Goal: Answer question/provide support: Share knowledge or assist other users

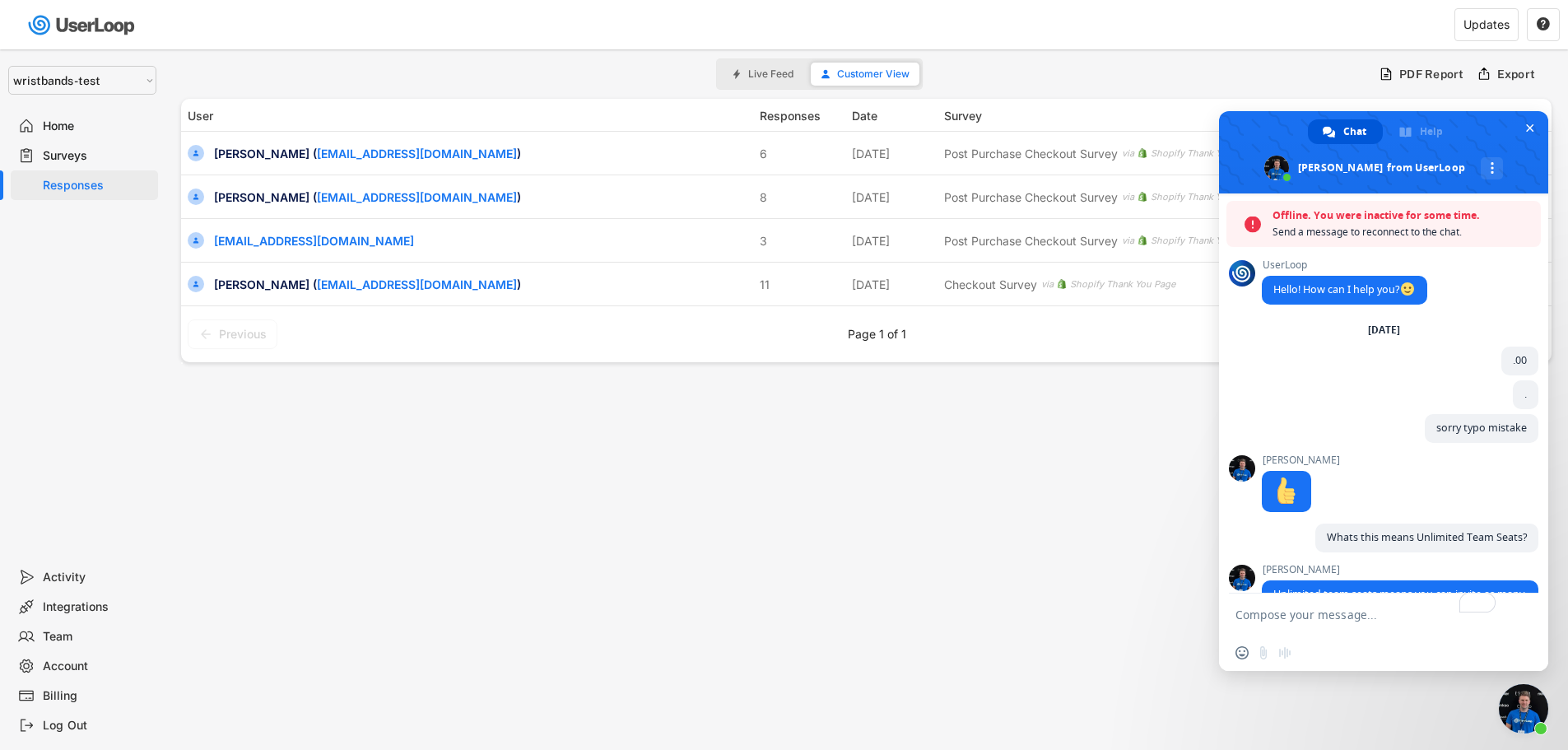
select select ""1348695171700984260__LOOKUP__1755087592031x530942177488485950""
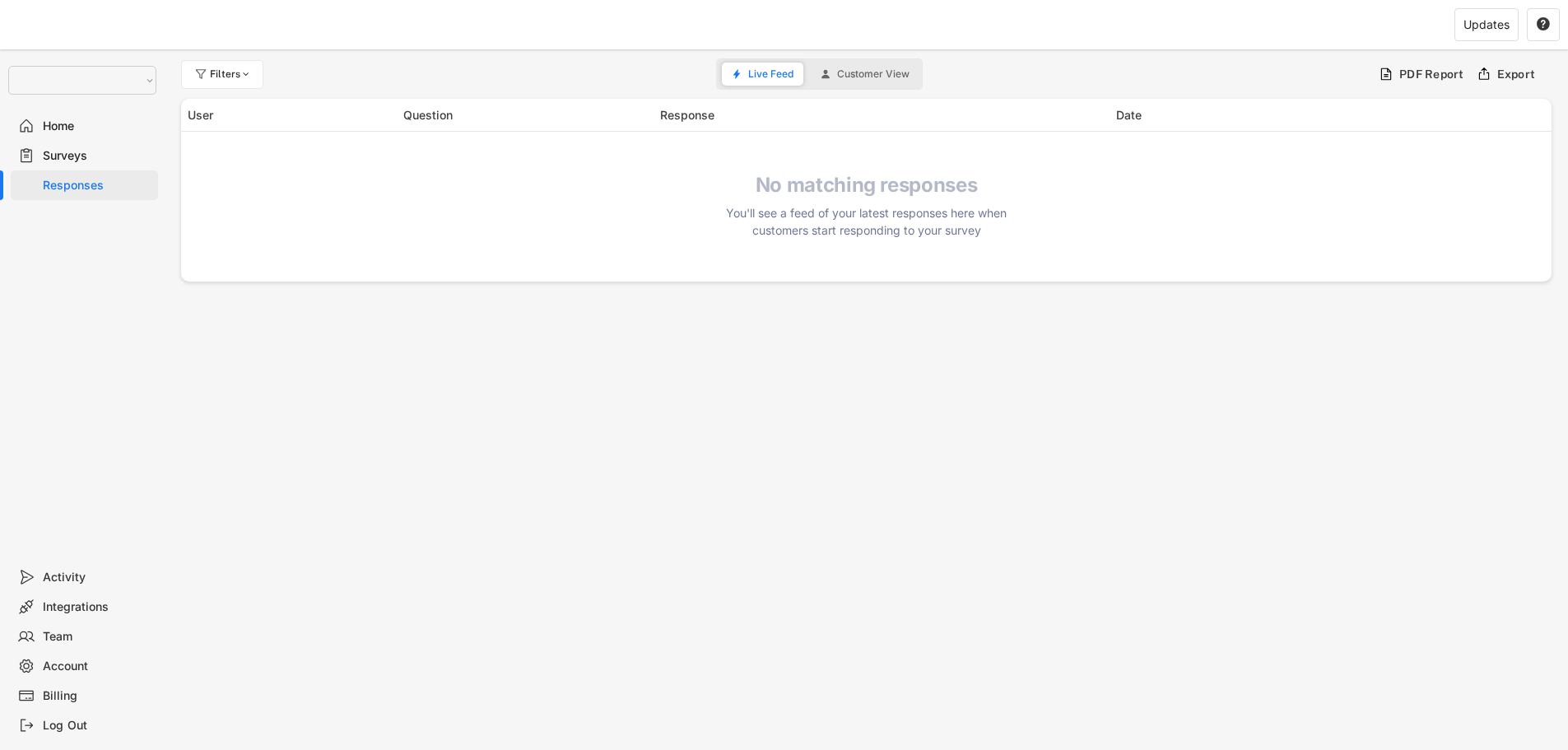
select select ""1348695171700984260__LOOKUP__1755087592031x530942177488485950""
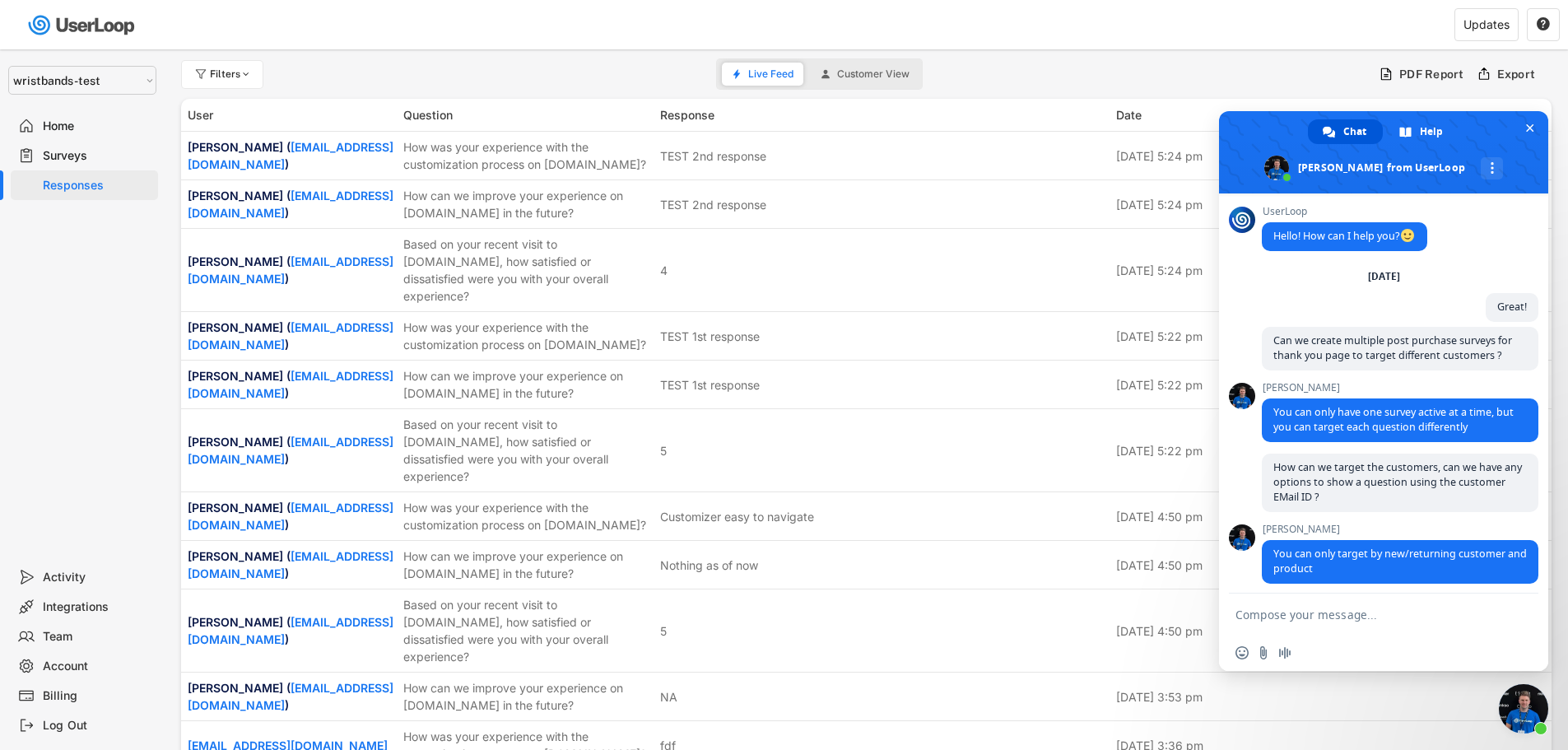
scroll to position [7140, 0]
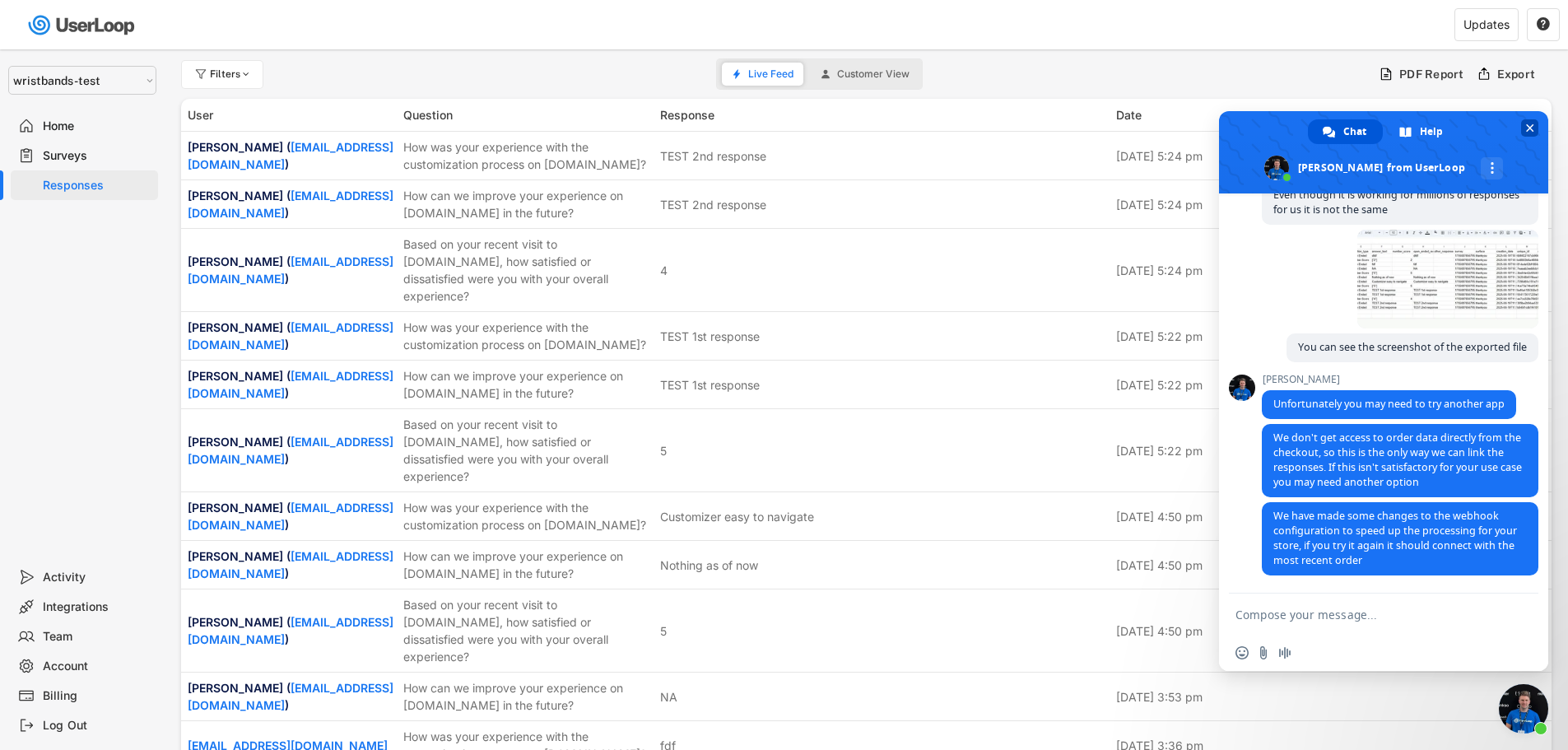
click at [1527, 130] on span "Close chat" at bounding box center [1530, 128] width 8 height 11
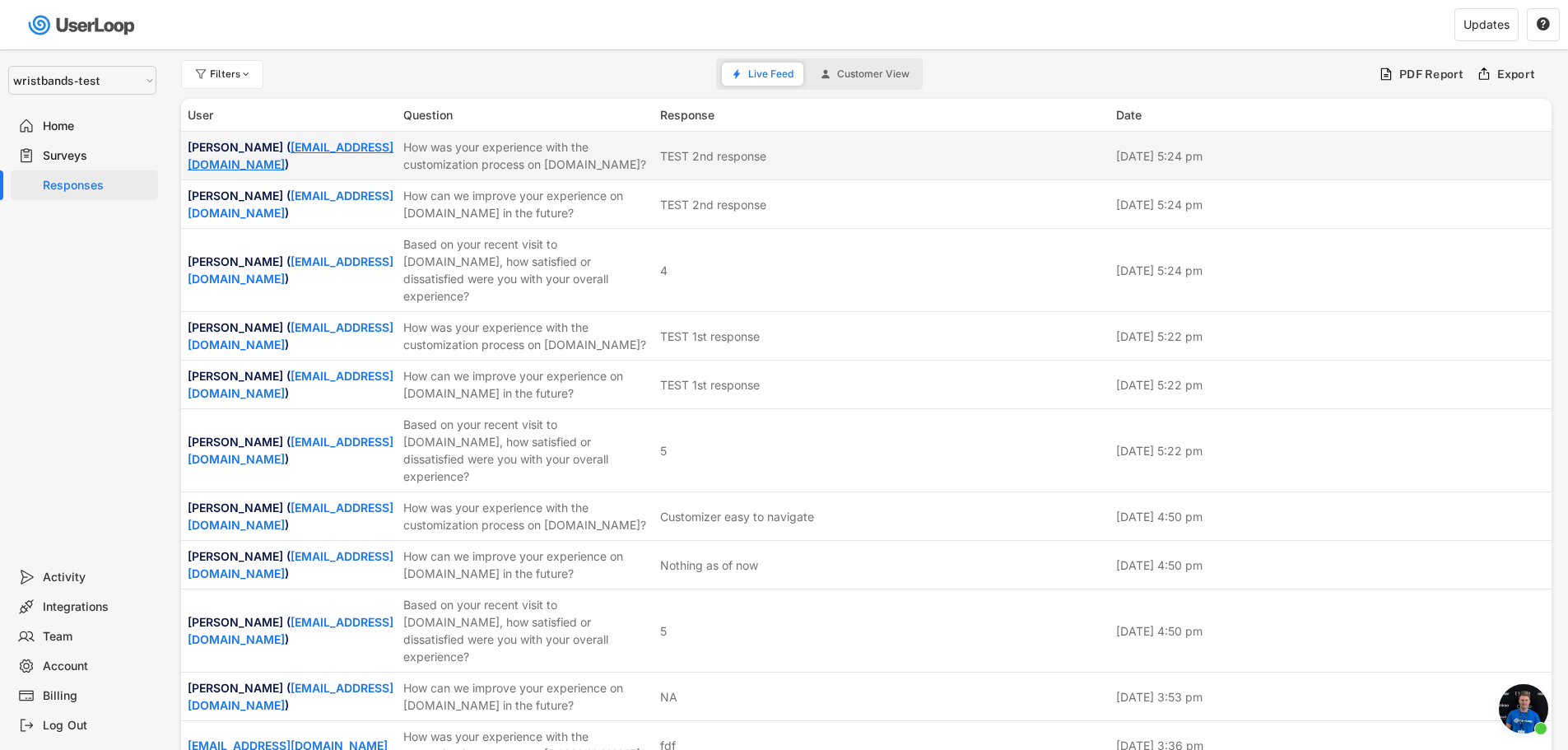
click at [284, 165] on link "[EMAIL_ADDRESS][DOMAIN_NAME]" at bounding box center [290, 155] width 205 height 31
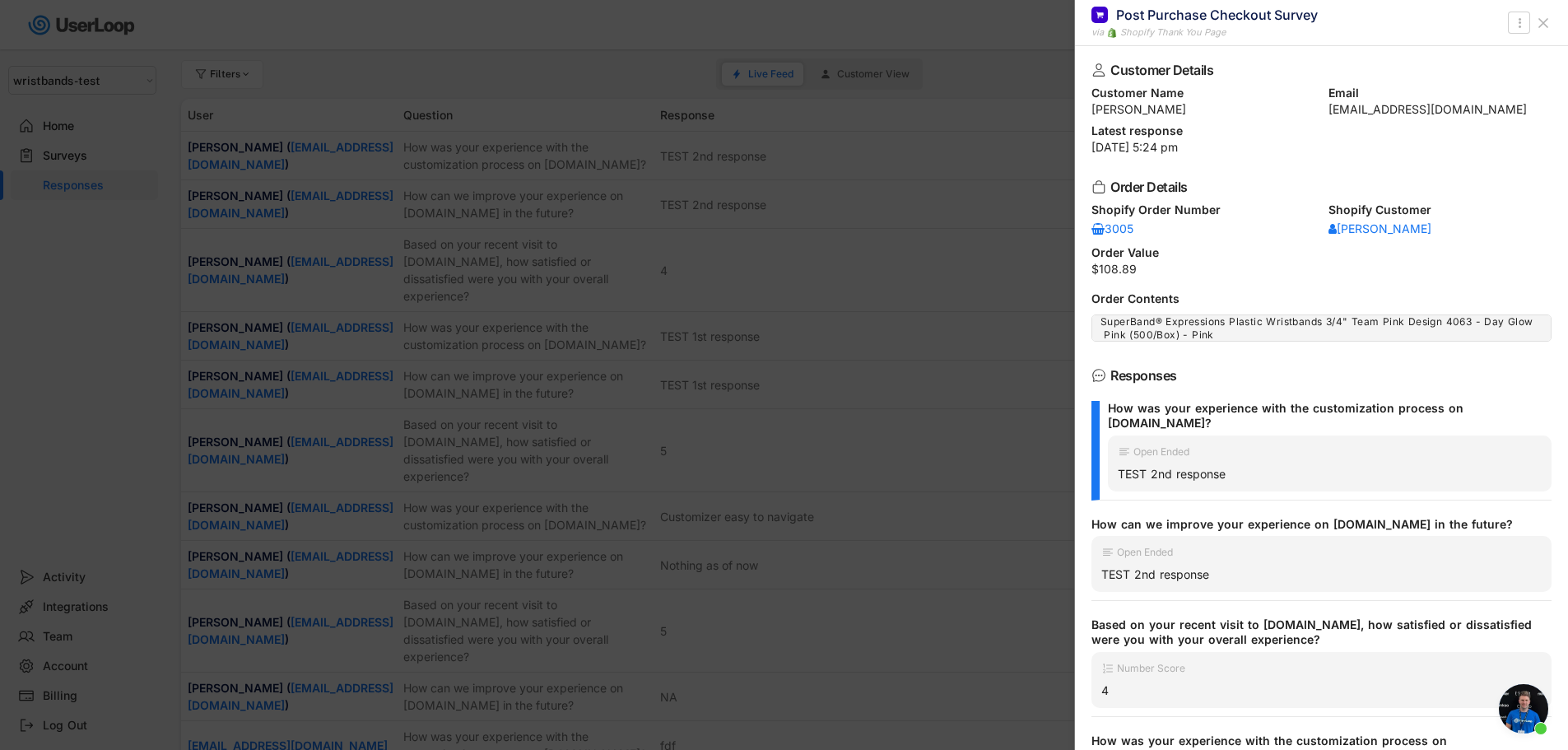
click at [1014, 143] on div at bounding box center [784, 375] width 1568 height 750
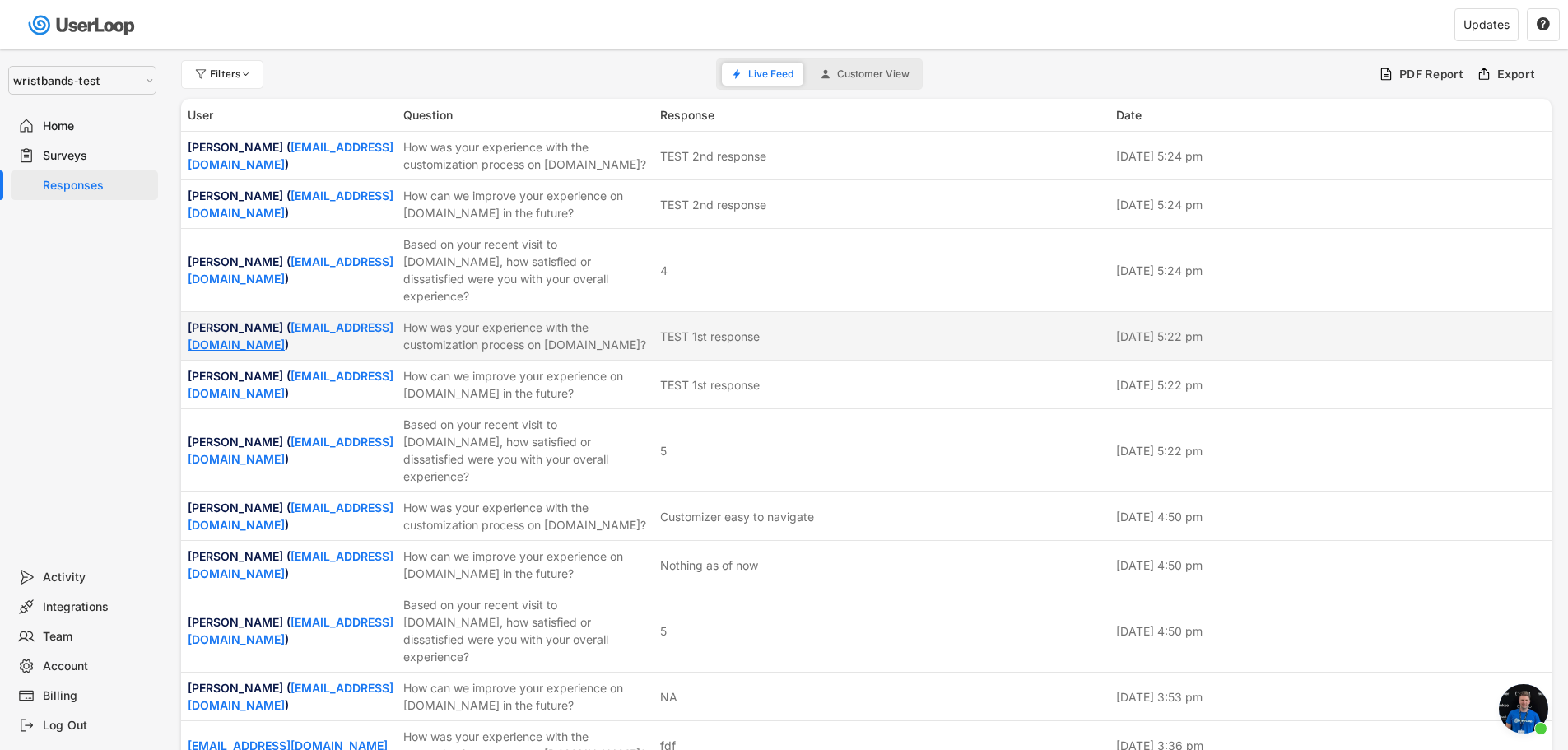
click at [316, 352] on link "[EMAIL_ADDRESS][DOMAIN_NAME]" at bounding box center [290, 336] width 205 height 31
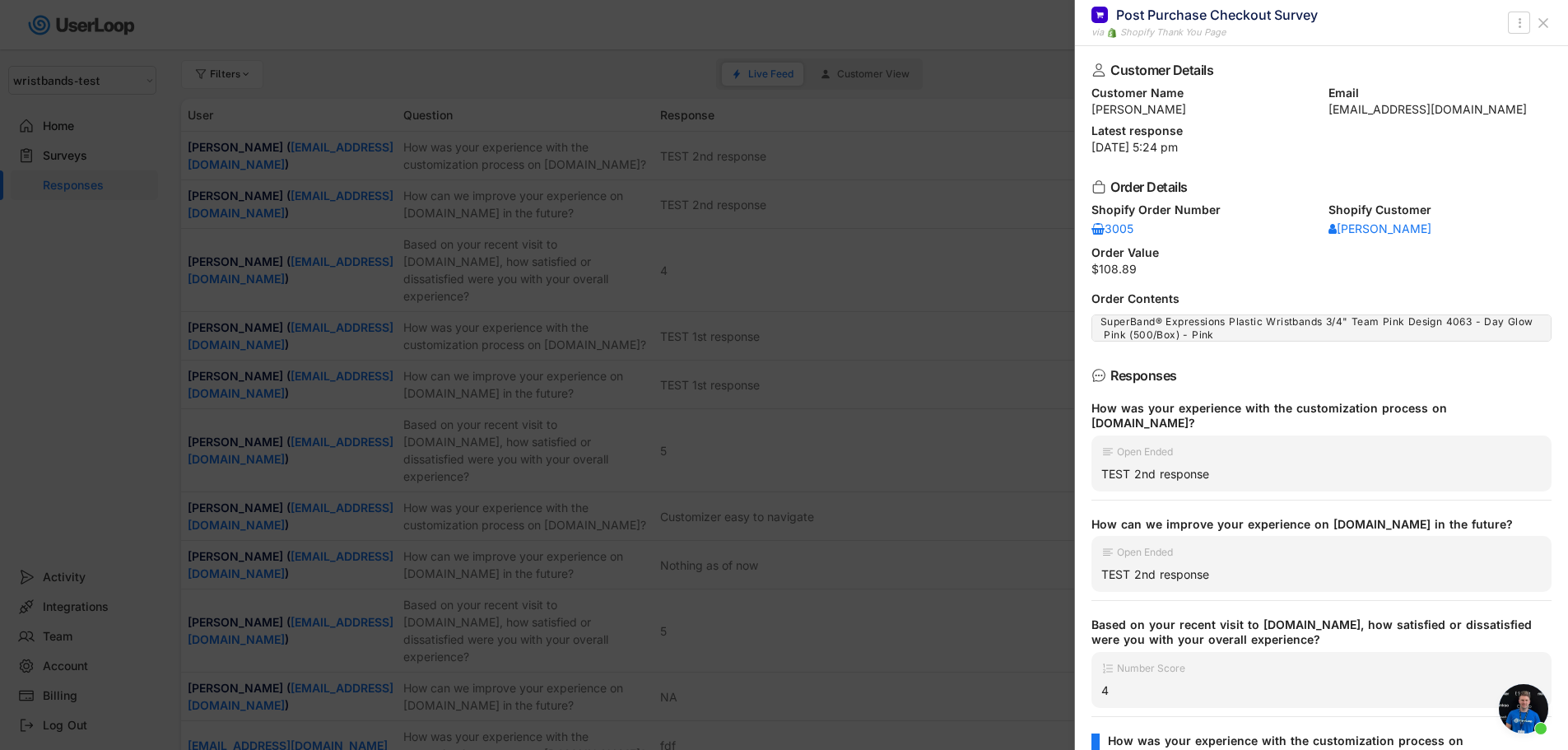
click at [1031, 253] on div at bounding box center [784, 375] width 1568 height 750
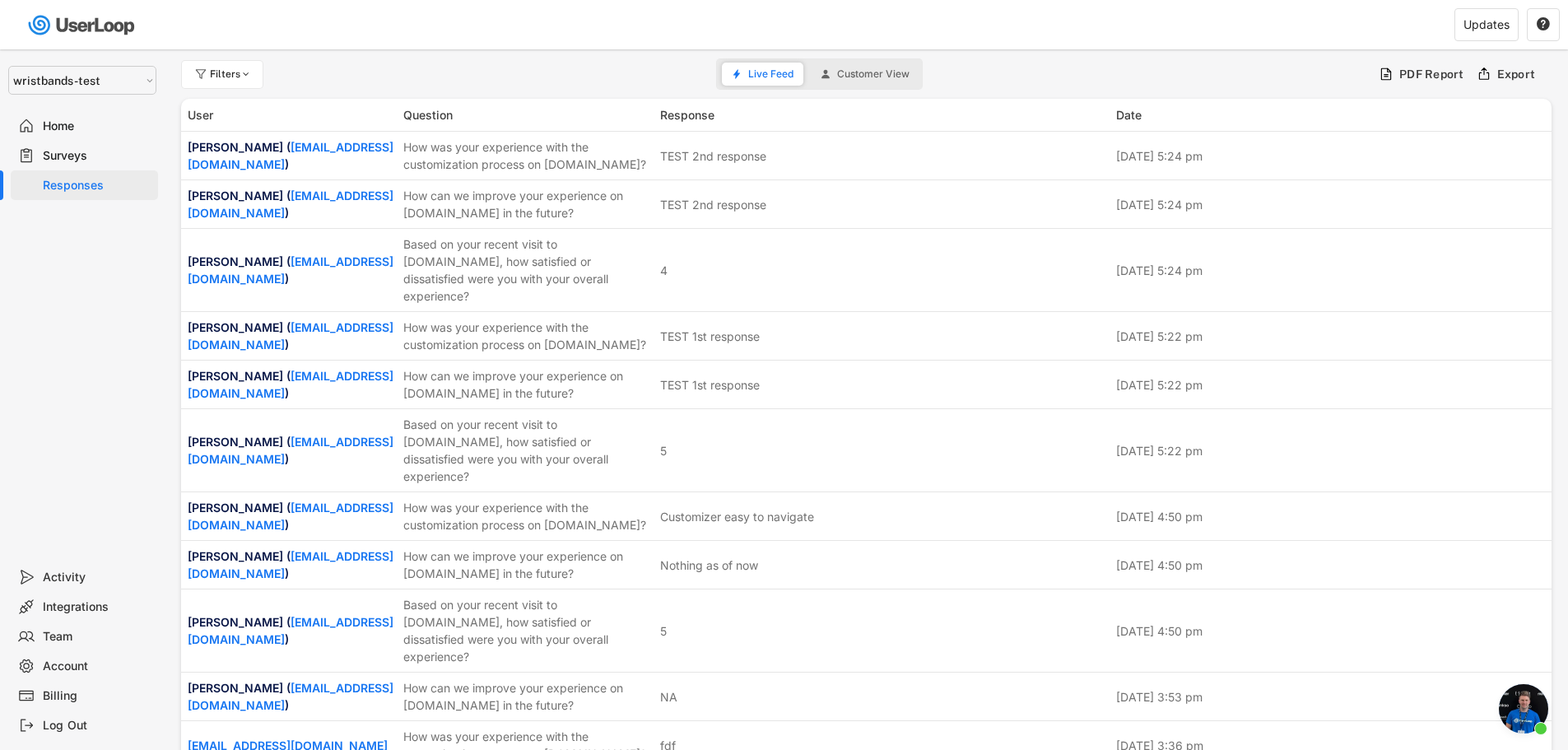
click at [1506, 697] on span "Open chat" at bounding box center [1524, 709] width 49 height 49
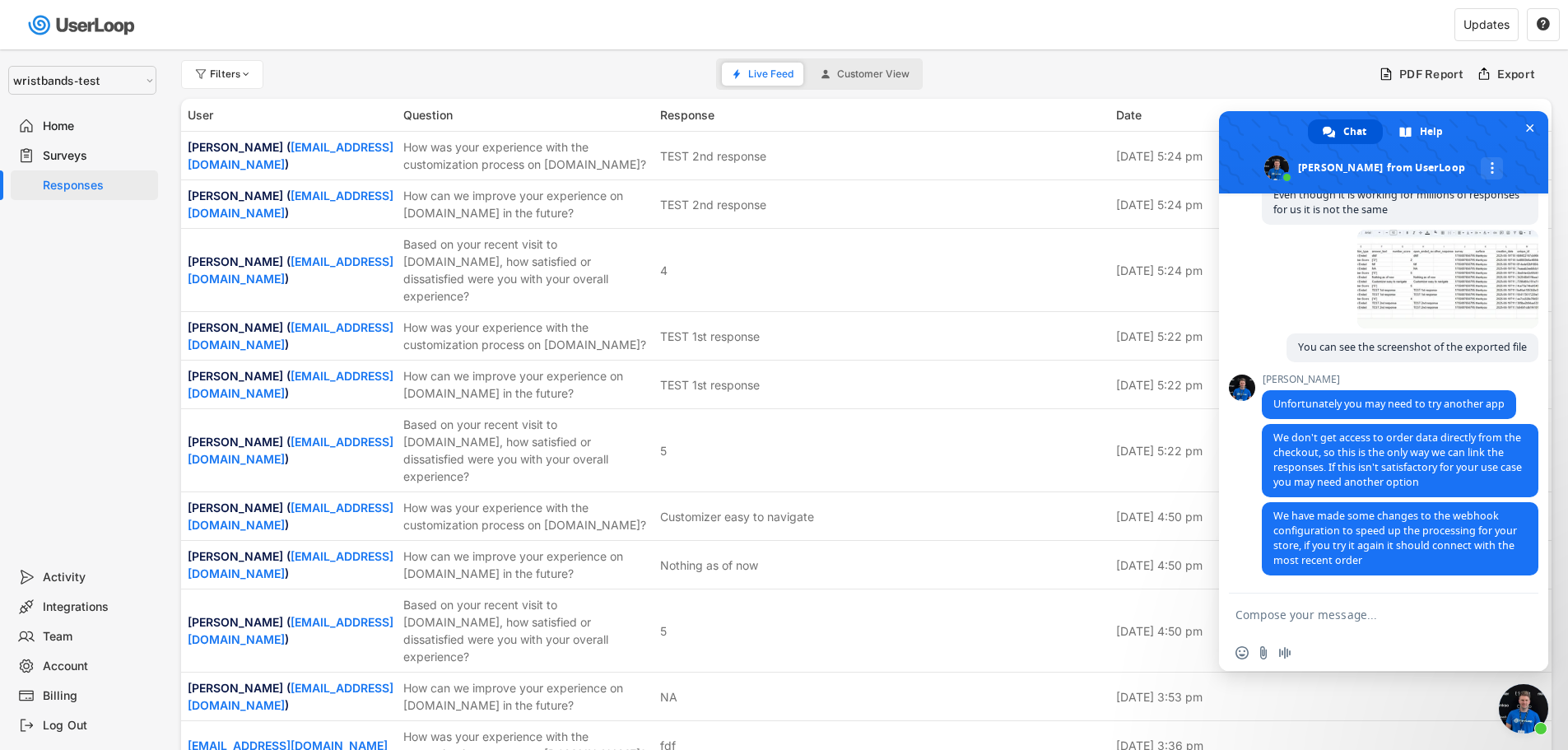
click at [1328, 615] on textarea "Compose your message..." at bounding box center [1367, 614] width 263 height 41
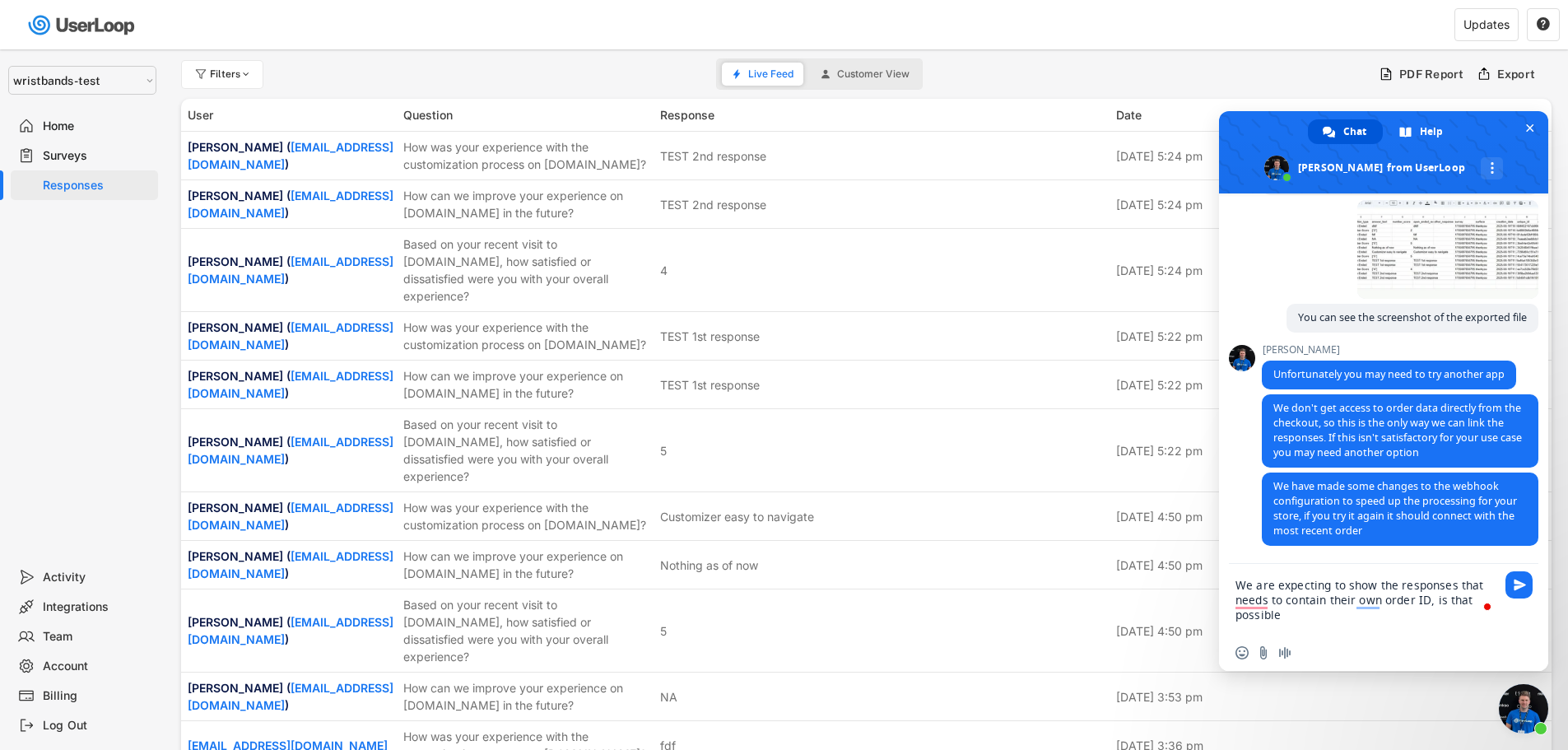
type textarea "We are expecting to show the responses that needs to contain their own order ID…"
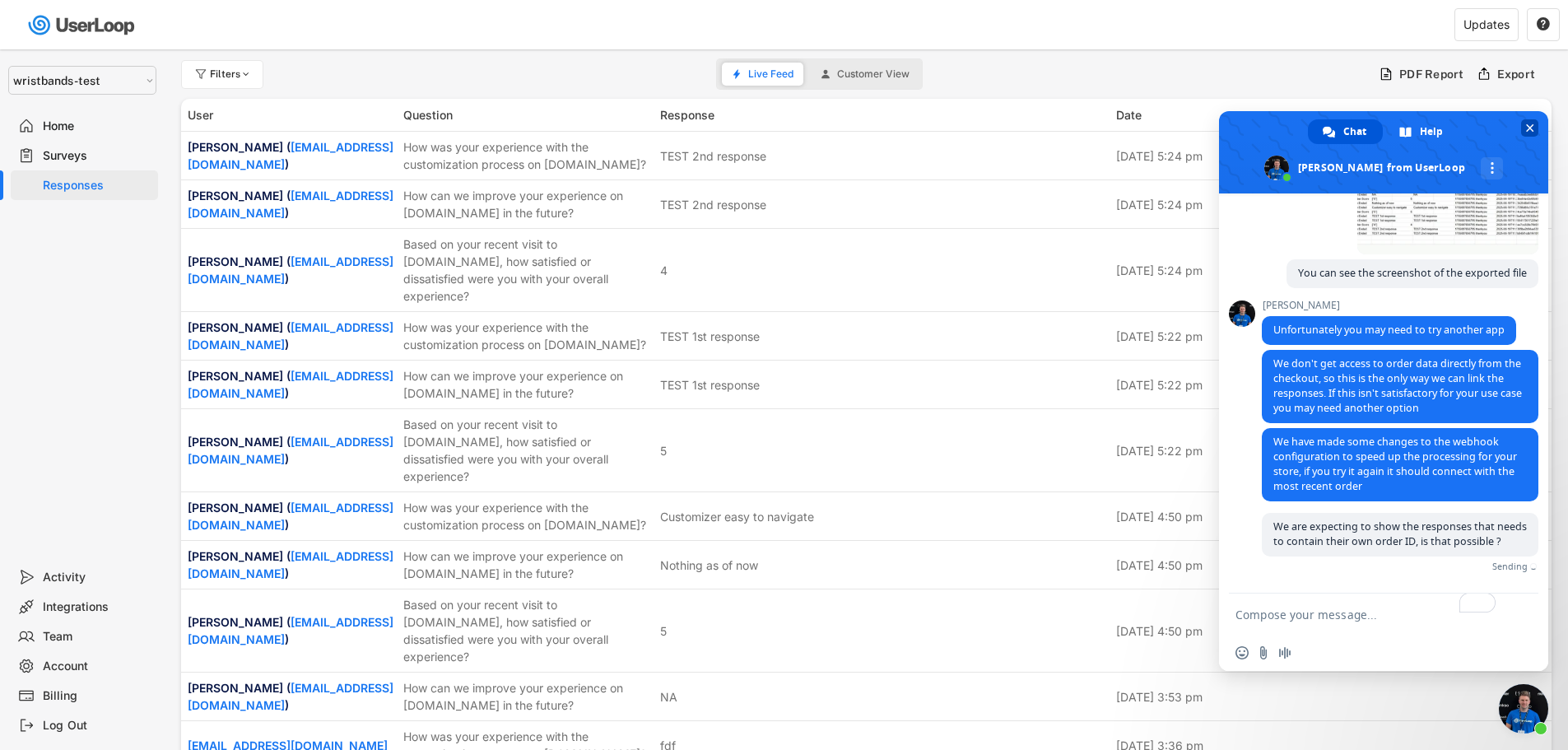
scroll to position [7210, 0]
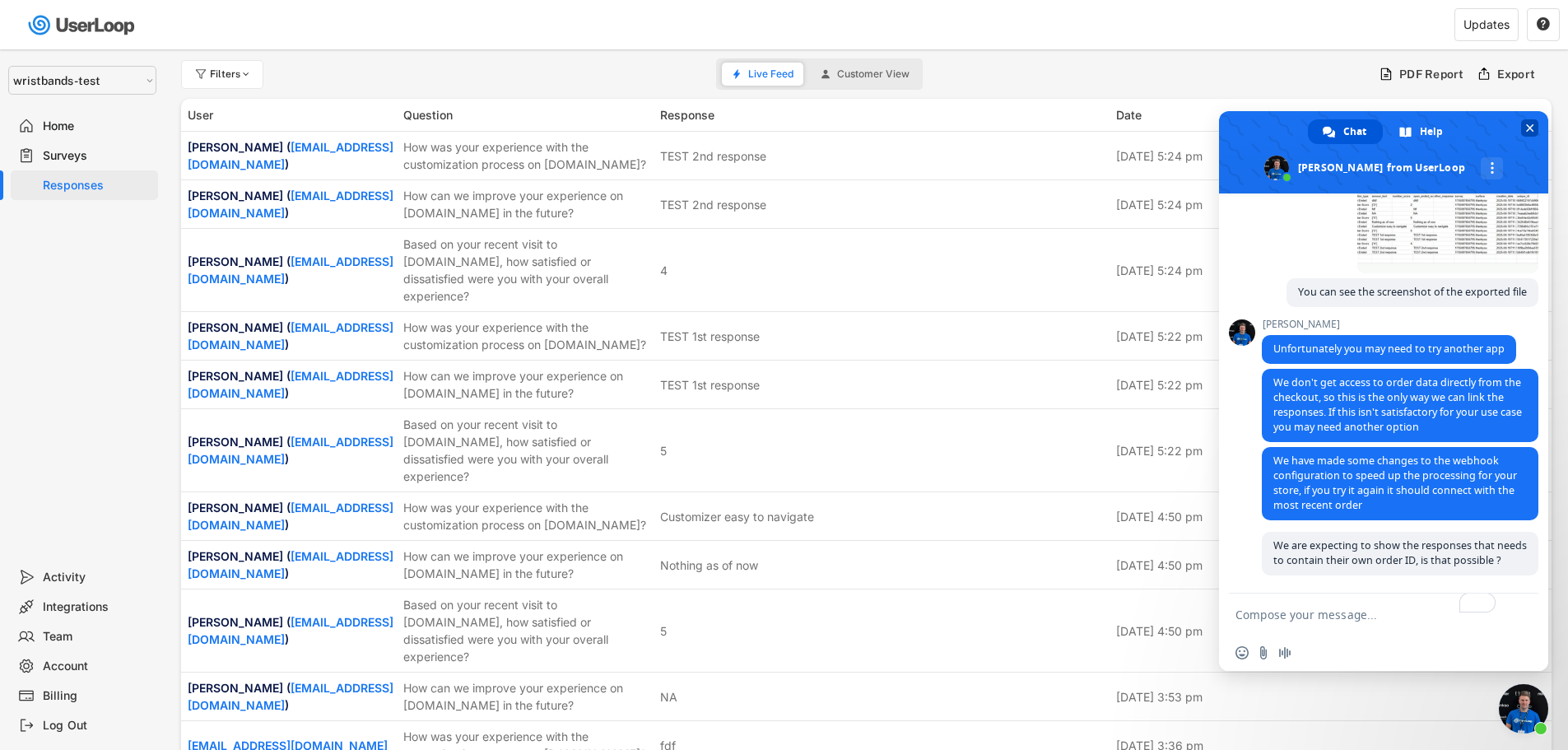
click at [1534, 135] on span "Close chat" at bounding box center [1529, 128] width 18 height 18
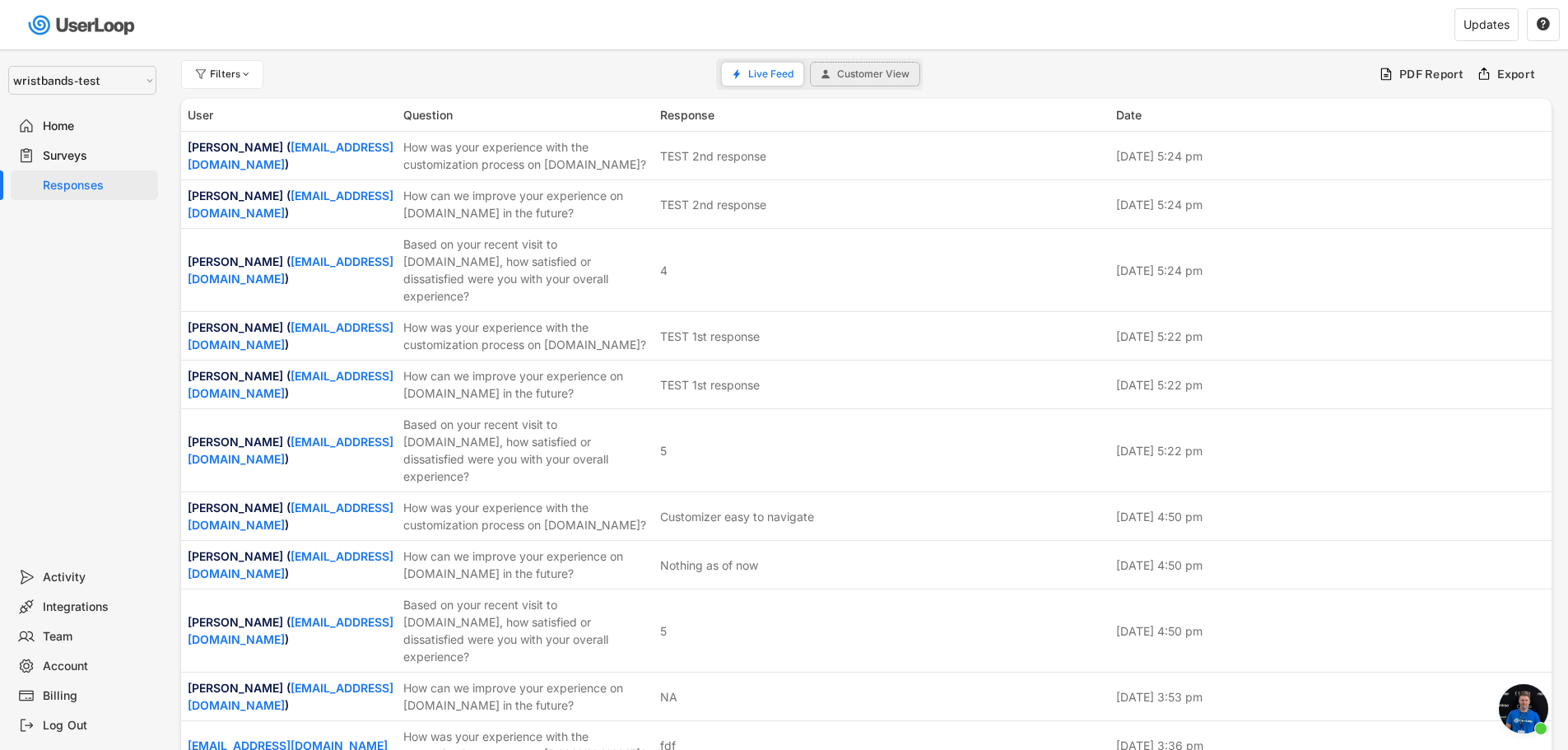
click at [872, 77] on span "Customer View" at bounding box center [873, 74] width 72 height 10
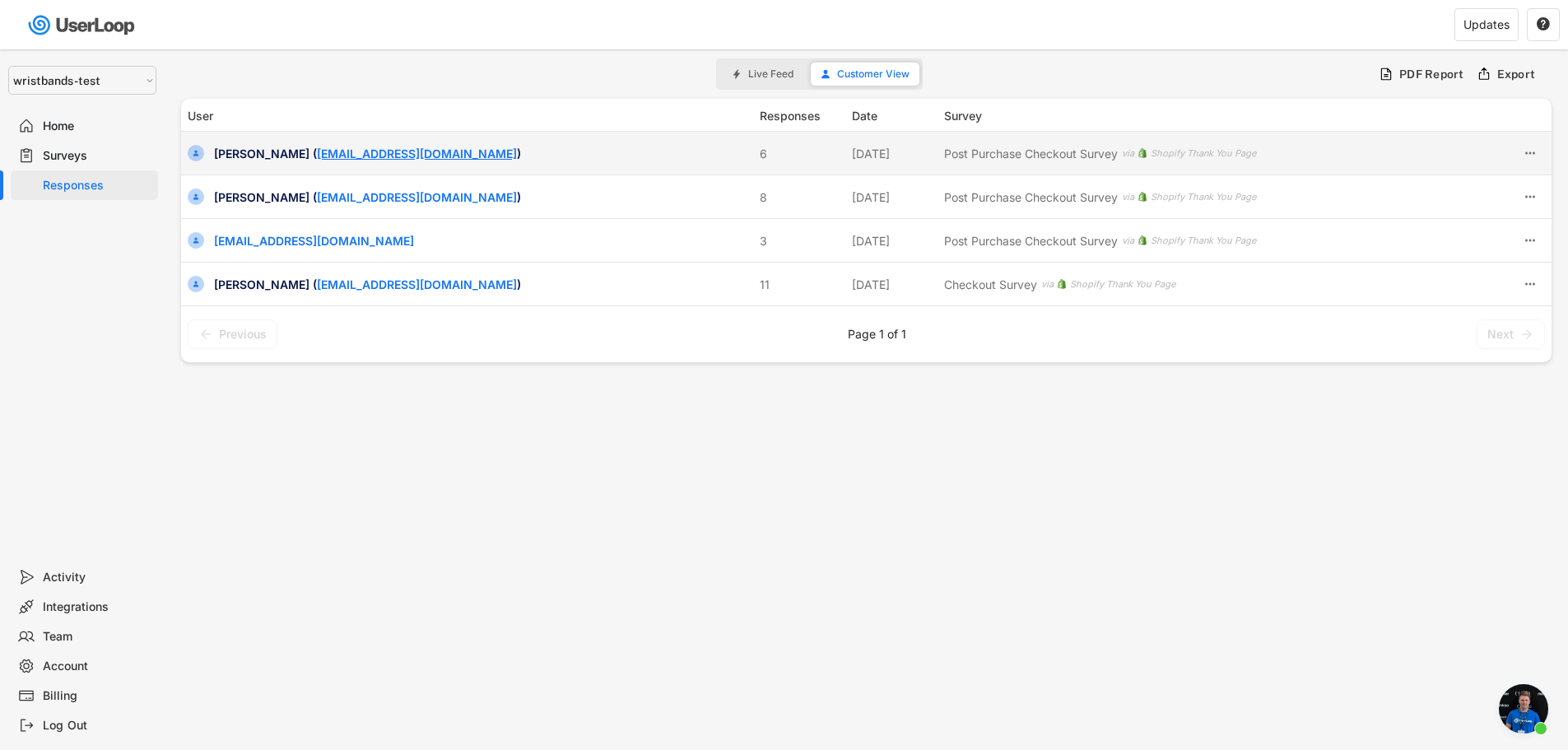
click at [443, 159] on link "[EMAIL_ADDRESS][DOMAIN_NAME]" at bounding box center [417, 154] width 200 height 14
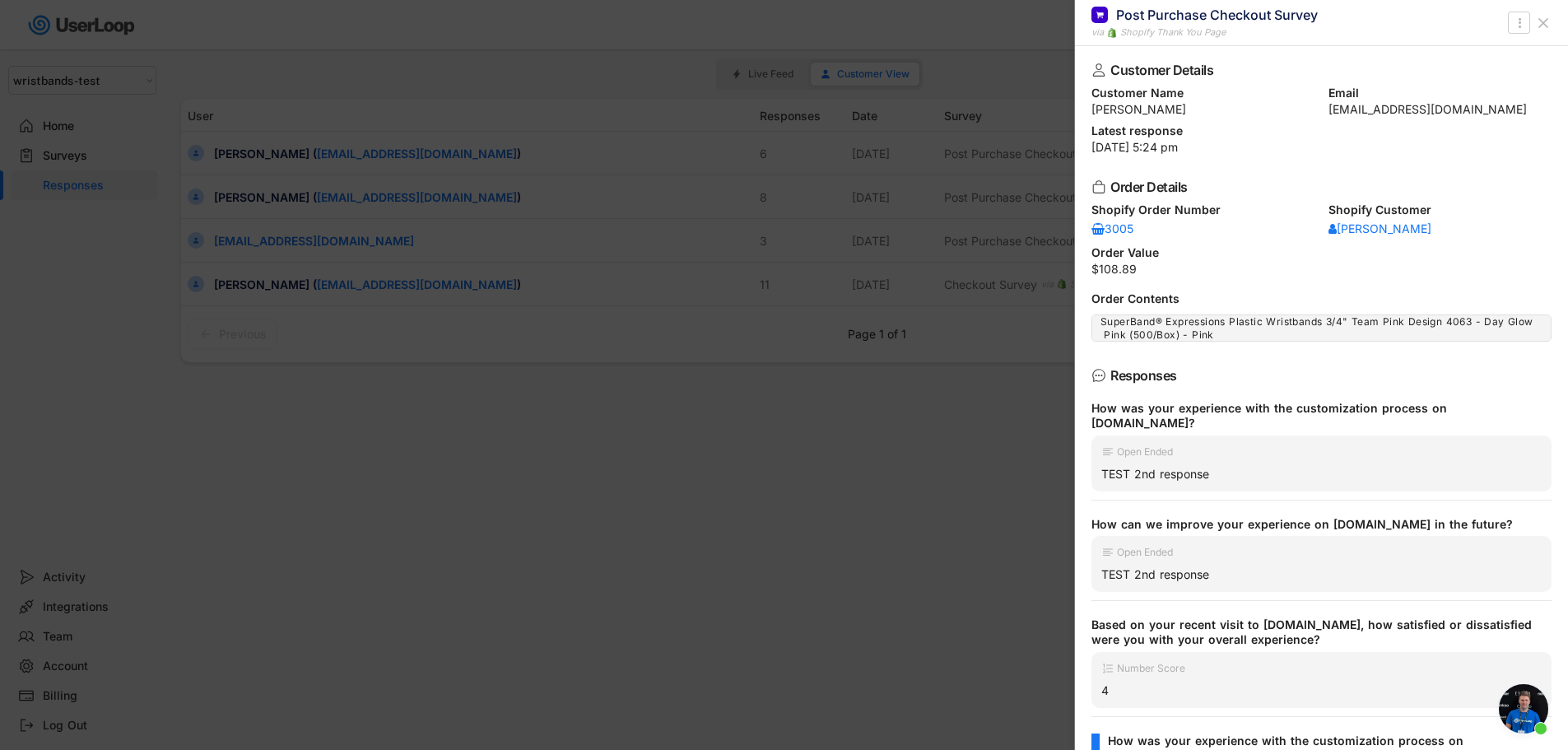
click at [441, 645] on div at bounding box center [784, 375] width 1568 height 750
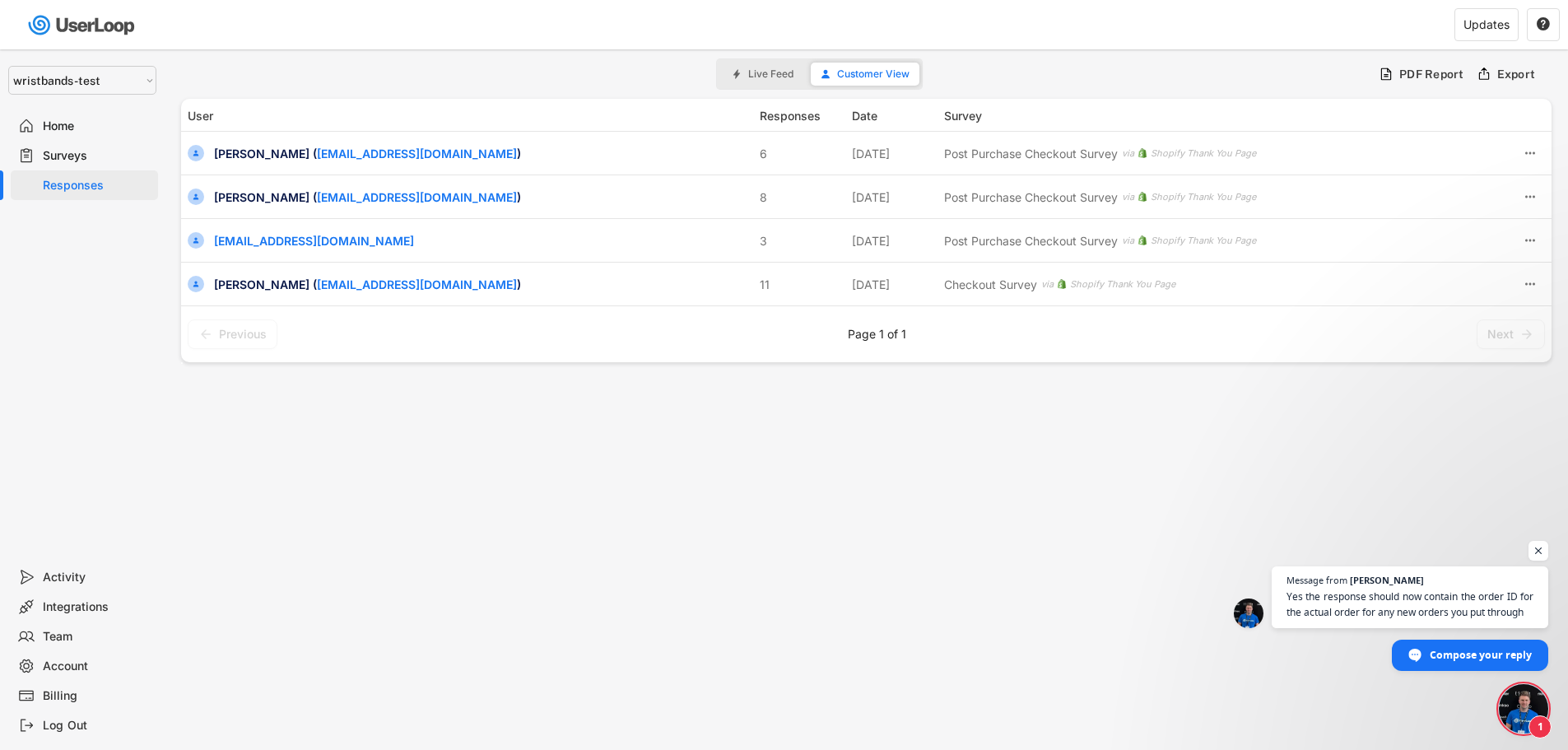
scroll to position [7229, 0]
click at [1537, 711] on span "Open chat" at bounding box center [1524, 709] width 49 height 49
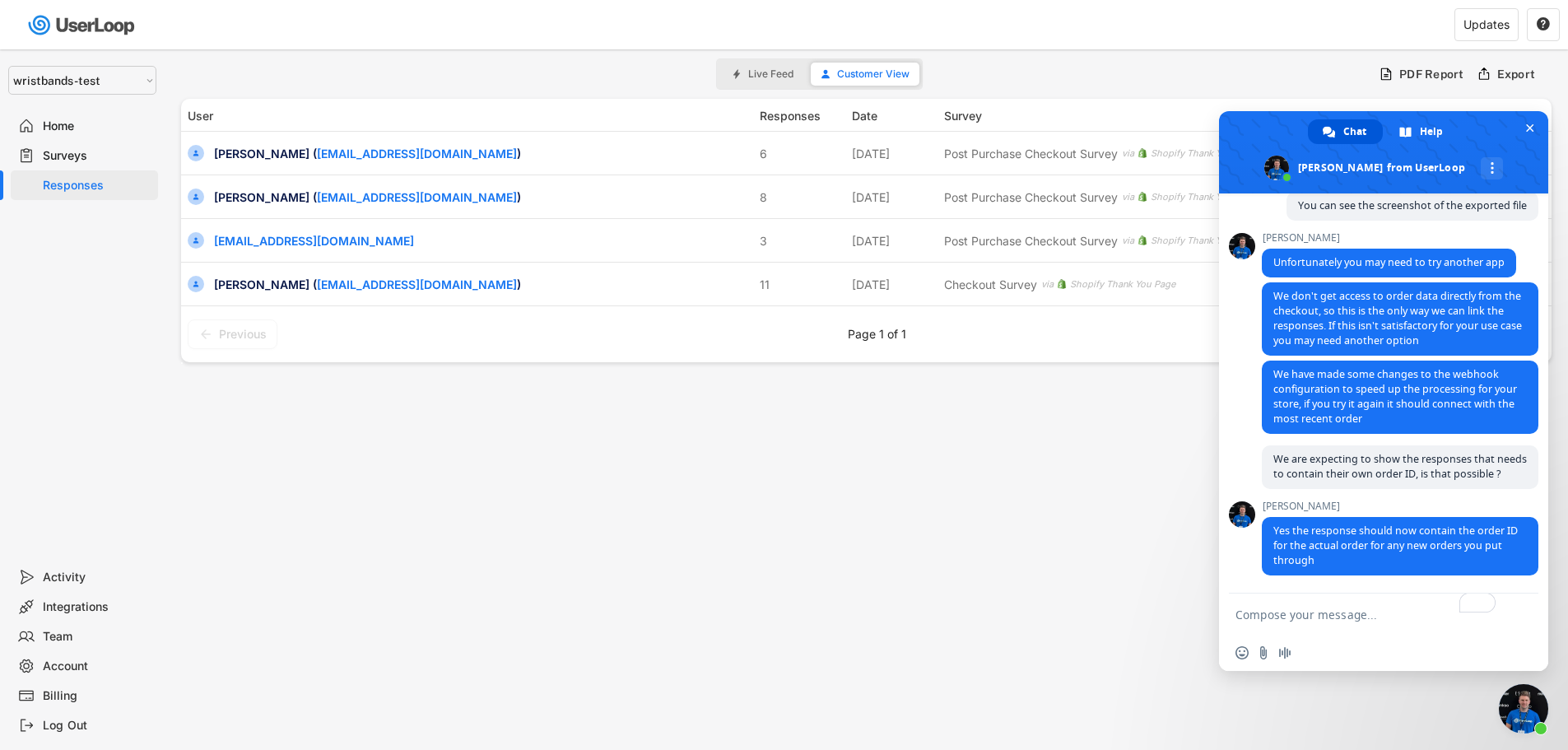
scroll to position [7296, 0]
click at [1283, 613] on textarea "To enrich screen reader interactions, please activate Accessibility in Grammarl…" at bounding box center [1367, 614] width 263 height 41
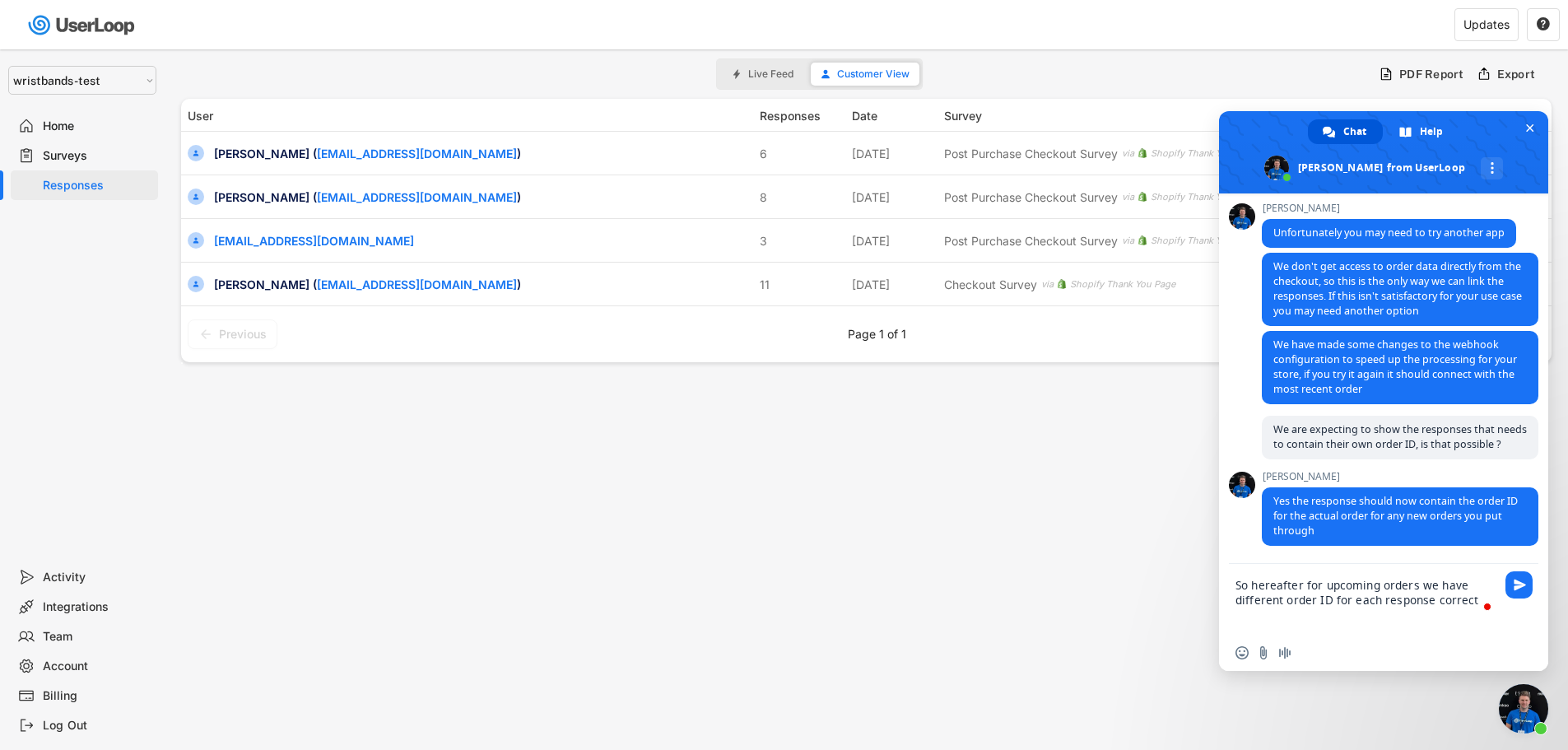
type textarea "So hereafter for upcoming orders we have different order ID for each response c…"
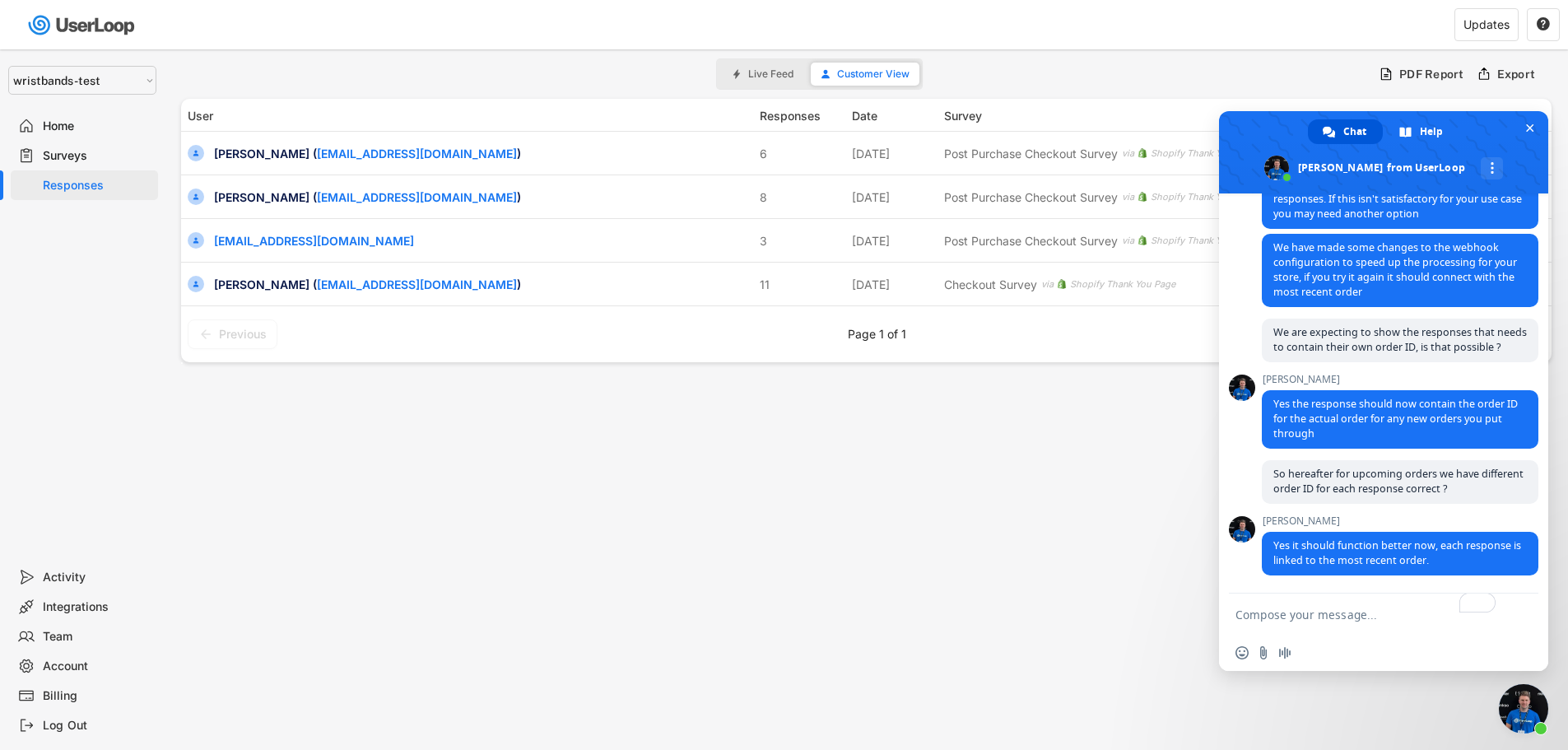
scroll to position [7424, 0]
click at [1287, 612] on textarea "To enrich screen reader interactions, please activate Accessibility in Grammarl…" at bounding box center [1367, 614] width 263 height 41
type textarea "w"
click at [1316, 612] on textarea "To enrich screen reader interactions, please activate Accessibility in Grammarl…" at bounding box center [1367, 614] width 263 height 41
type textarea "in"
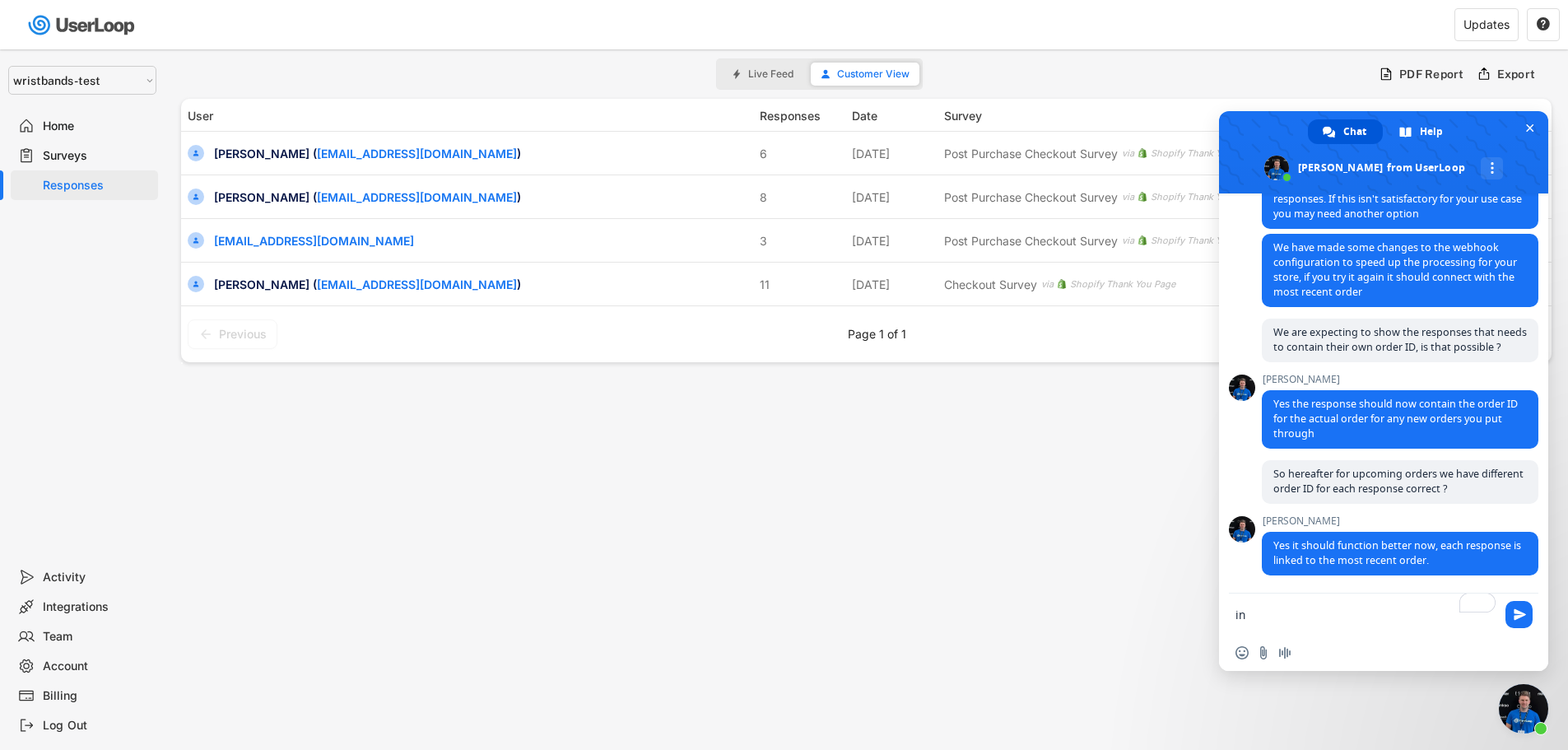
click at [64, 124] on div "Home" at bounding box center [97, 126] width 109 height 16
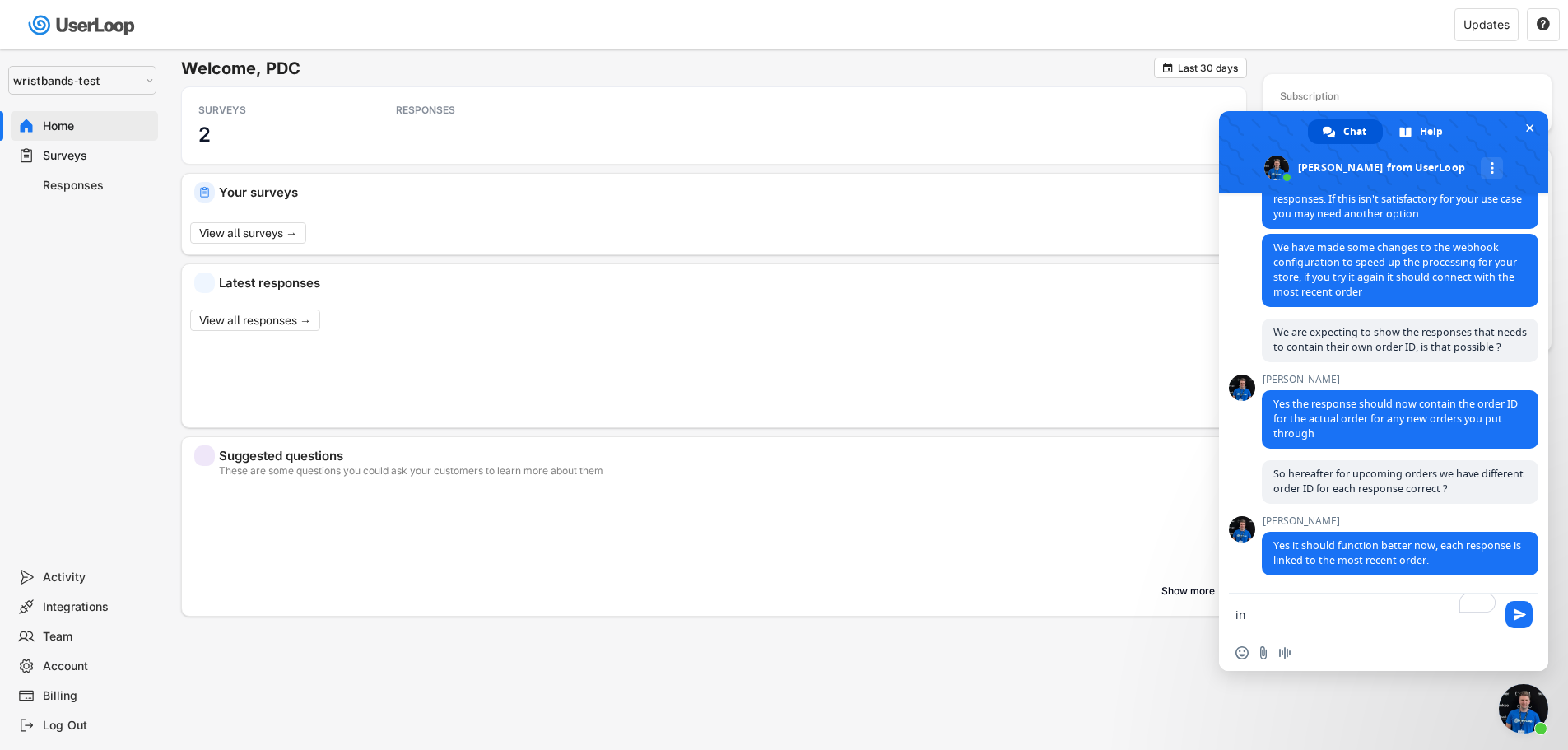
click at [66, 157] on div "Surveys" at bounding box center [97, 156] width 109 height 16
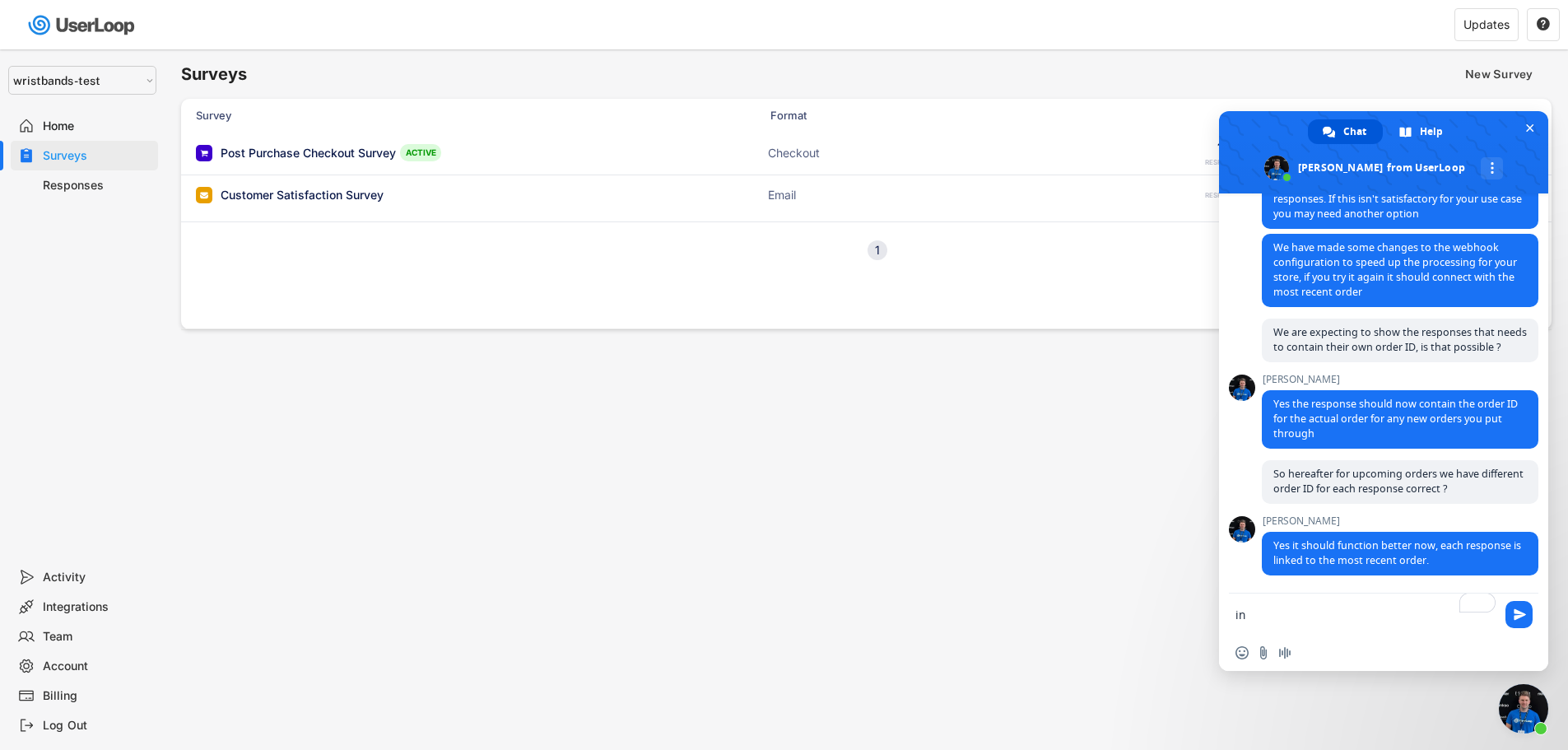
click at [65, 158] on div "Surveys" at bounding box center [97, 156] width 109 height 16
click at [367, 154] on div "Post Purchase Checkout Survey" at bounding box center [308, 154] width 175 height 17
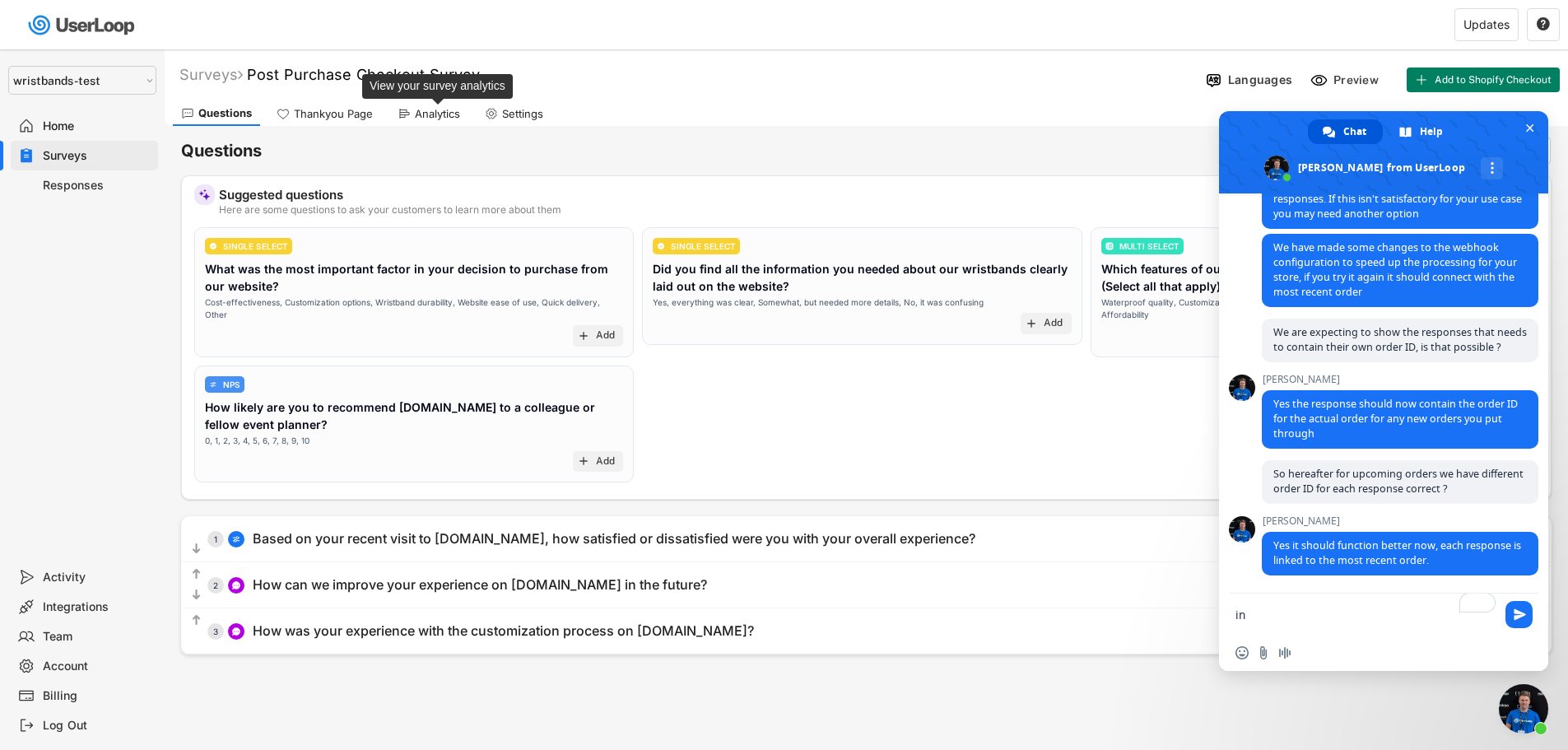
click at [448, 113] on div "Analytics" at bounding box center [438, 114] width 45 height 14
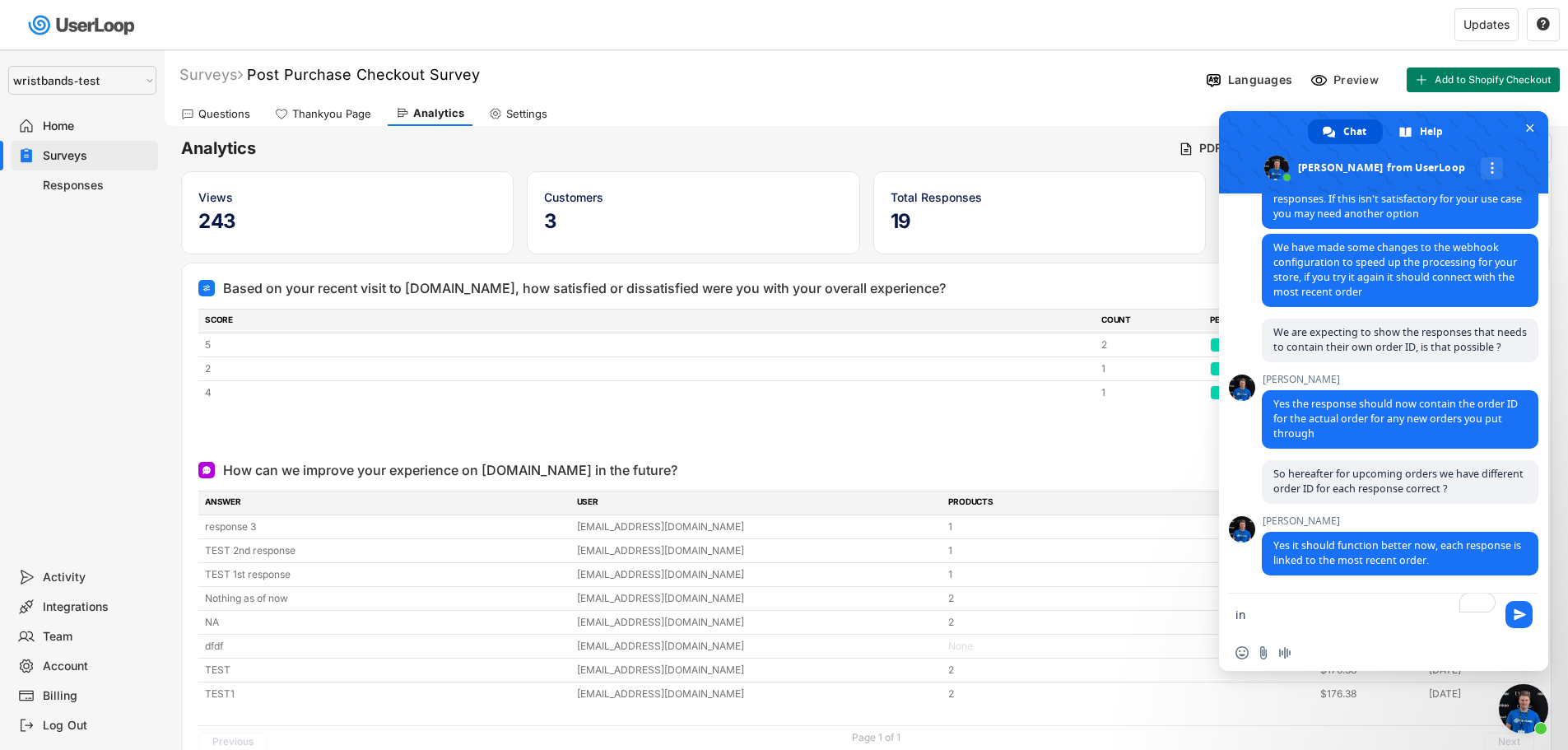
click at [68, 178] on div "Responses" at bounding box center [97, 185] width 109 height 16
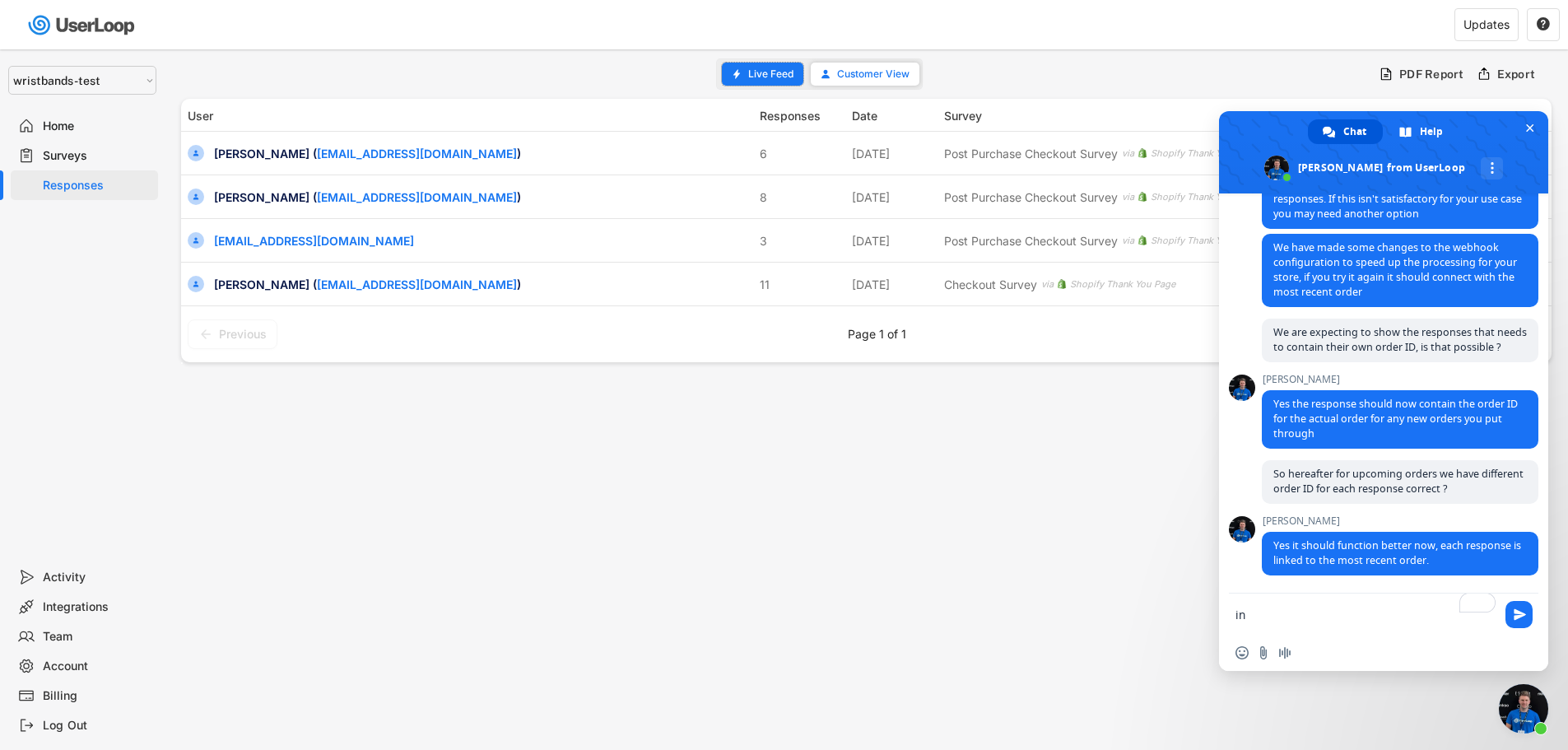
click at [771, 73] on span "Live Feed" at bounding box center [771, 74] width 45 height 10
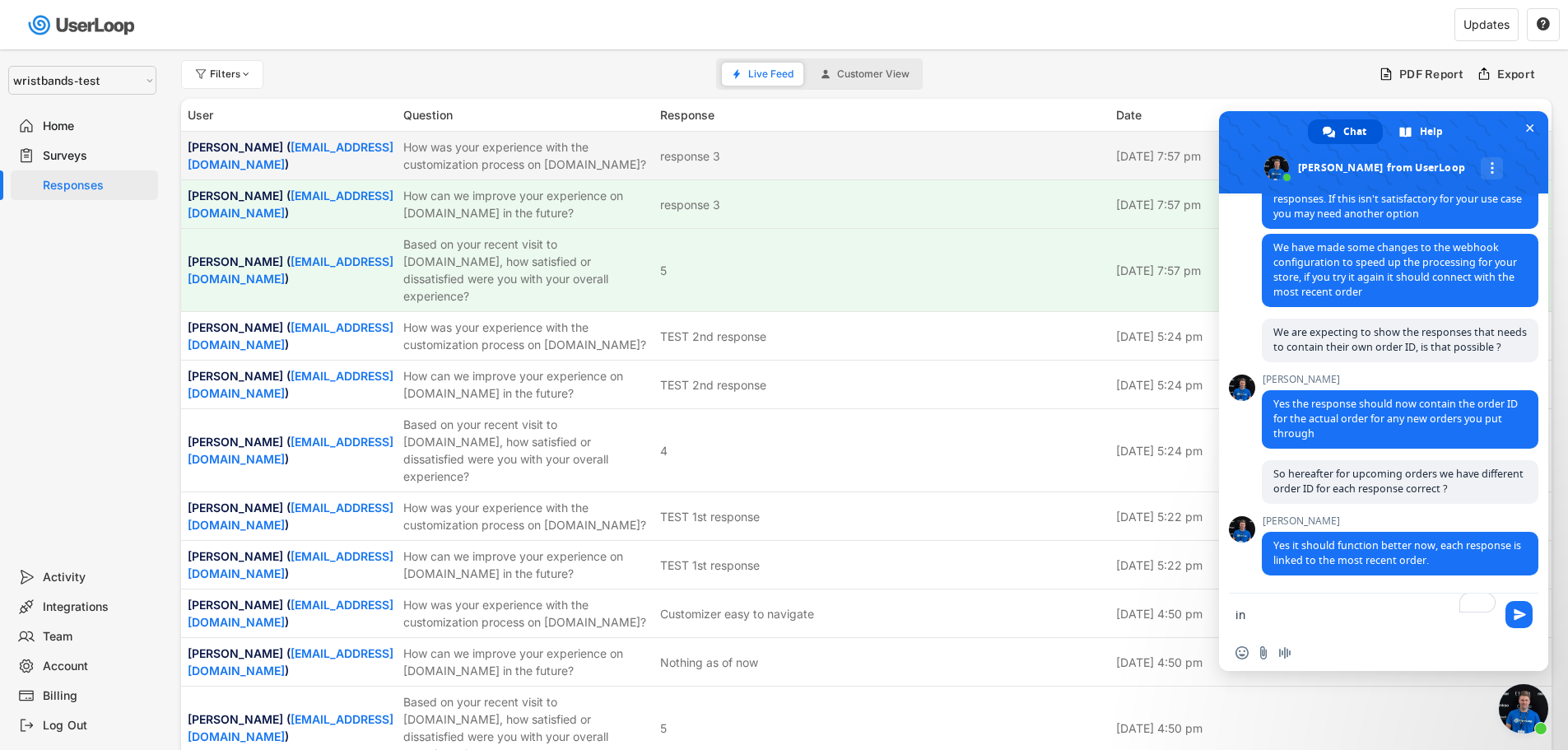
click at [488, 169] on div "How was your experience with the customization process on [DOMAIN_NAME]?" at bounding box center [527, 155] width 247 height 34
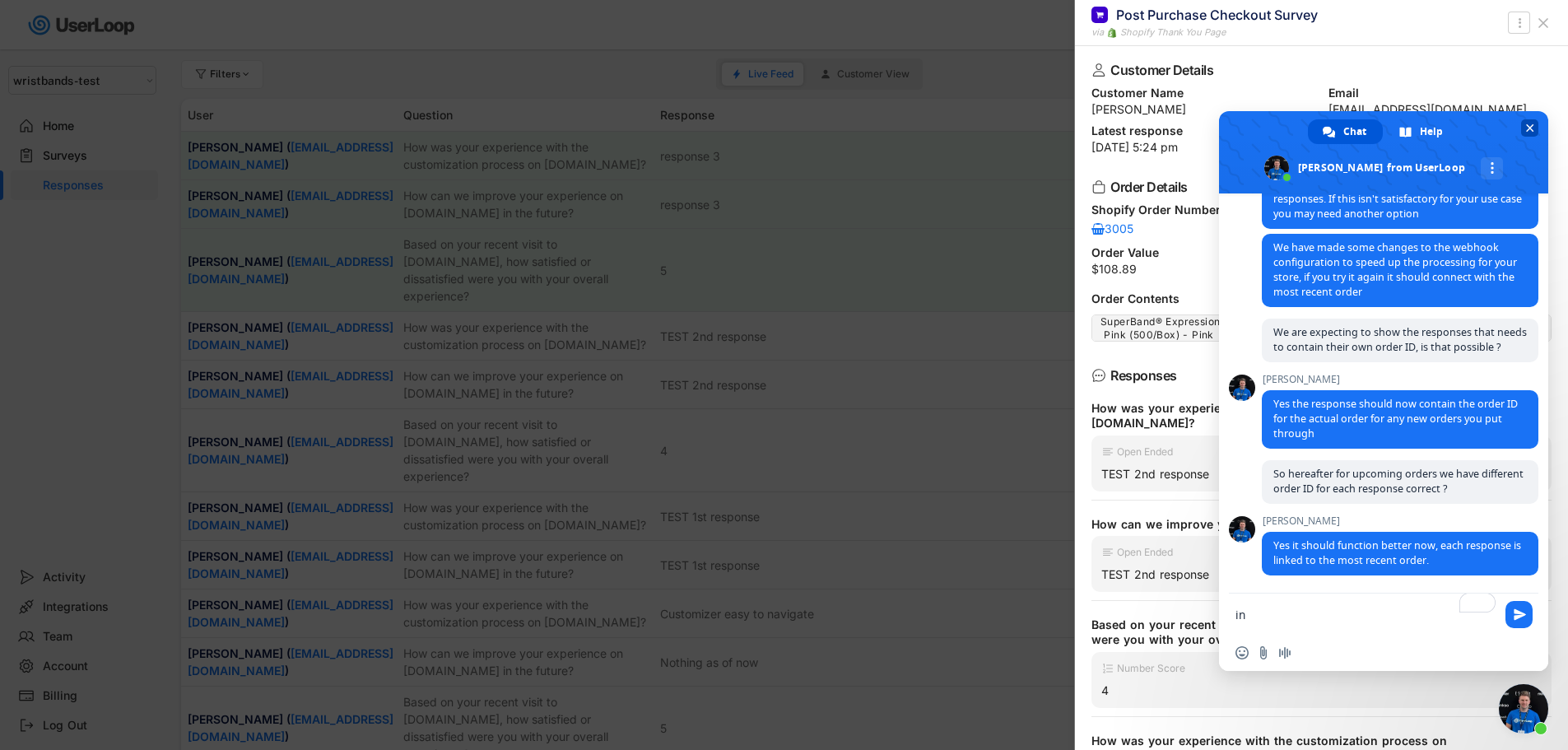
click at [1532, 125] on span "Close chat" at bounding box center [1530, 128] width 8 height 11
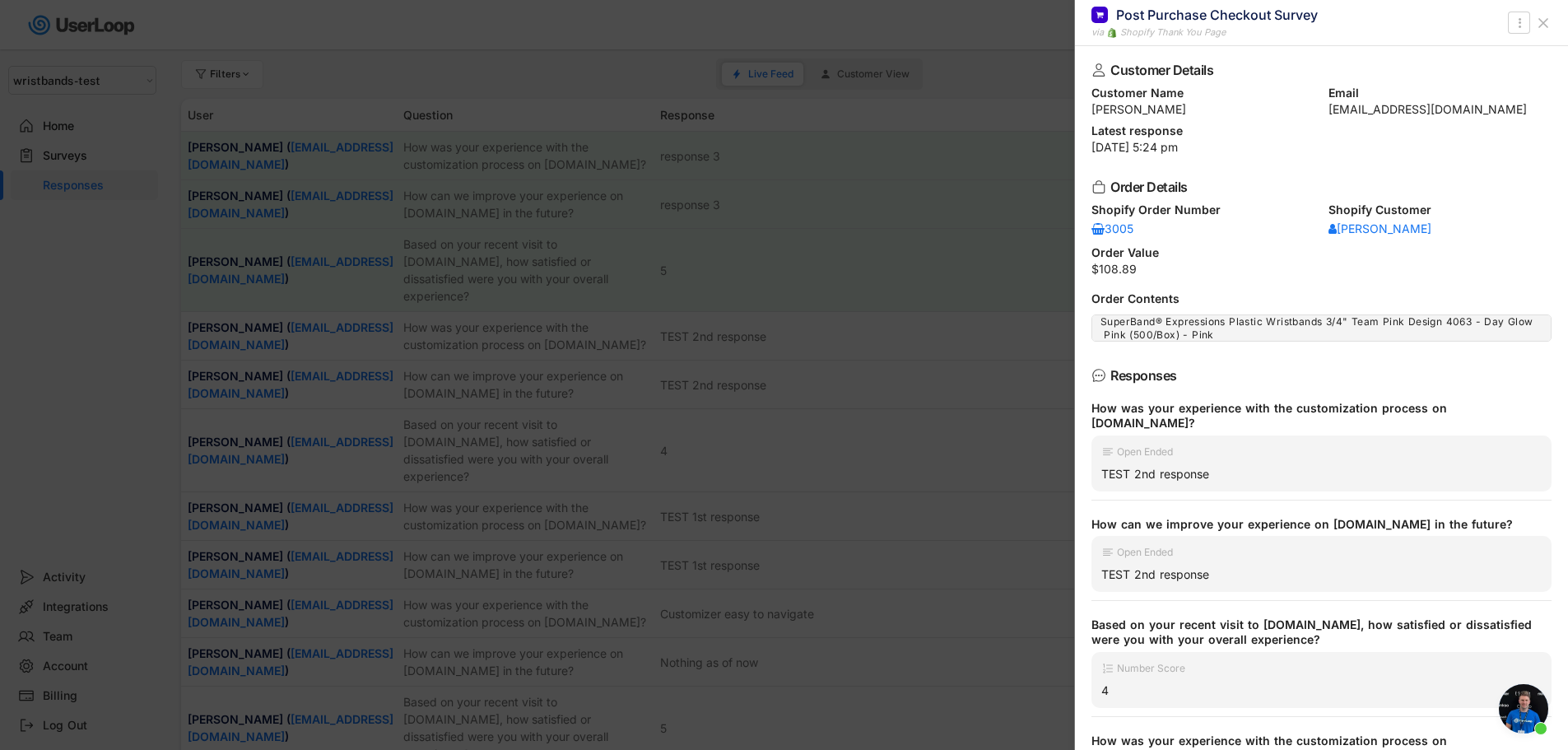
click at [1538, 24] on icon at bounding box center [1544, 23] width 17 height 17
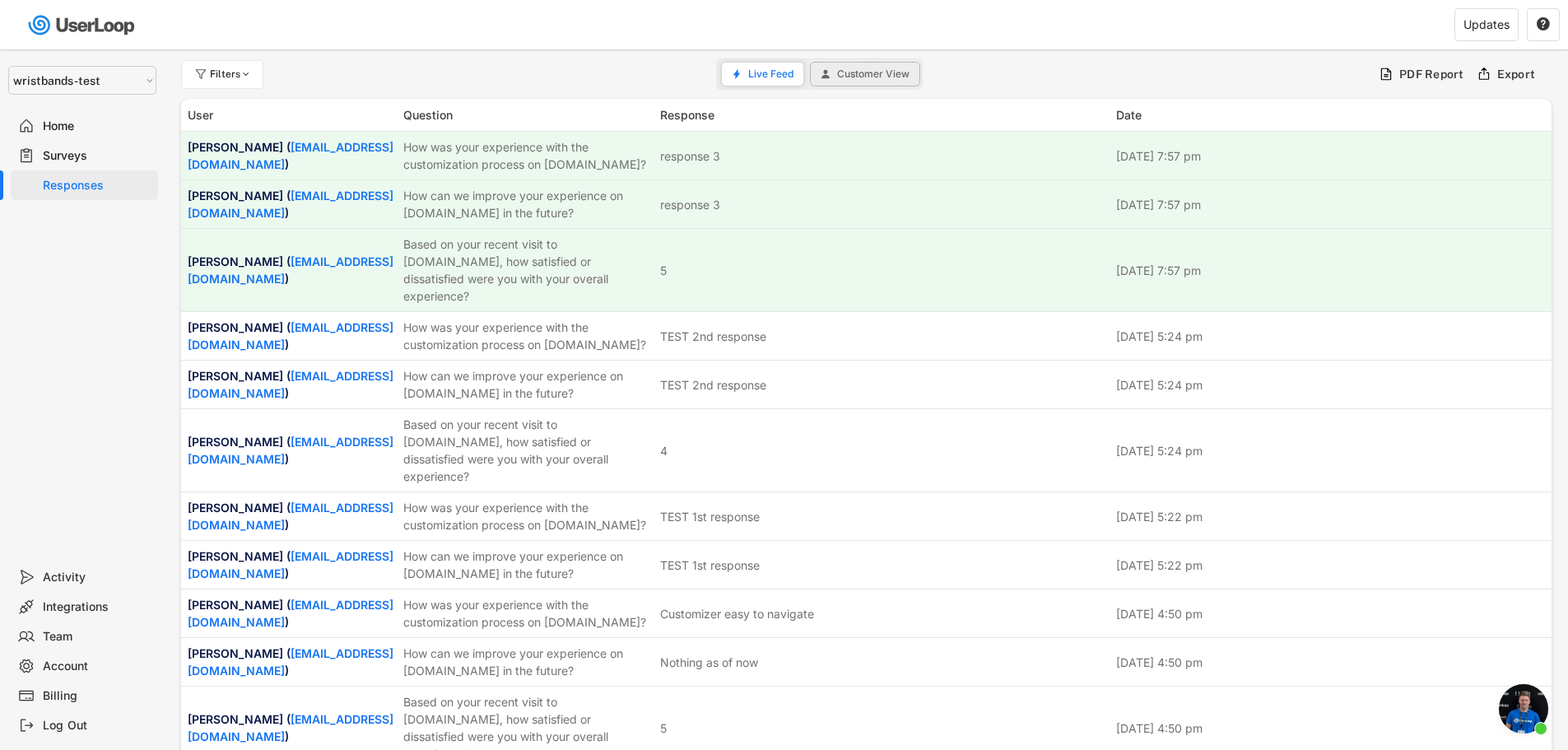
click at [855, 74] on span "Customer View" at bounding box center [873, 74] width 72 height 10
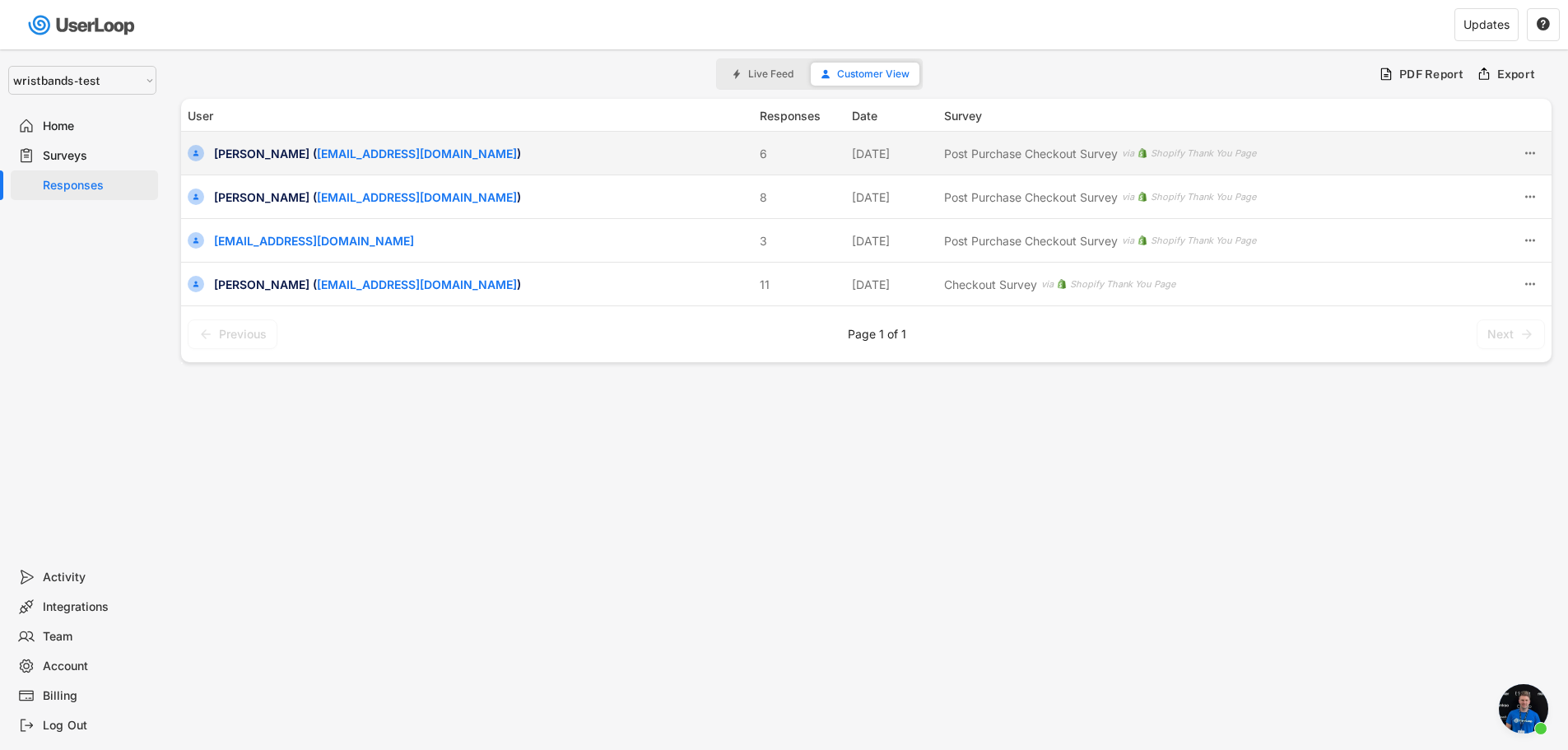
click at [335, 161] on div "sakthi rajan ( sakthivel_kandasamy@bradycorp.com )" at bounding box center [481, 154] width 536 height 18
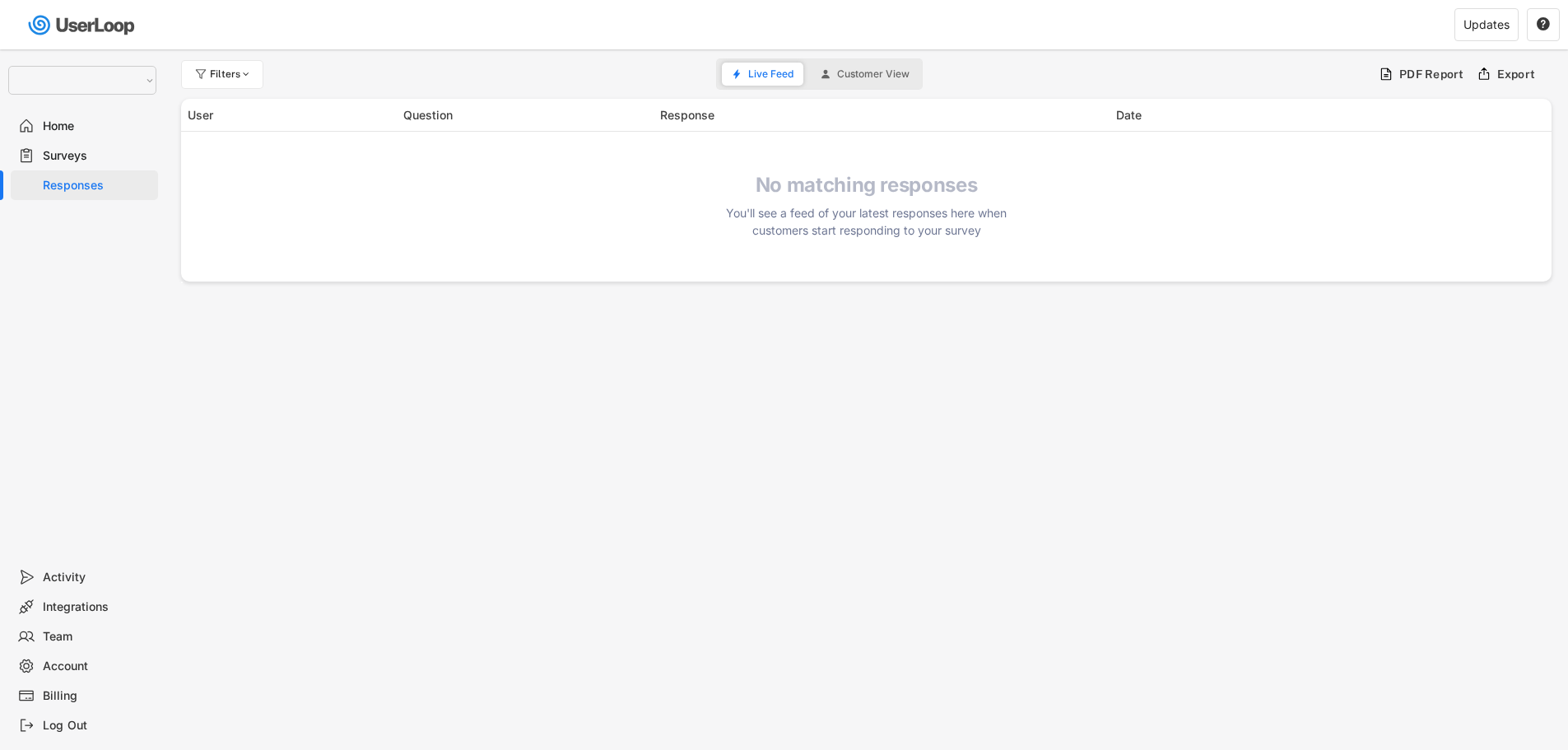
select select ""1348695171700984260__LOOKUP__1755087592031x530942177488485950""
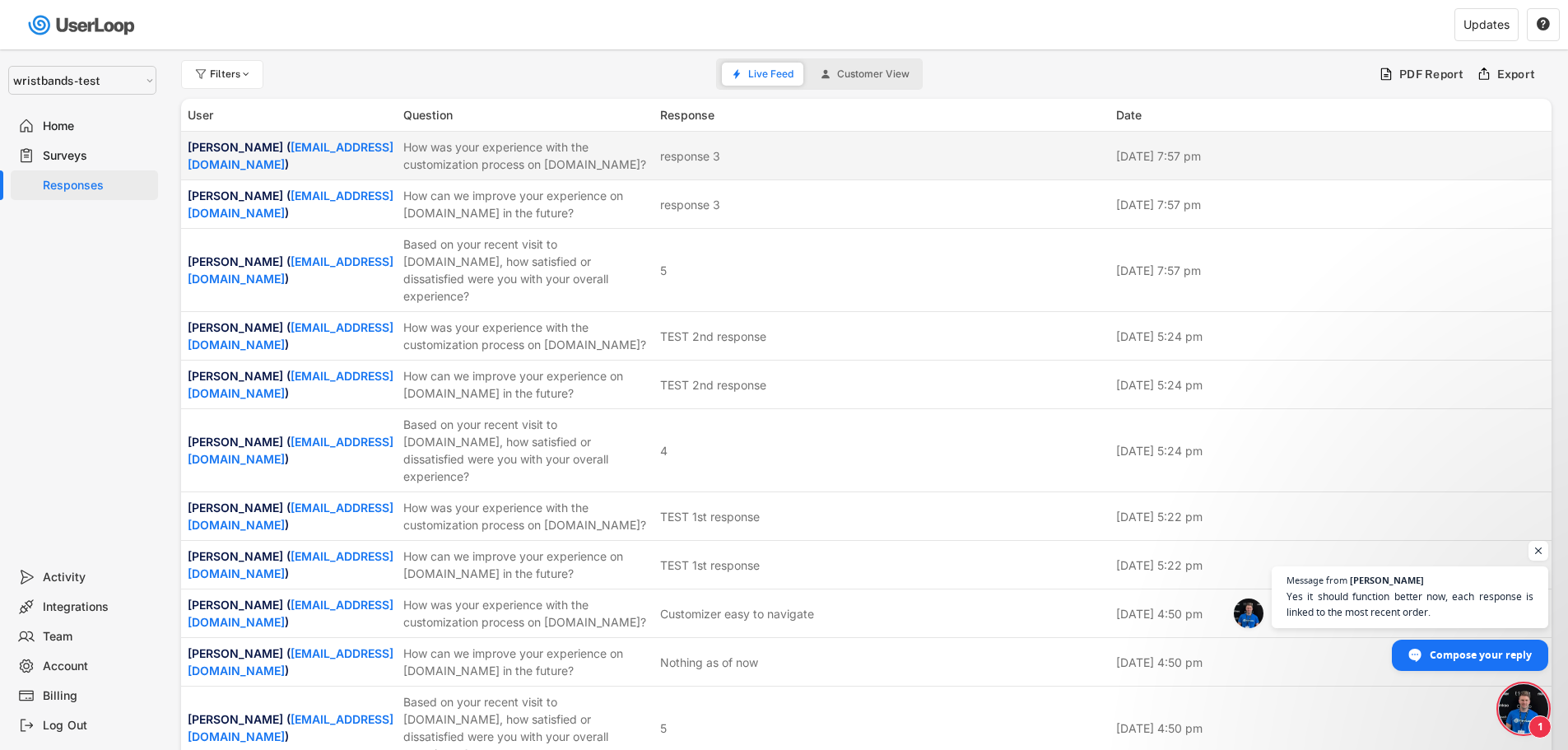
click at [538, 164] on div "How was your experience with the customization process on [DOMAIN_NAME]?" at bounding box center [527, 155] width 247 height 34
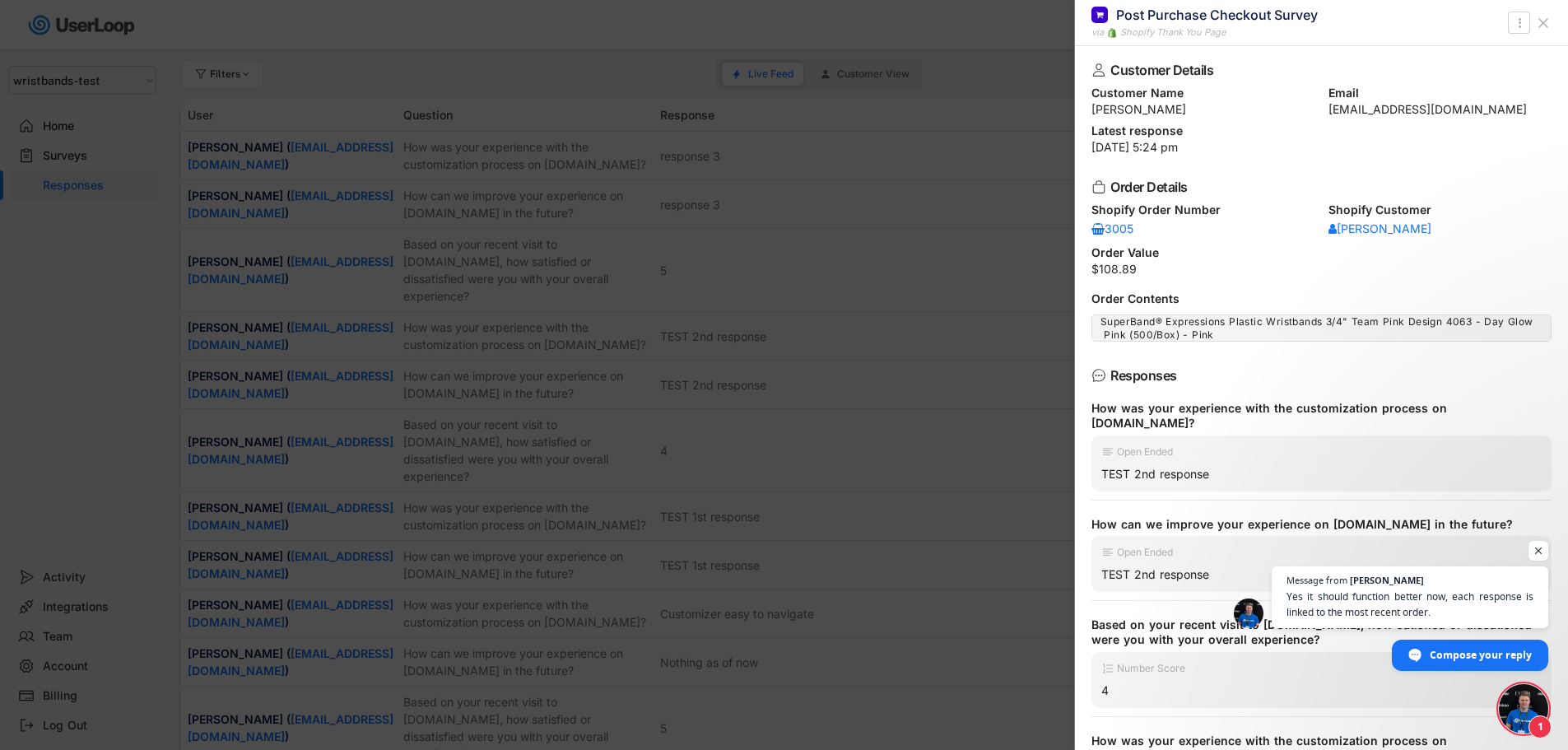
click at [1545, 27] on icon at bounding box center [1544, 23] width 17 height 17
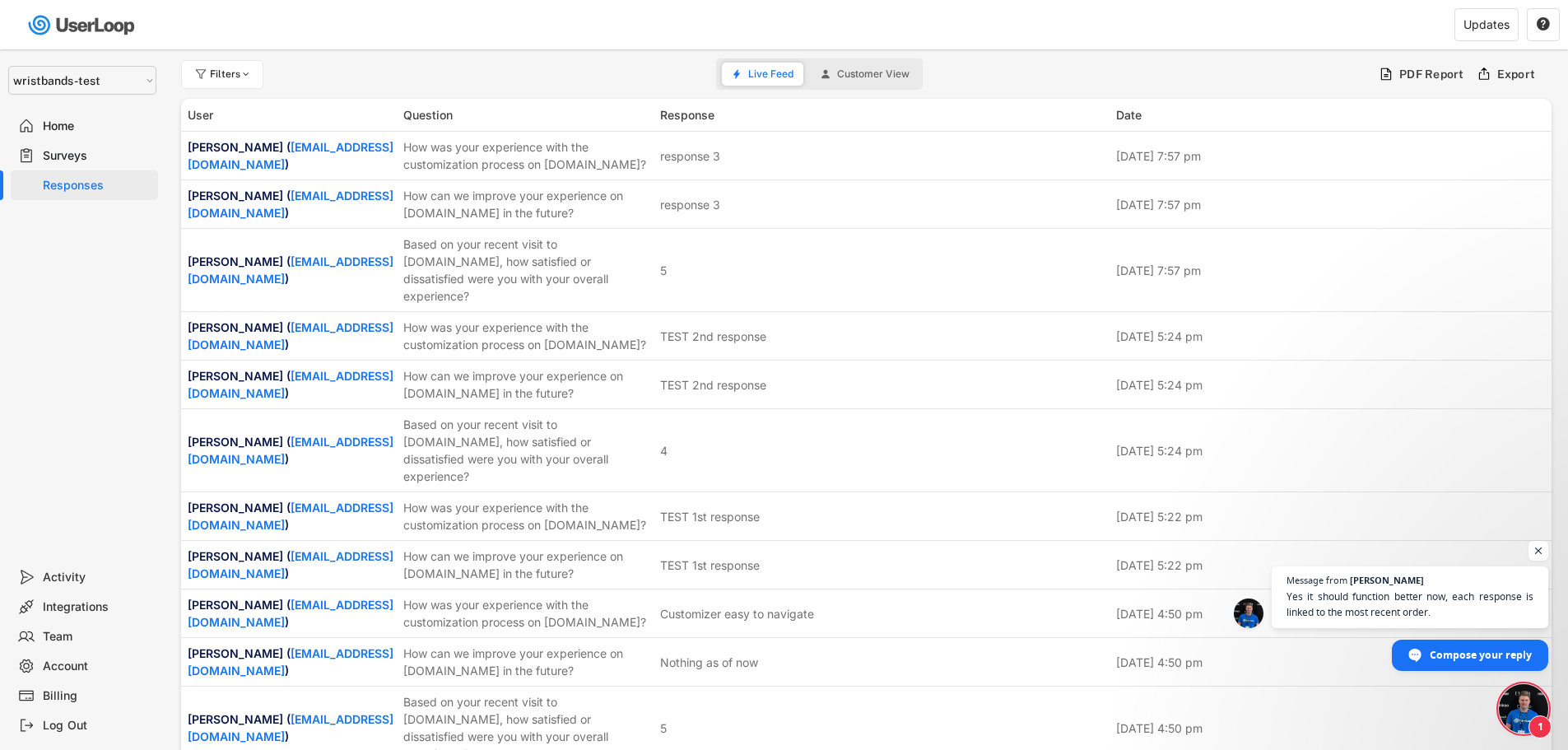
click at [1518, 701] on span "Open chat" at bounding box center [1524, 709] width 49 height 49
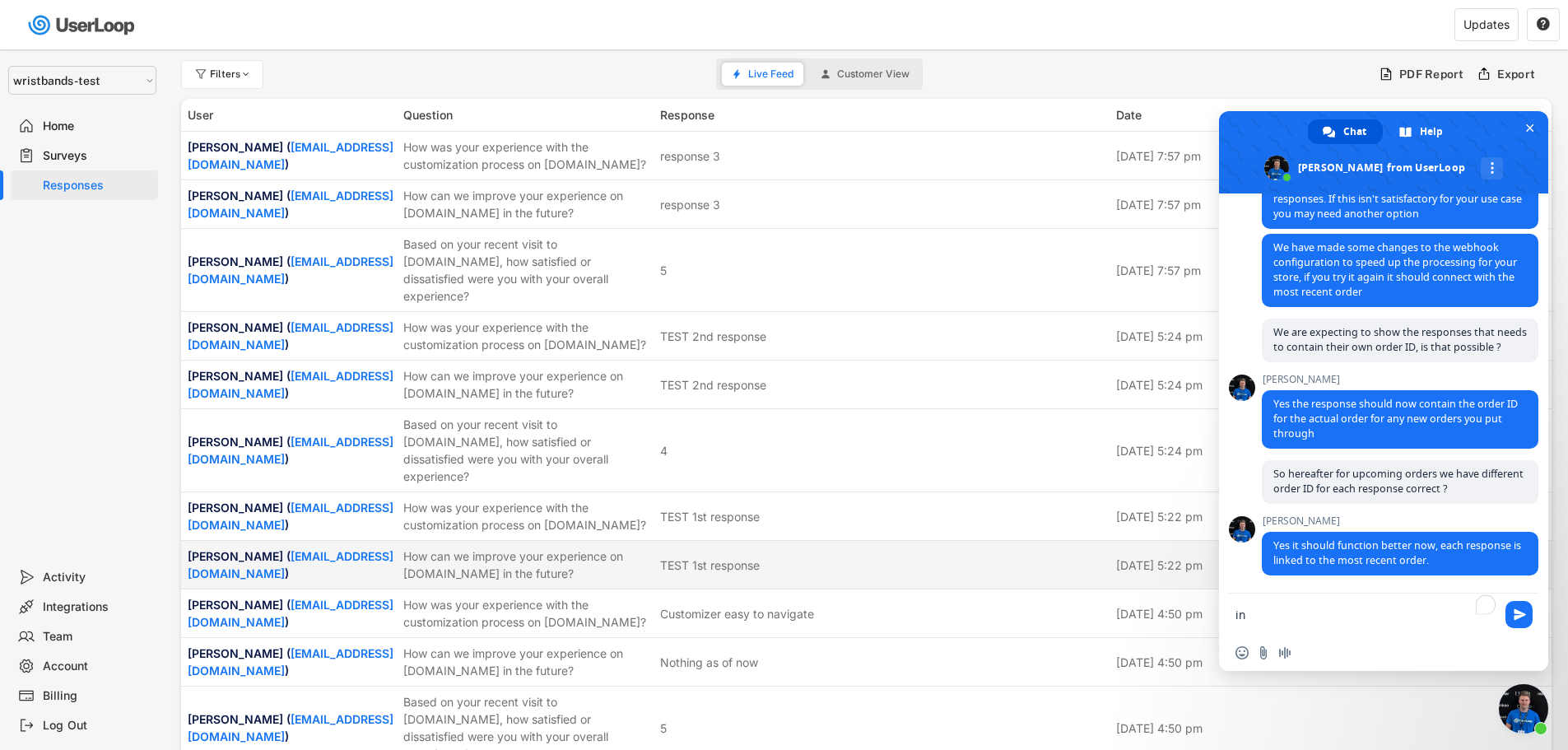
drag, startPoint x: 1345, startPoint y: 613, endPoint x: 1154, endPoint y: 636, distance: 192.4
click at [1154, 636] on body "missing element 0% 0% 0% 0% Filters Live Feed Customer View PDF Report Export U…" at bounding box center [784, 375] width 1568 height 750
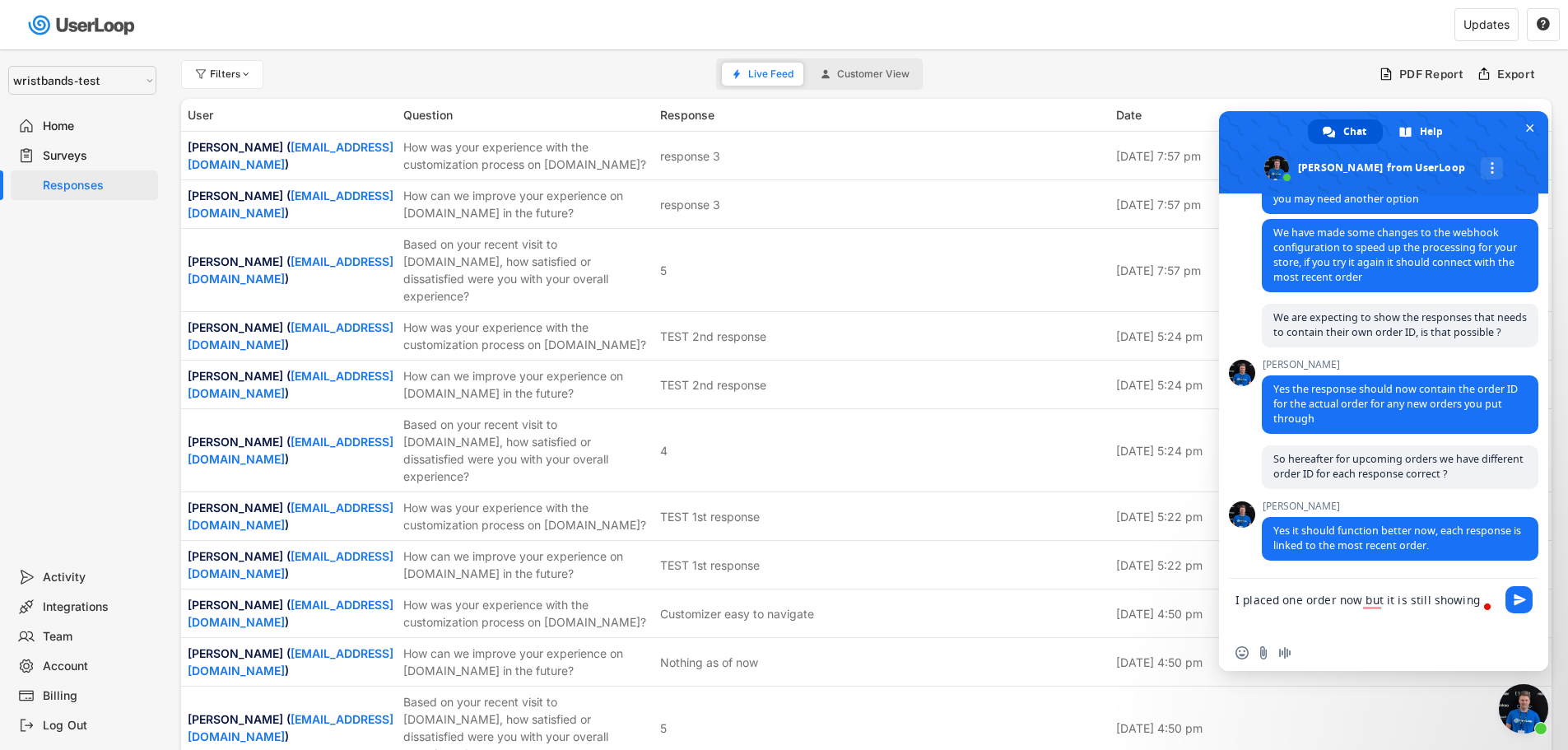
click at [1406, 602] on textarea "I placed one order now but it is still showing" at bounding box center [1367, 607] width 263 height 56
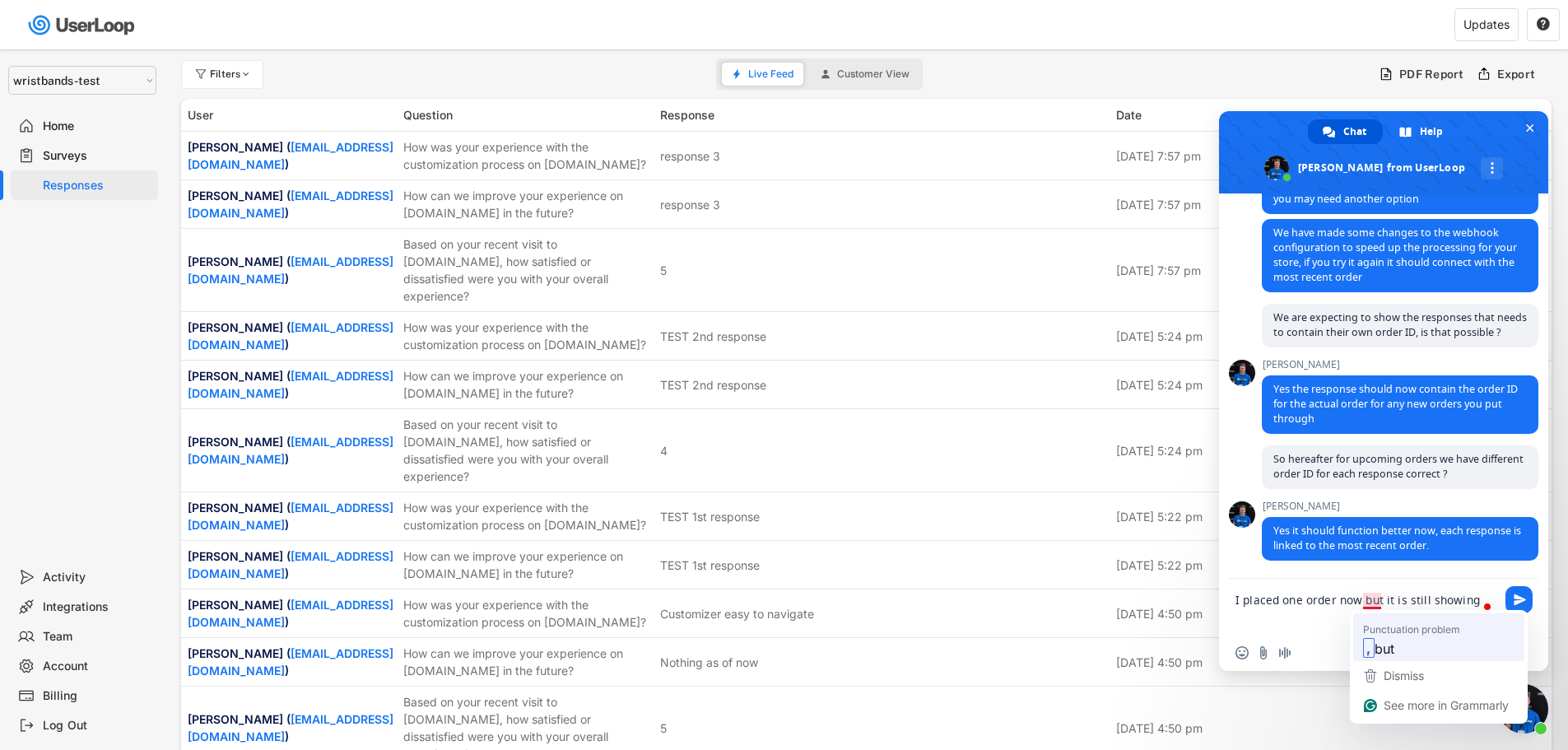
drag, startPoint x: 1365, startPoint y: 601, endPoint x: 1404, endPoint y: 631, distance: 49.2
click at [1365, 602] on textarea "I placed one order now but it is still showing" at bounding box center [1367, 607] width 263 height 56
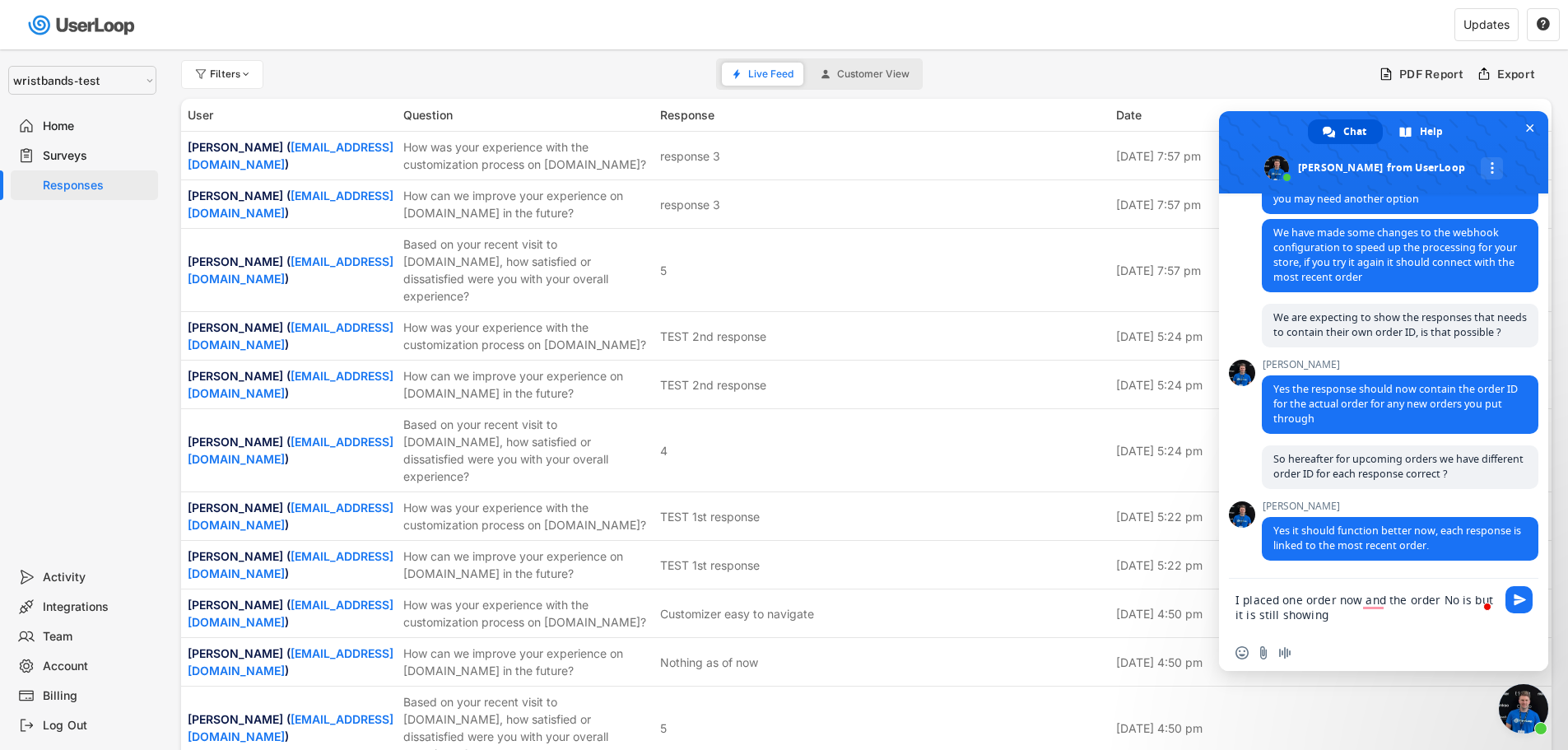
paste textarea "LE00003007"
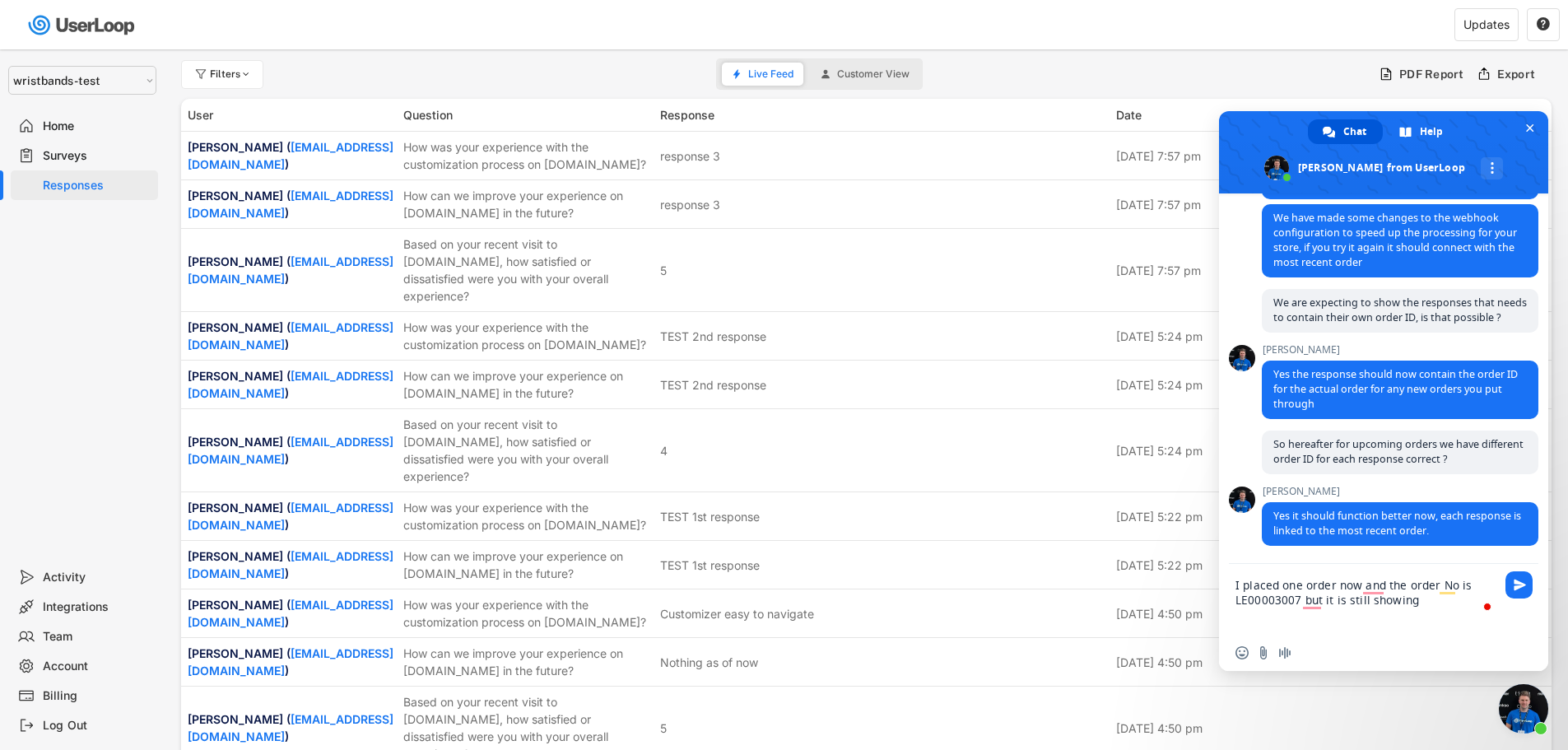
drag, startPoint x: 1277, startPoint y: 596, endPoint x: 1226, endPoint y: 597, distance: 51.0
click at [1226, 597] on div "I placed one order now and the order No is LE00003007 but it is still showing" at bounding box center [1384, 599] width 330 height 70
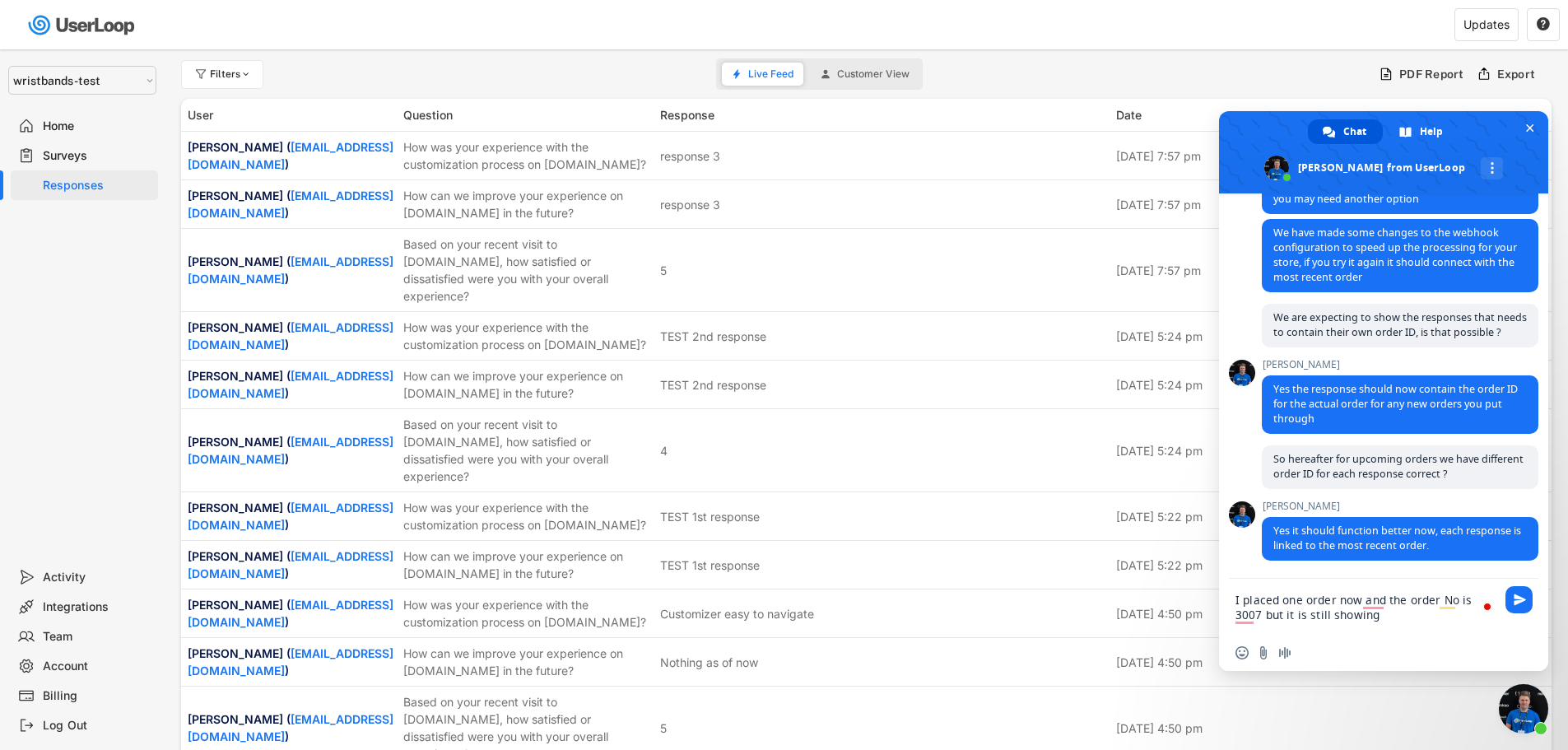
click at [1355, 617] on textarea "I placed one order now and the order No is 3007 but it is still showing" at bounding box center [1367, 607] width 263 height 56
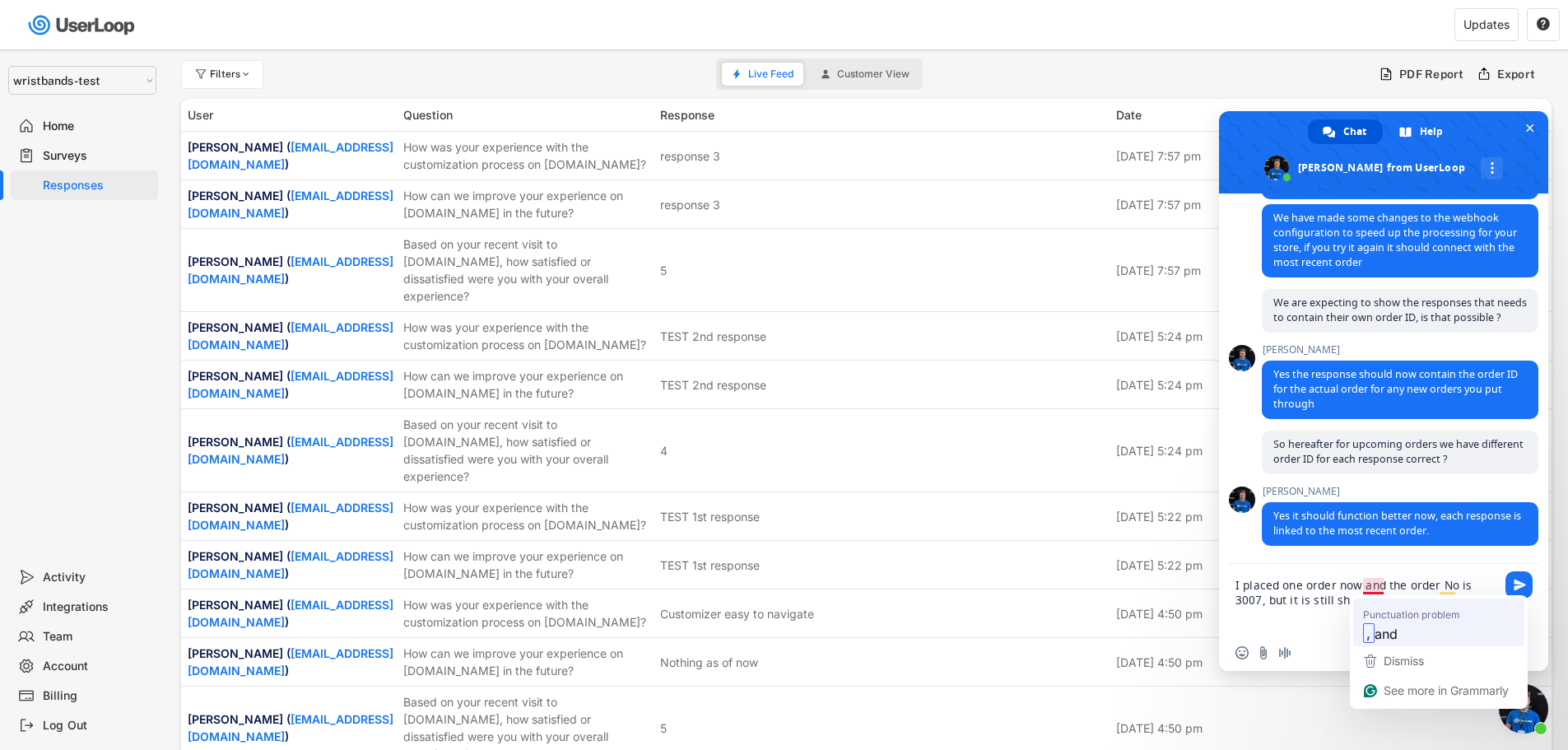
type textarea "I placed one order now, and the order No is 3007, but it is still showing 3005"
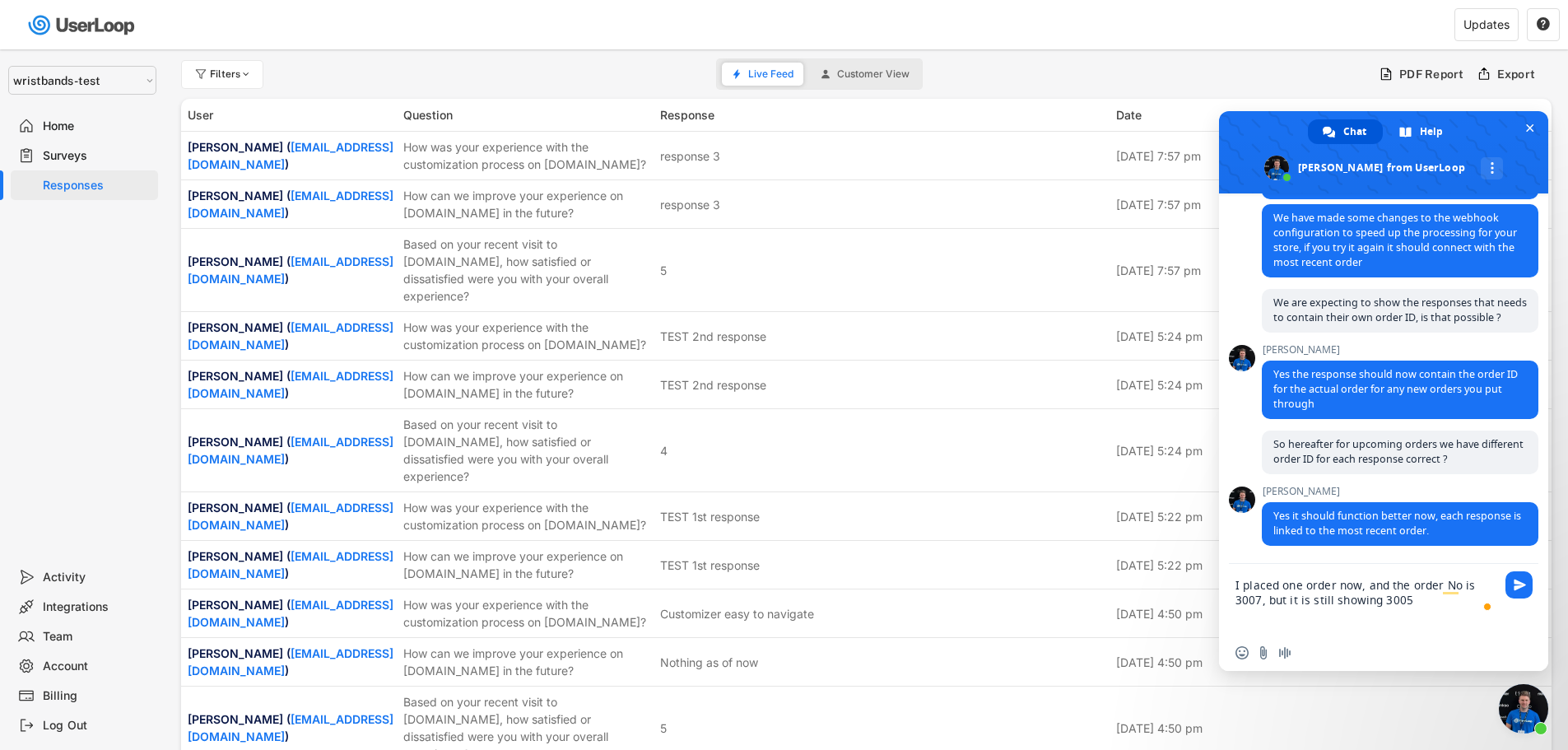
click at [1423, 603] on textarea "I placed one order now, and the order No is 3007, but it is still showing 3005" at bounding box center [1367, 599] width 263 height 70
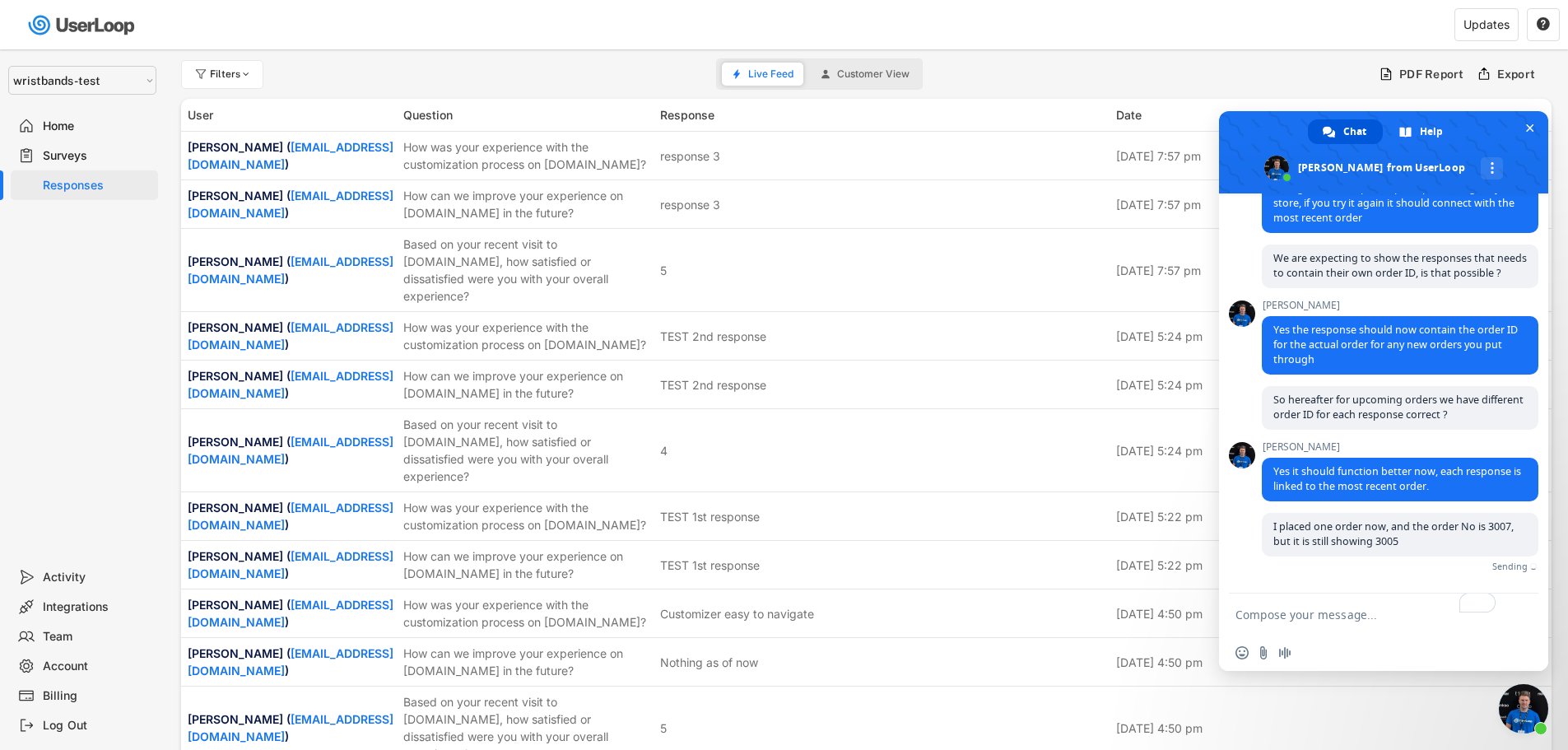
scroll to position [7176, 0]
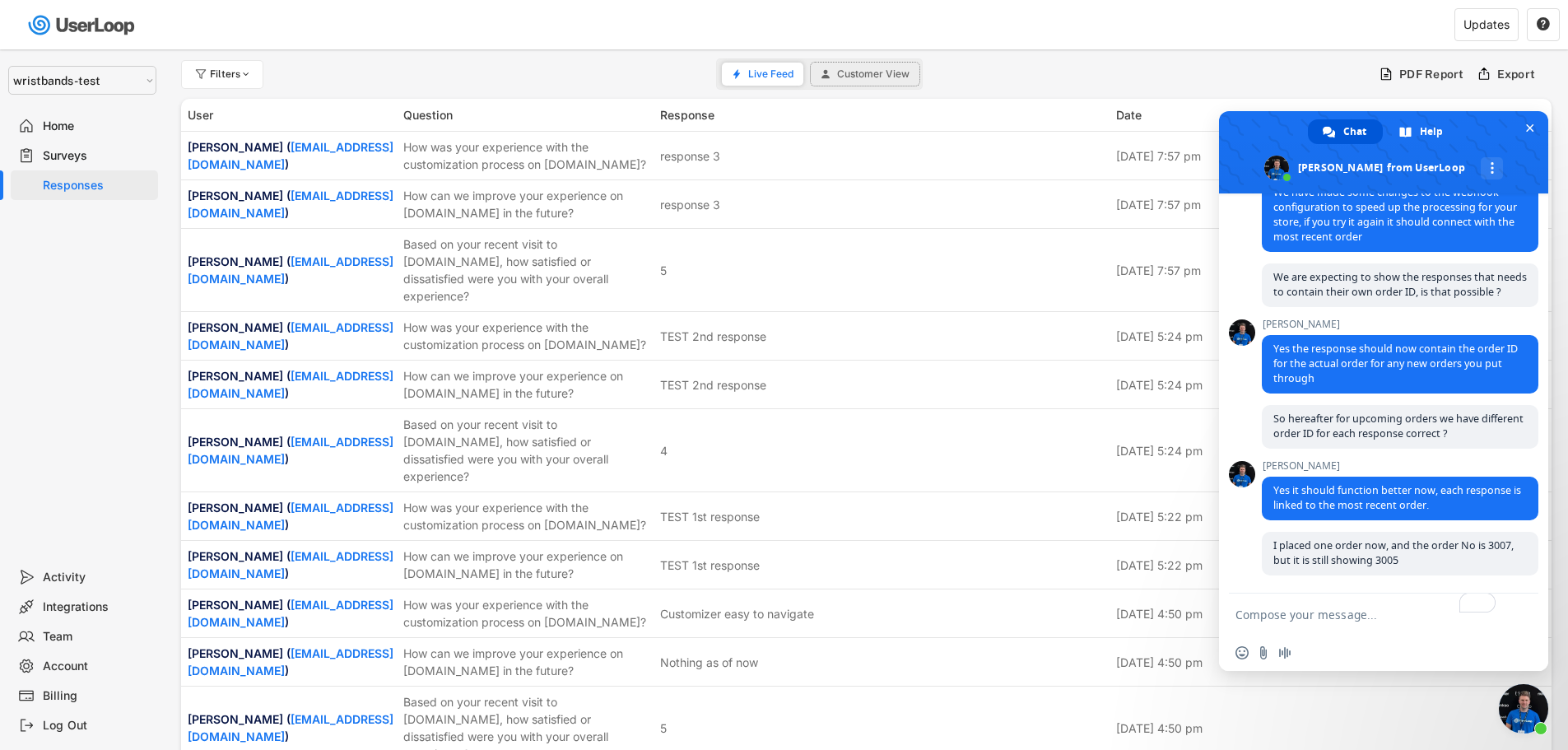
click at [885, 75] on span "Customer View" at bounding box center [873, 74] width 72 height 10
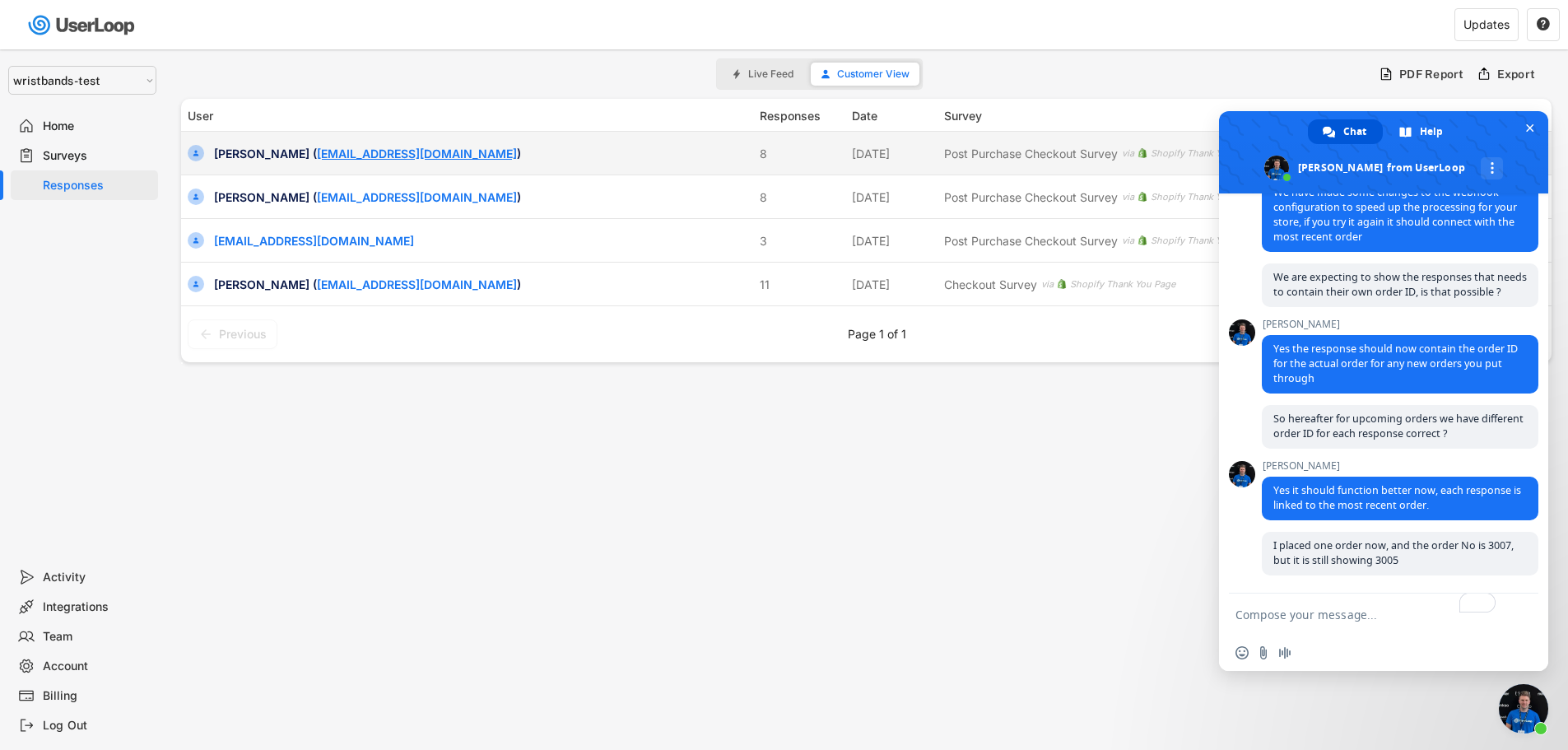
click at [380, 158] on link "[EMAIL_ADDRESS][DOMAIN_NAME]" at bounding box center [417, 154] width 200 height 14
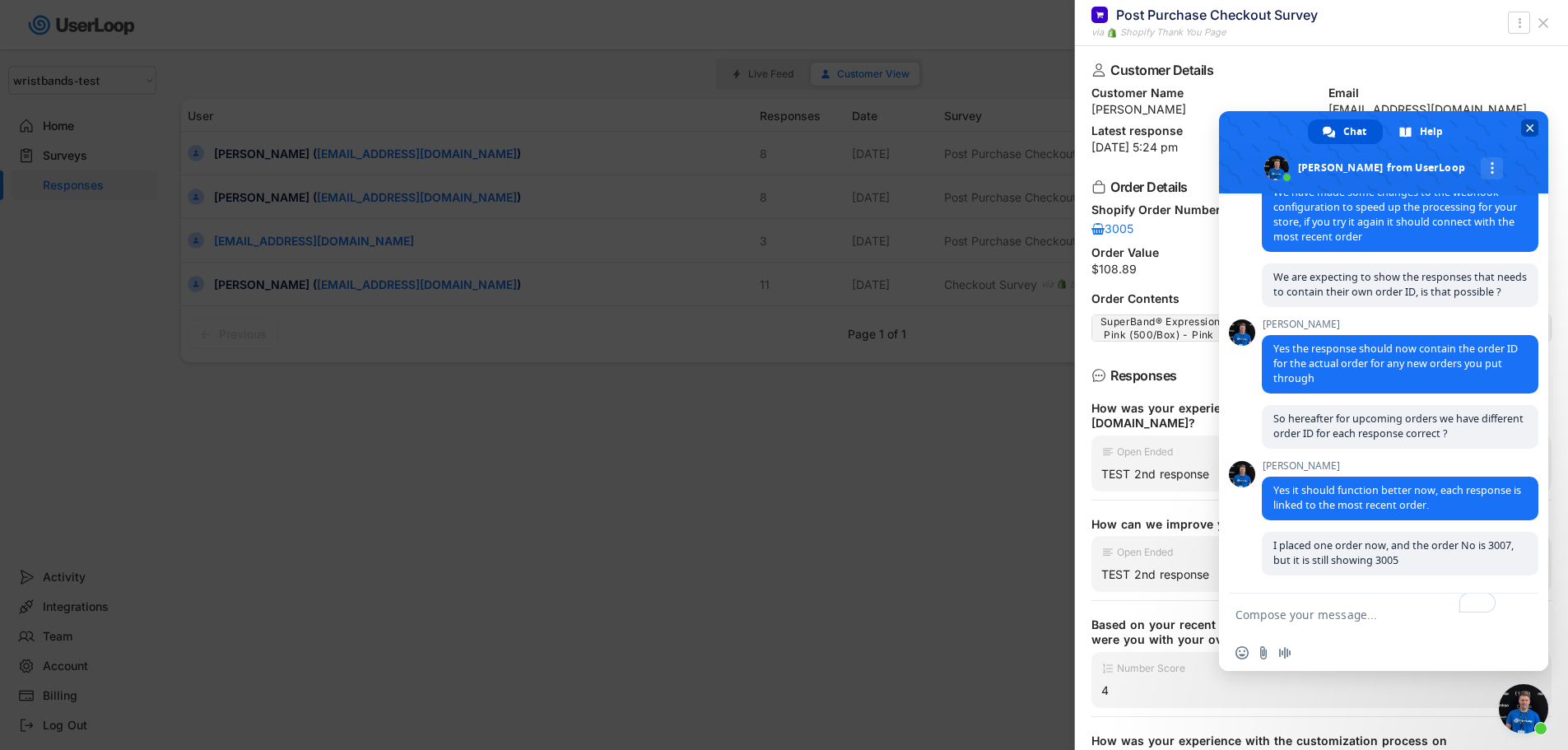
click at [1524, 130] on span "Close chat" at bounding box center [1529, 128] width 18 height 18
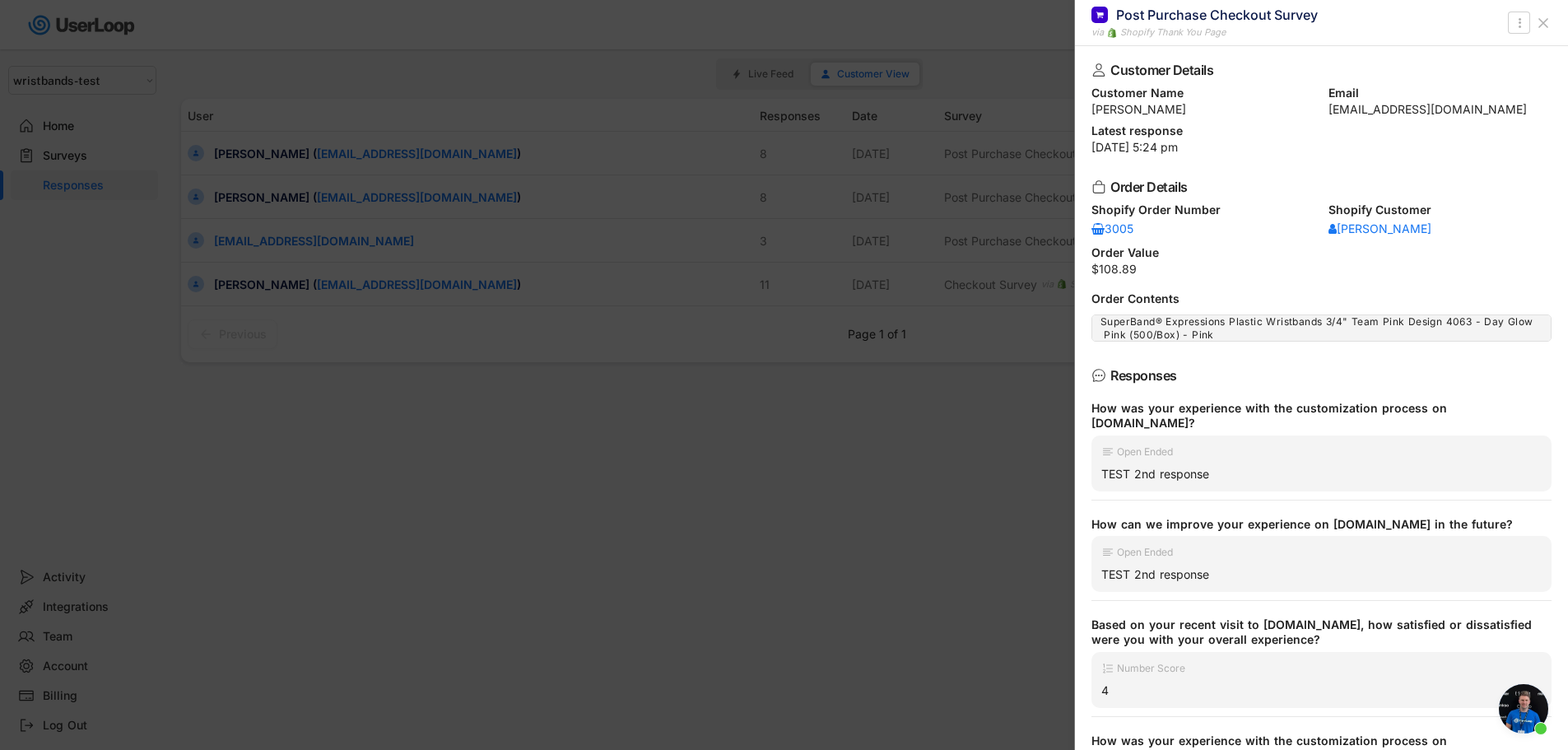
click at [482, 419] on div at bounding box center [784, 375] width 1568 height 750
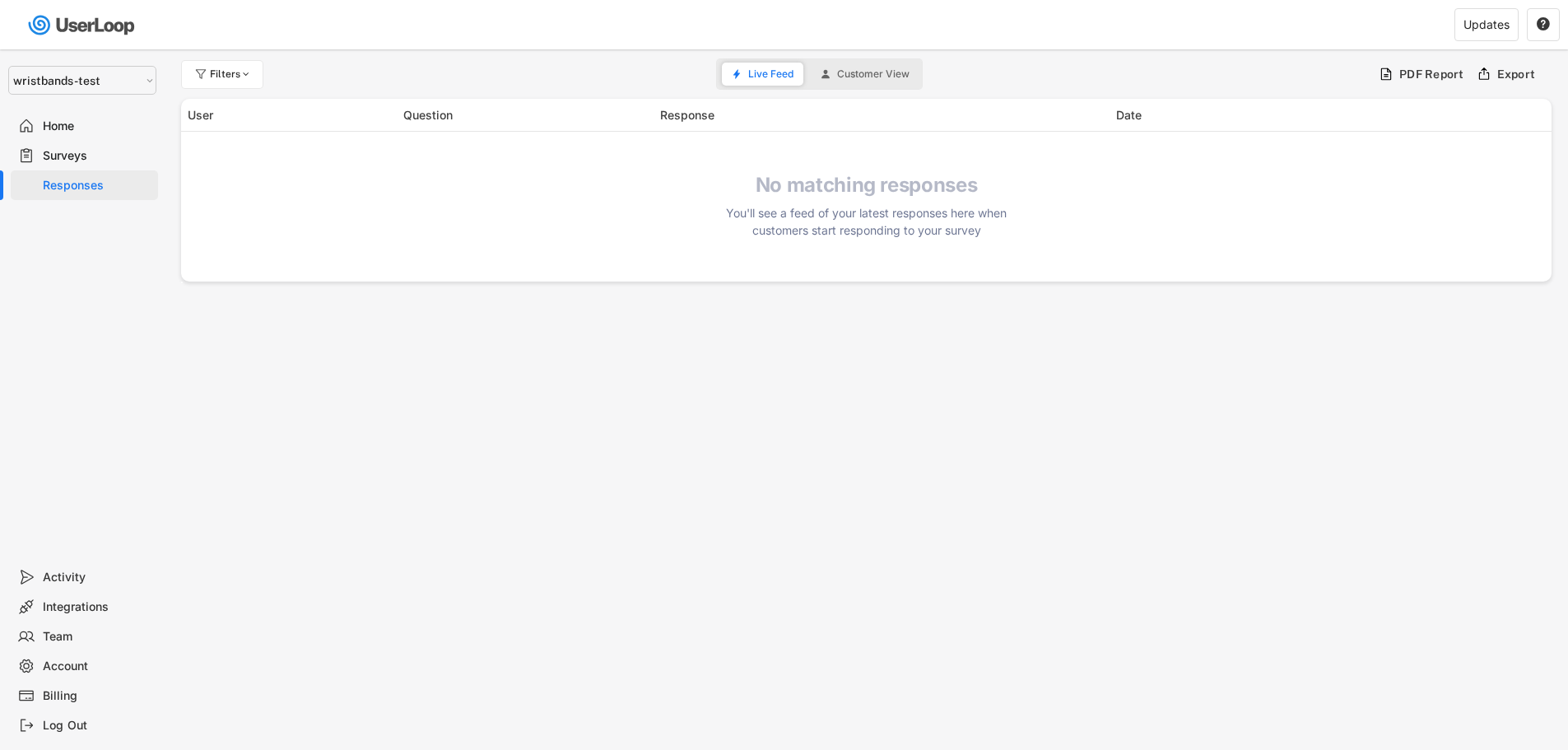
select select ""1348695171700984260__LOOKUP__1755087592031x530942177488485950""
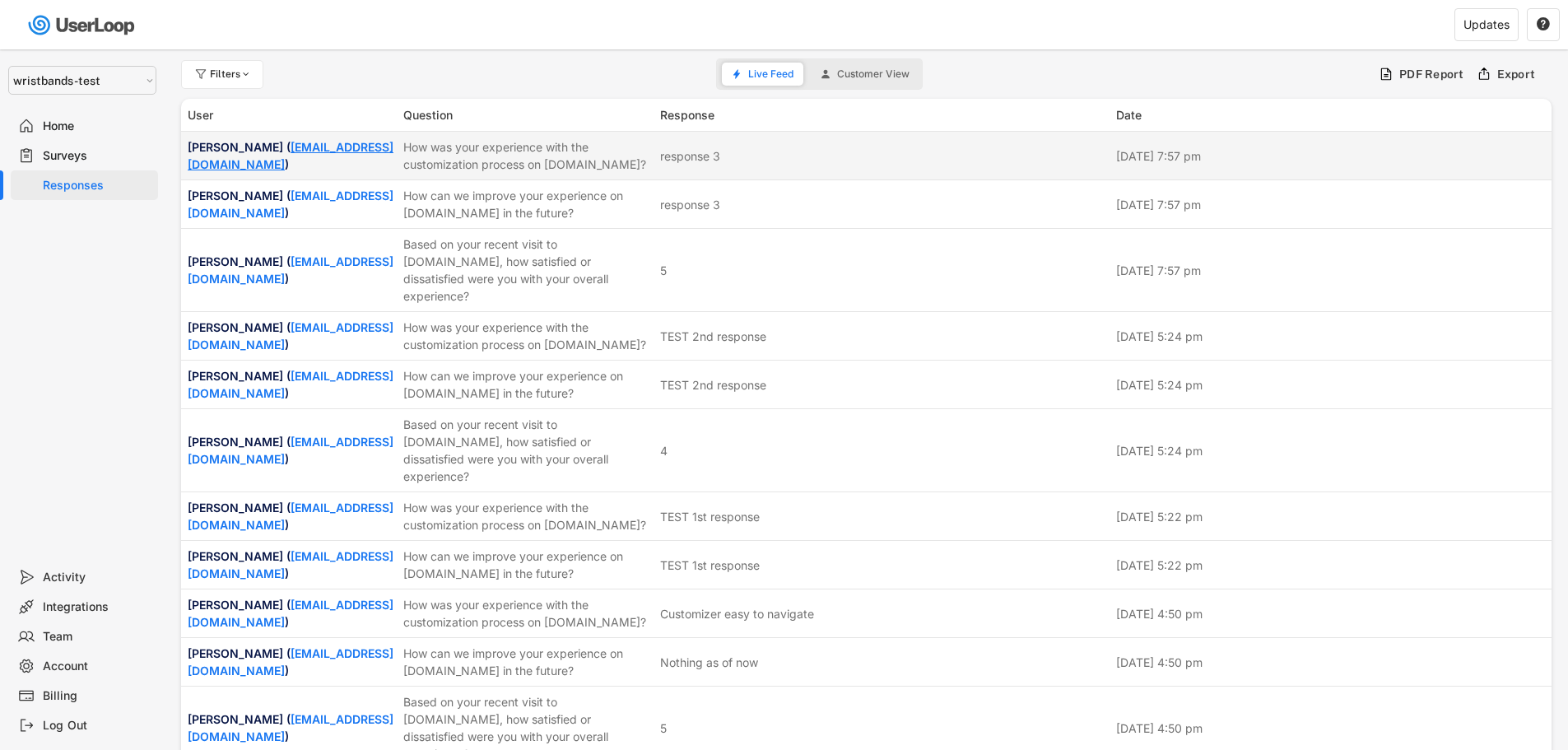
click at [338, 164] on link "[EMAIL_ADDRESS][DOMAIN_NAME]" at bounding box center [290, 155] width 205 height 31
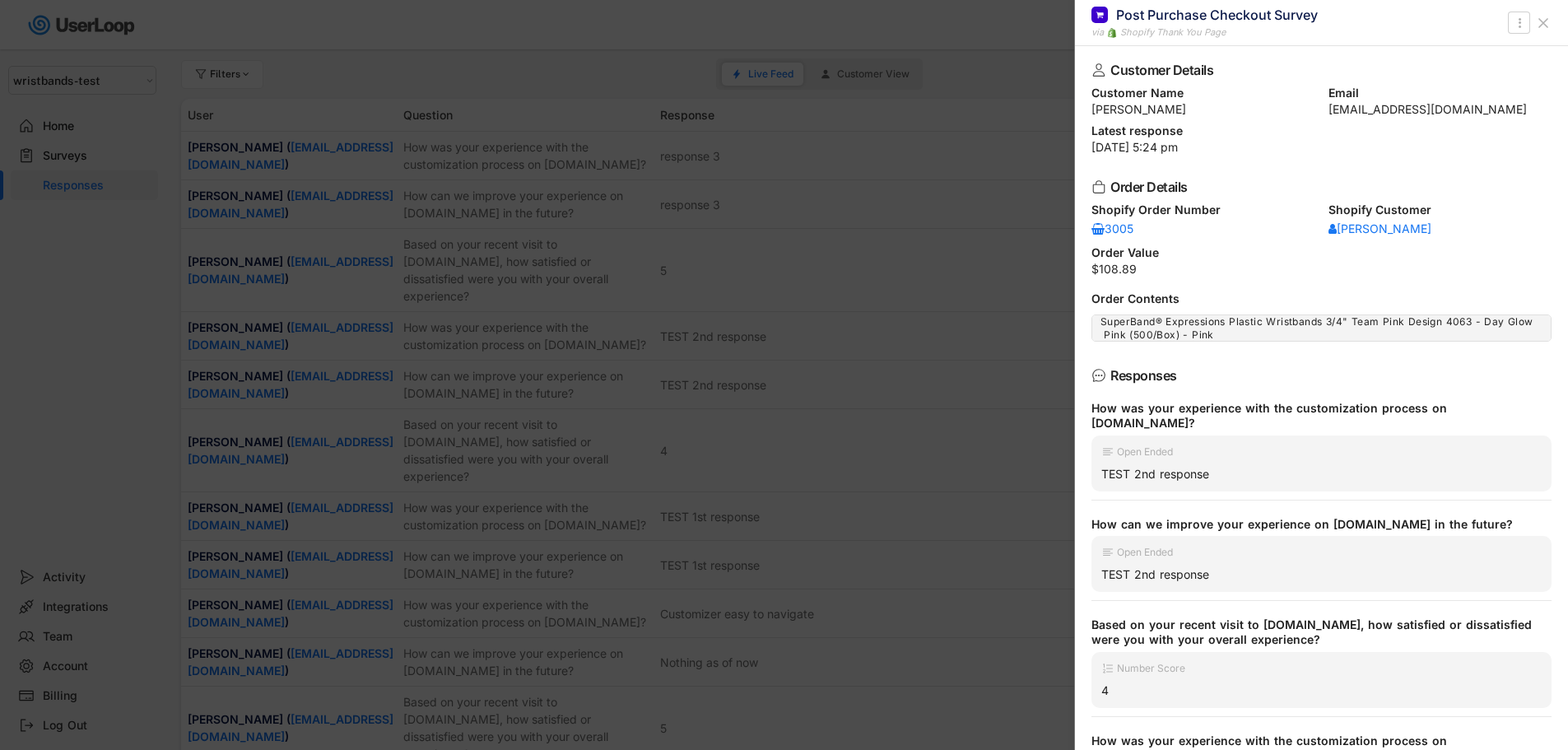
click at [830, 97] on div at bounding box center [784, 375] width 1568 height 750
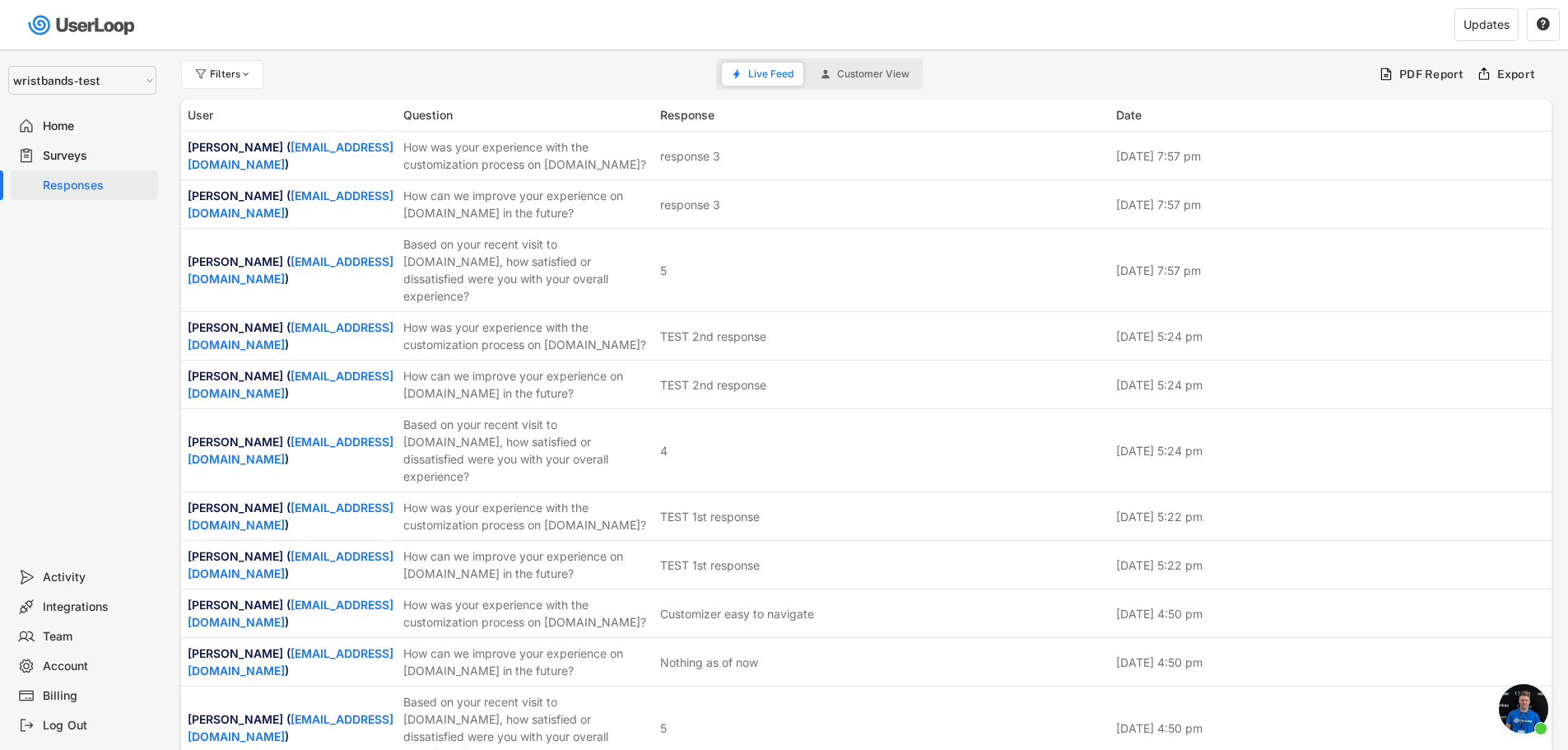
click at [1511, 697] on span "Open chat" at bounding box center [1524, 709] width 49 height 49
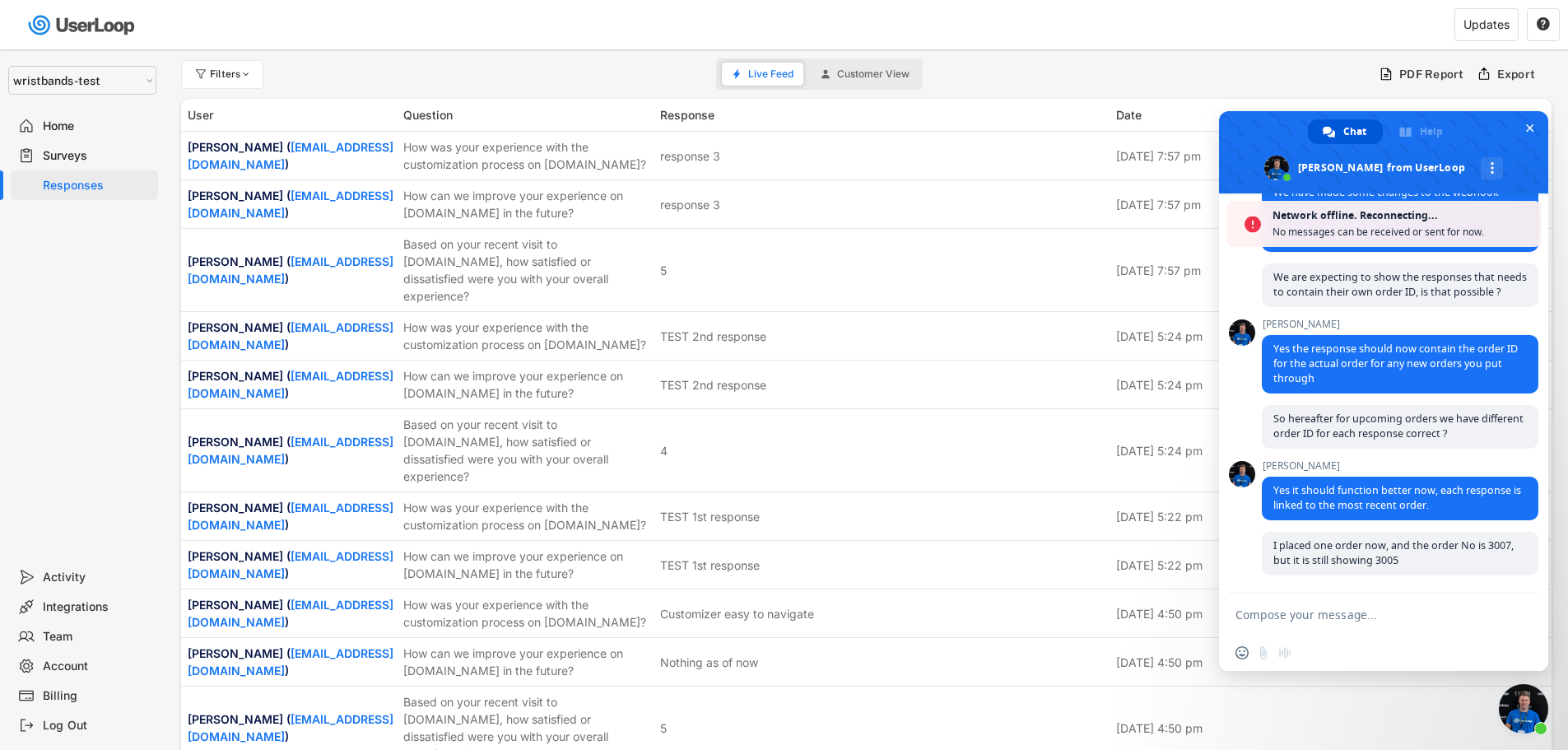
scroll to position [7196, 0]
click at [1389, 572] on span "I placed one order now, and the order No is 3007, but it is still showing 3005" at bounding box center [1400, 554] width 277 height 44
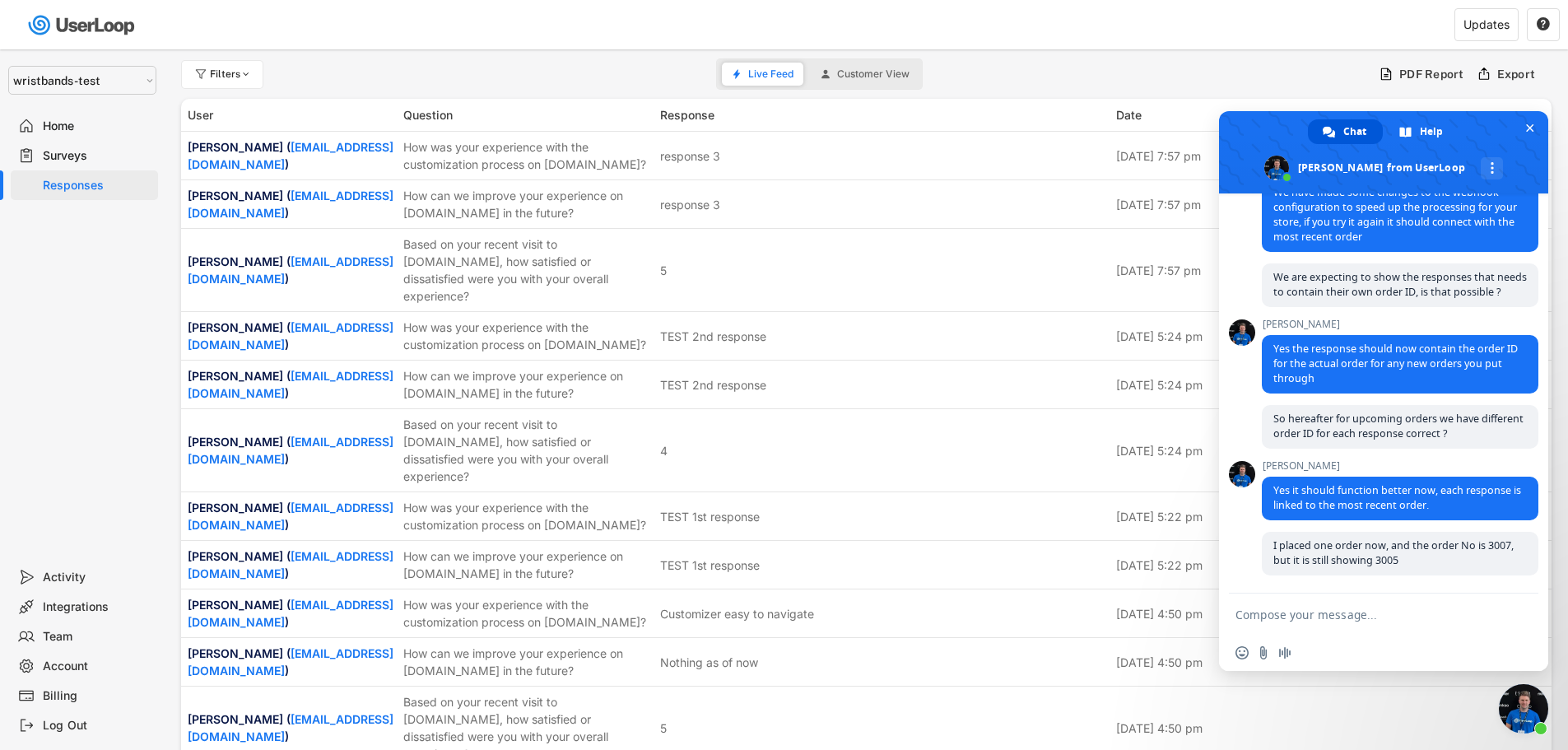
scroll to position [7143, 0]
click at [432, 169] on div "How was your experience with the customization process on [DOMAIN_NAME]?" at bounding box center [527, 155] width 247 height 34
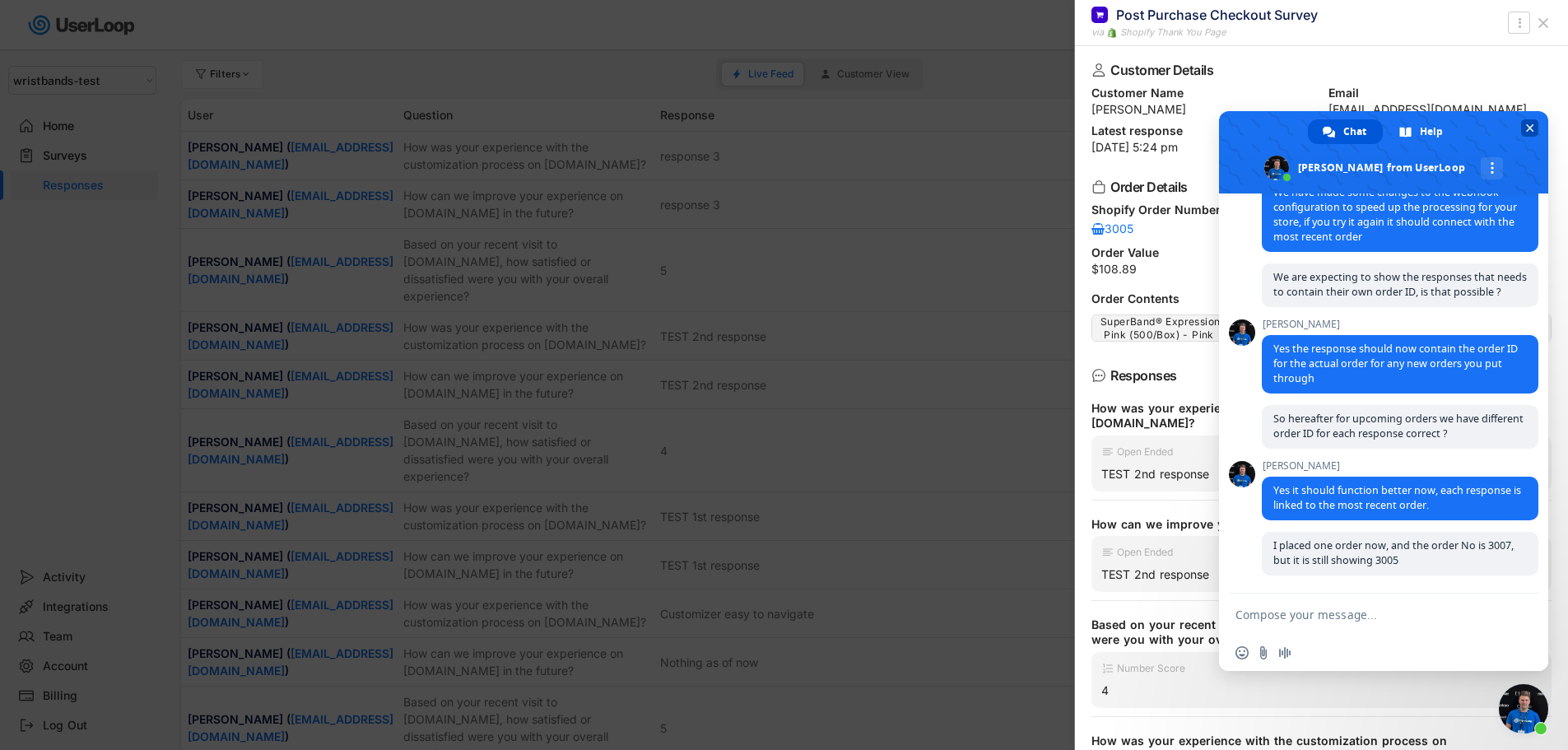
click at [1528, 127] on span "Close chat" at bounding box center [1530, 128] width 8 height 11
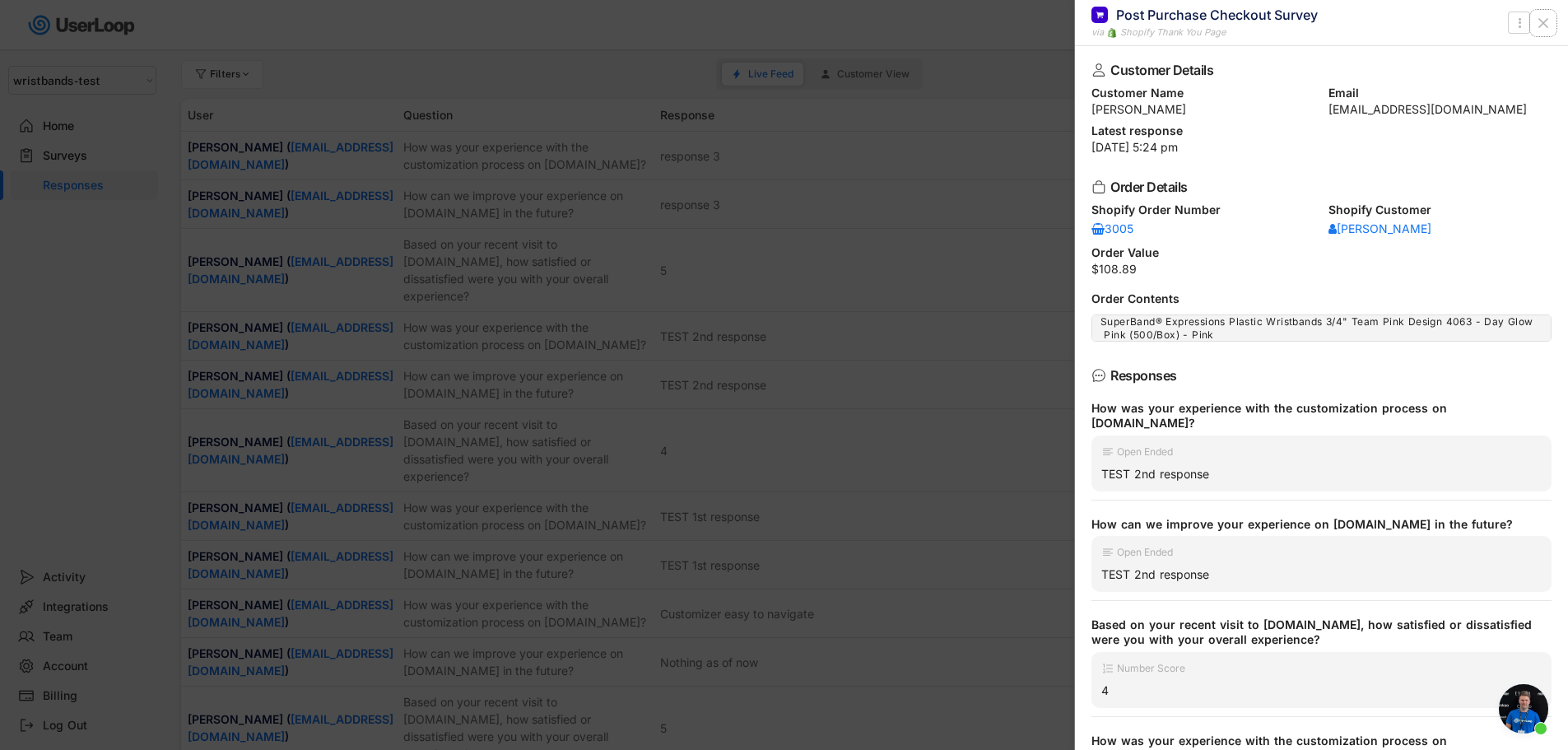
click at [1544, 26] on icon at bounding box center [1544, 23] width 17 height 17
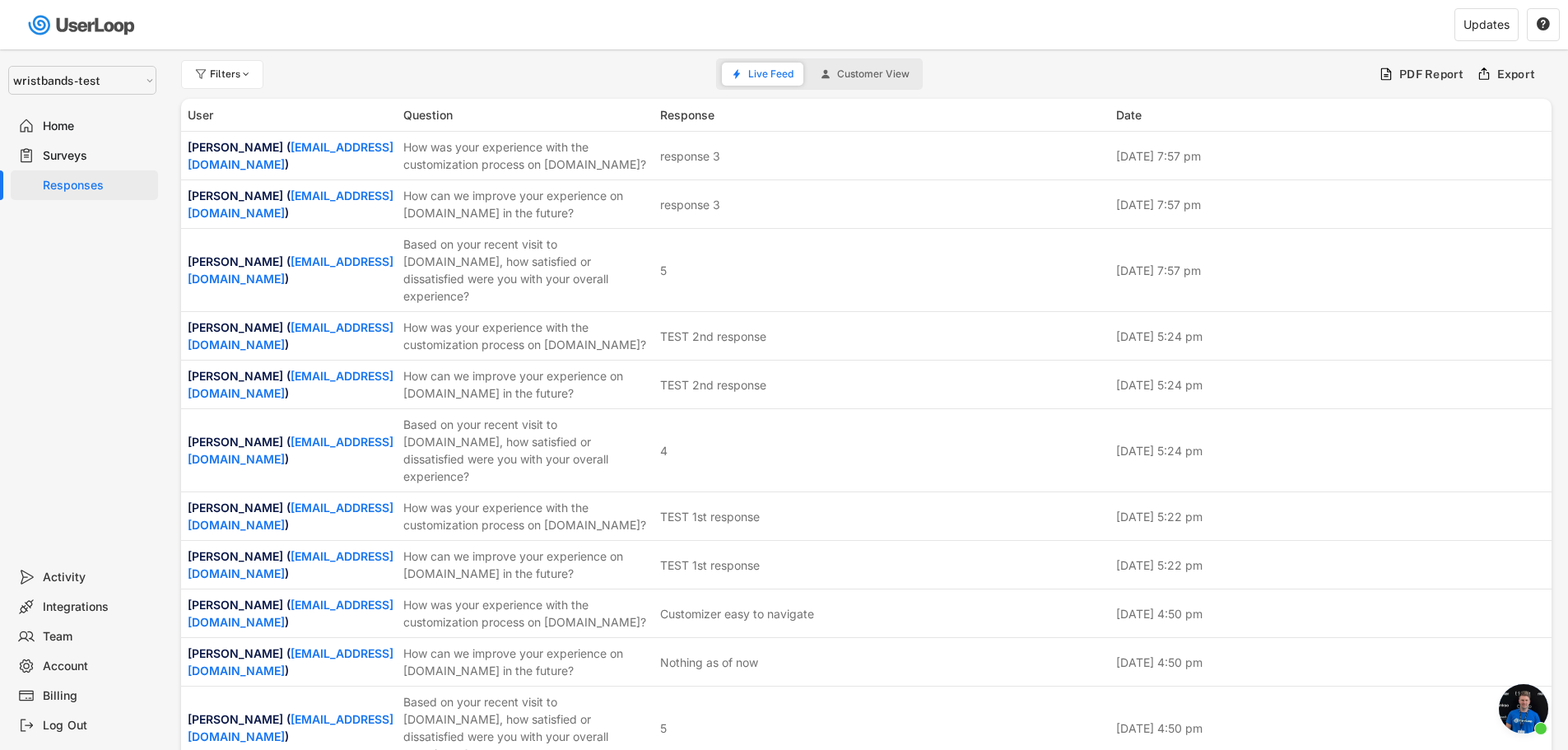
click at [92, 187] on div "Responses" at bounding box center [97, 185] width 109 height 16
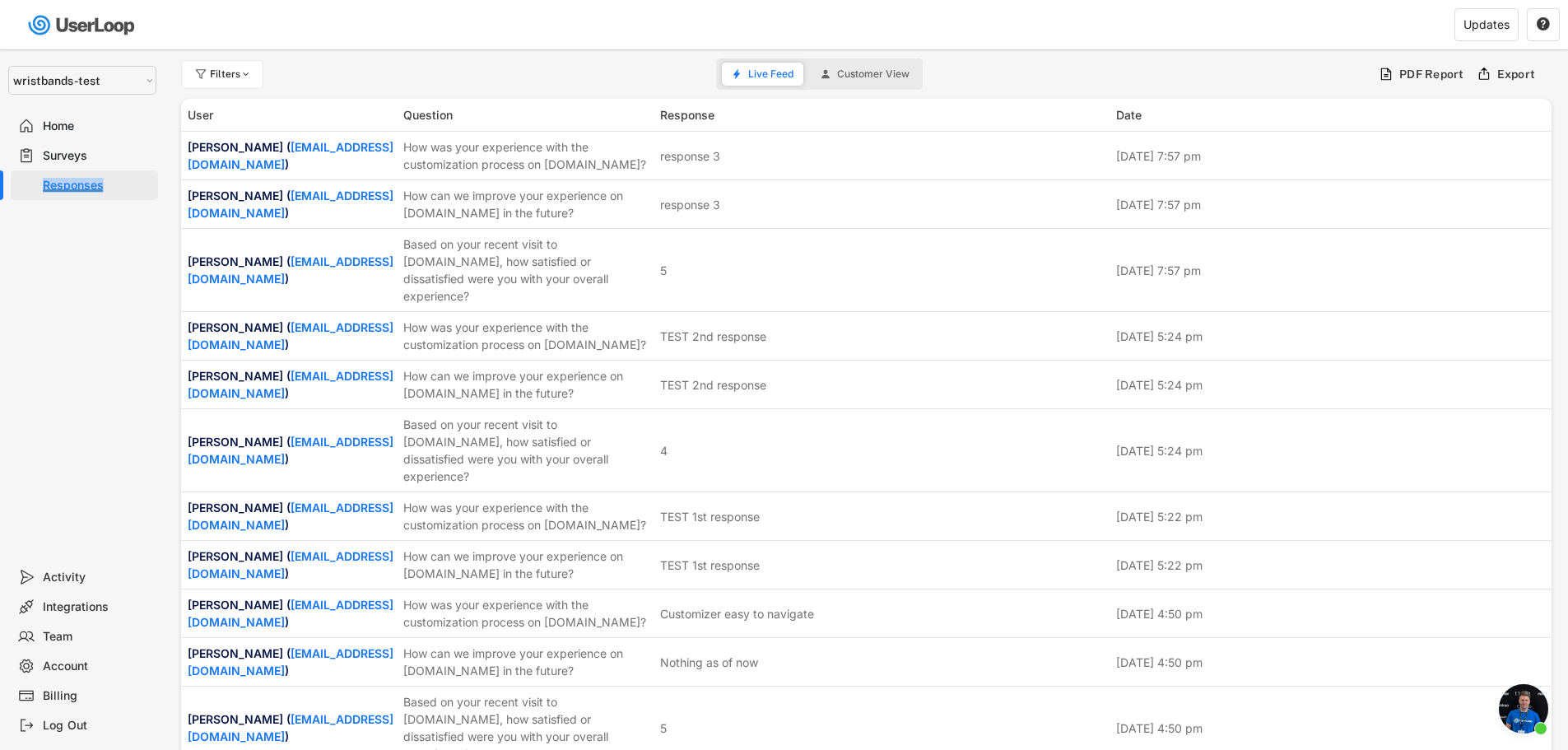
click at [92, 187] on div "Responses" at bounding box center [97, 185] width 109 height 16
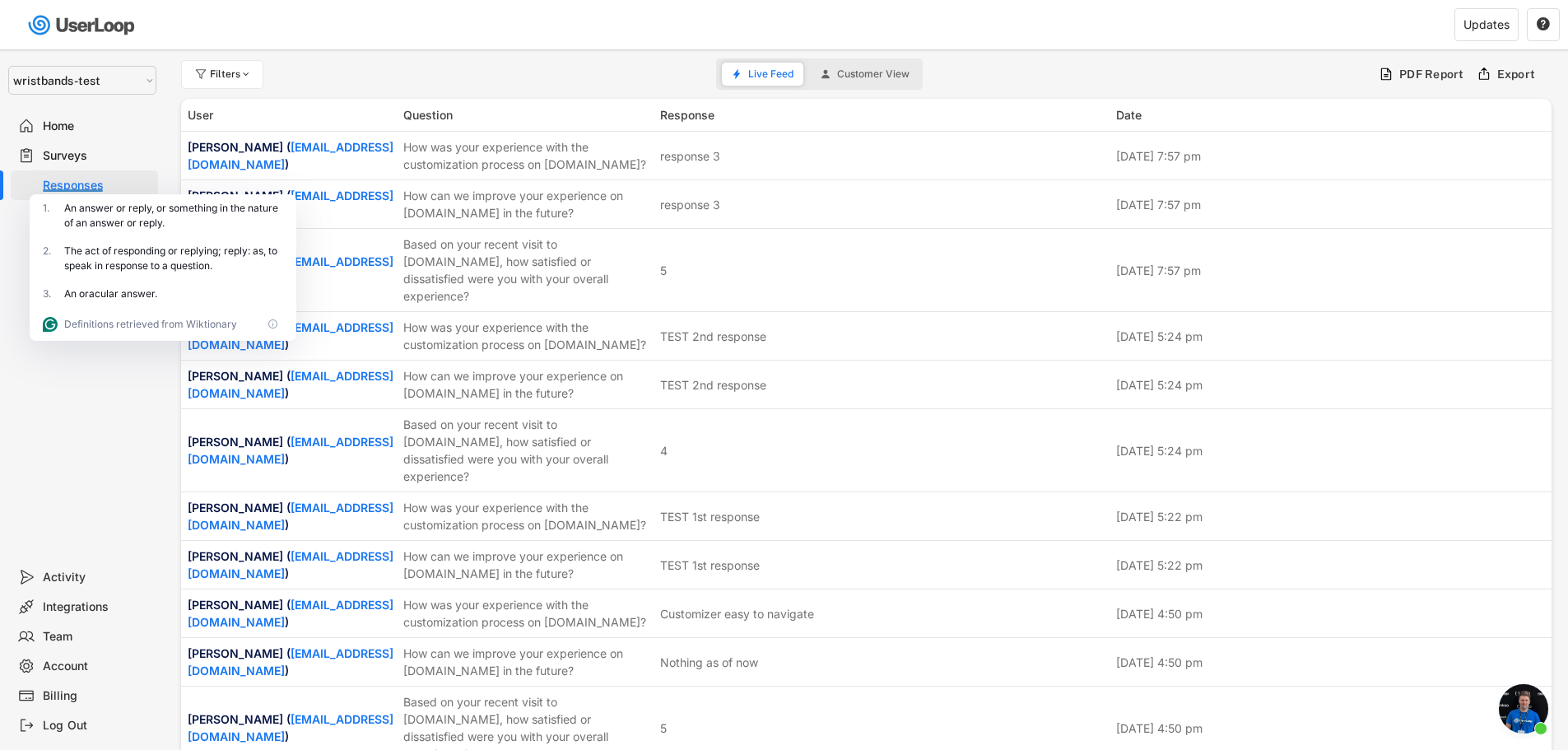
click at [0, 307] on div "Selet a store... Test - IDenticard.com Wristbands.com wristbands-test Home Surv…" at bounding box center [82, 306] width 164 height 513
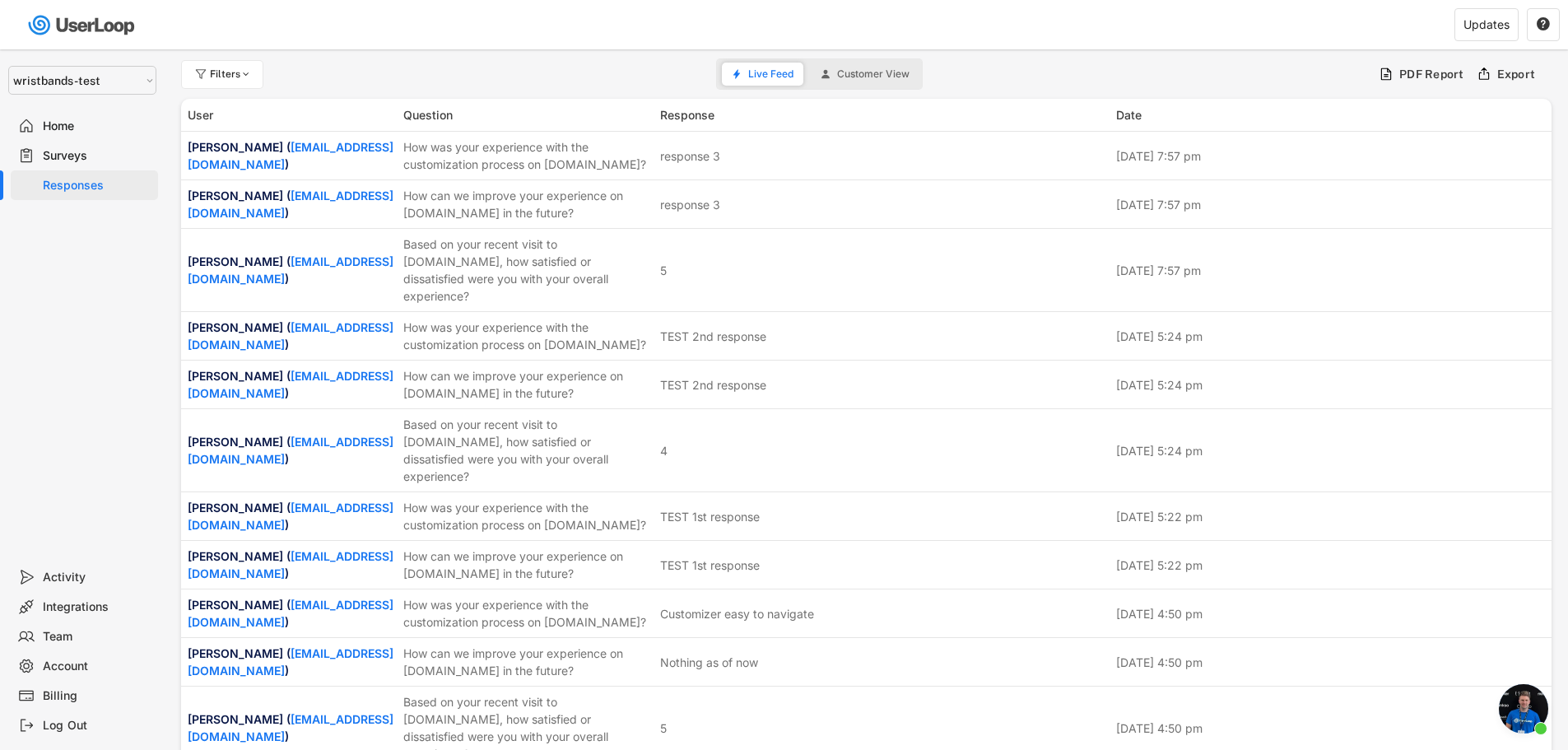
click at [33, 364] on div "Selet a store... Test - IDenticard.com Wristbands.com wristbands-test Home Surv…" at bounding box center [82, 306] width 164 height 513
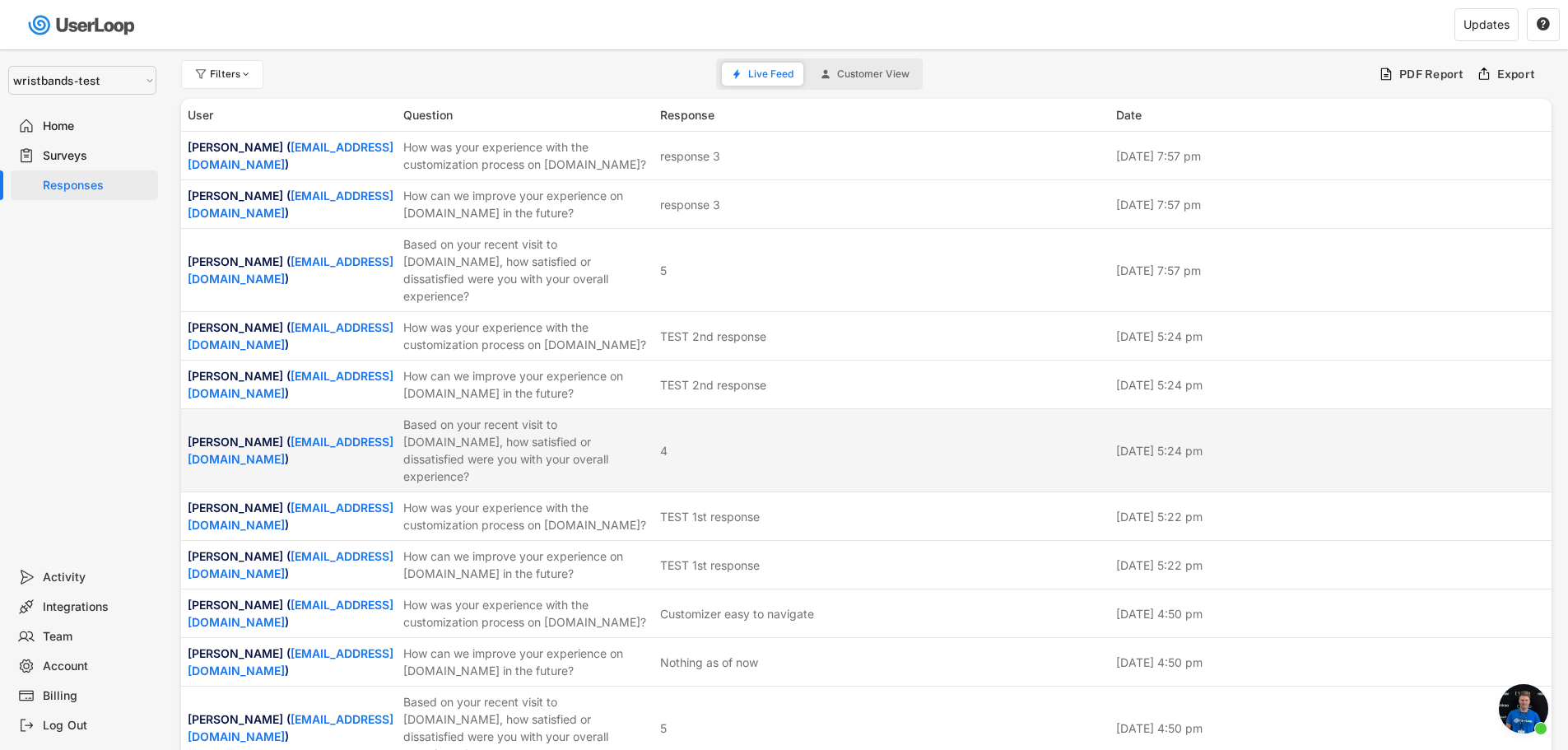
click at [1202, 466] on div "sakthi rajan ( sakthivel_kandasamy@bradycorp.com ) Based on your recent visit t…" at bounding box center [866, 451] width 1370 height 82
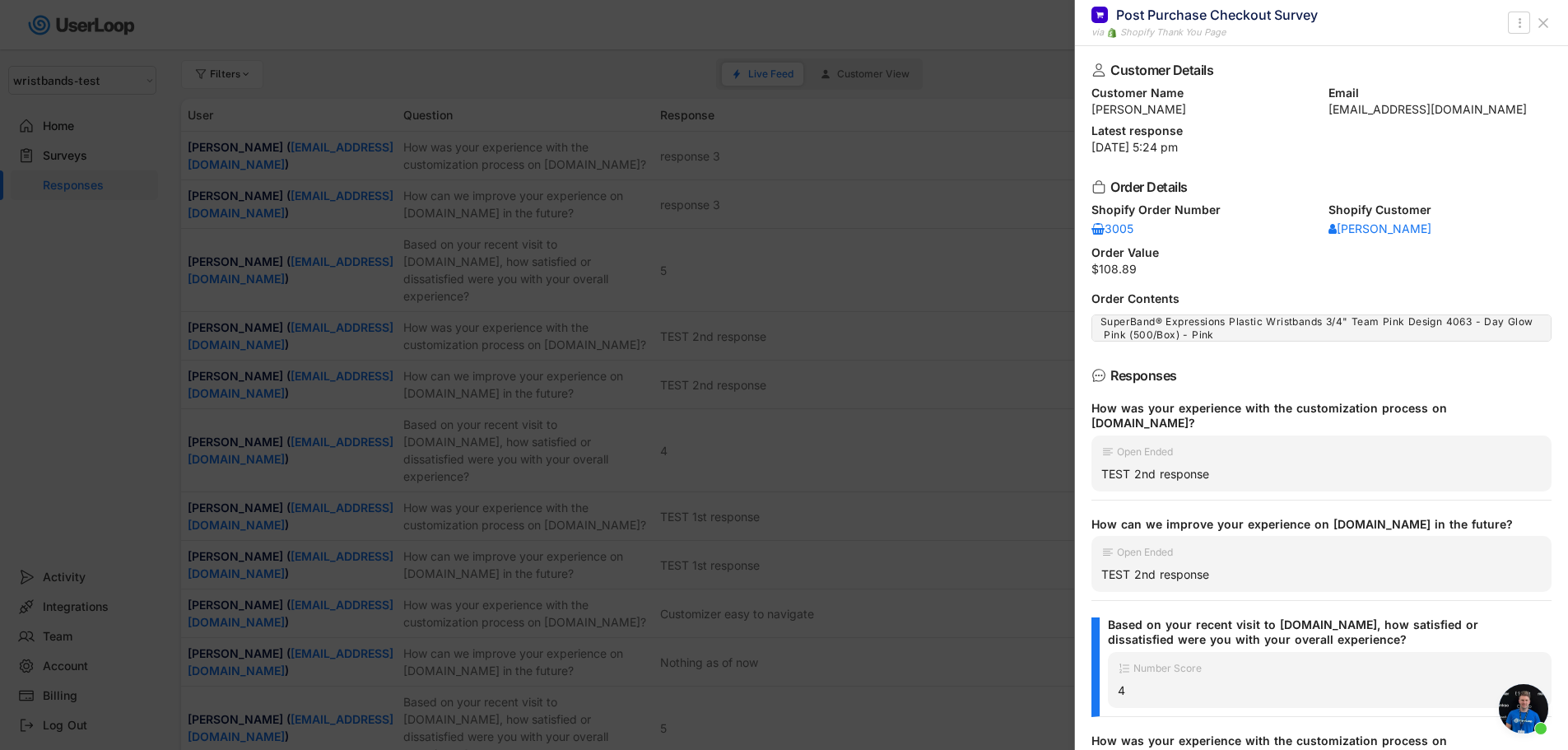
click at [1530, 721] on span "Open chat" at bounding box center [1524, 709] width 49 height 49
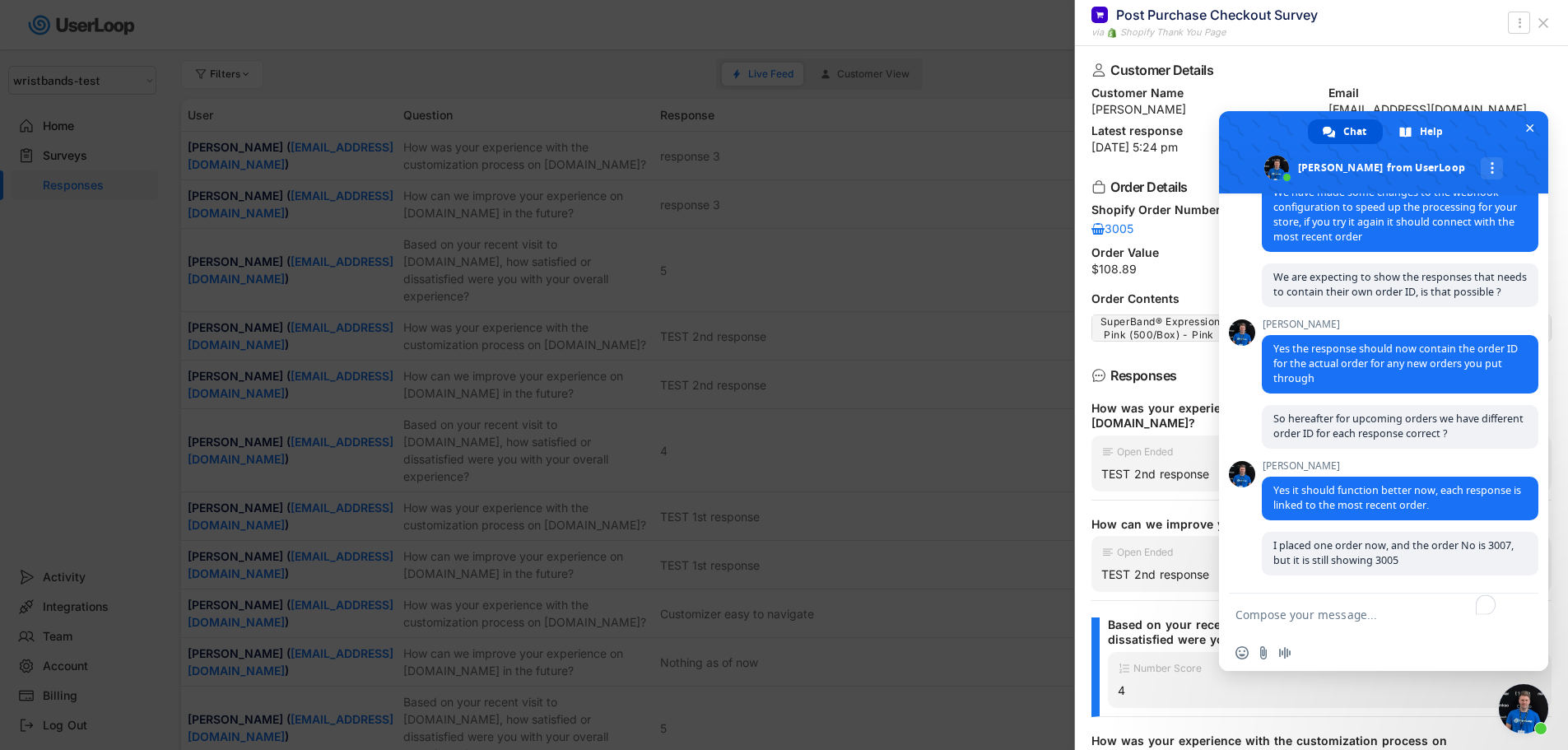
click at [1326, 618] on textarea "To enrich screen reader interactions, please activate Accessibility in Grammarl…" at bounding box center [1367, 614] width 263 height 41
click at [1526, 122] on span "Close chat" at bounding box center [1529, 128] width 18 height 18
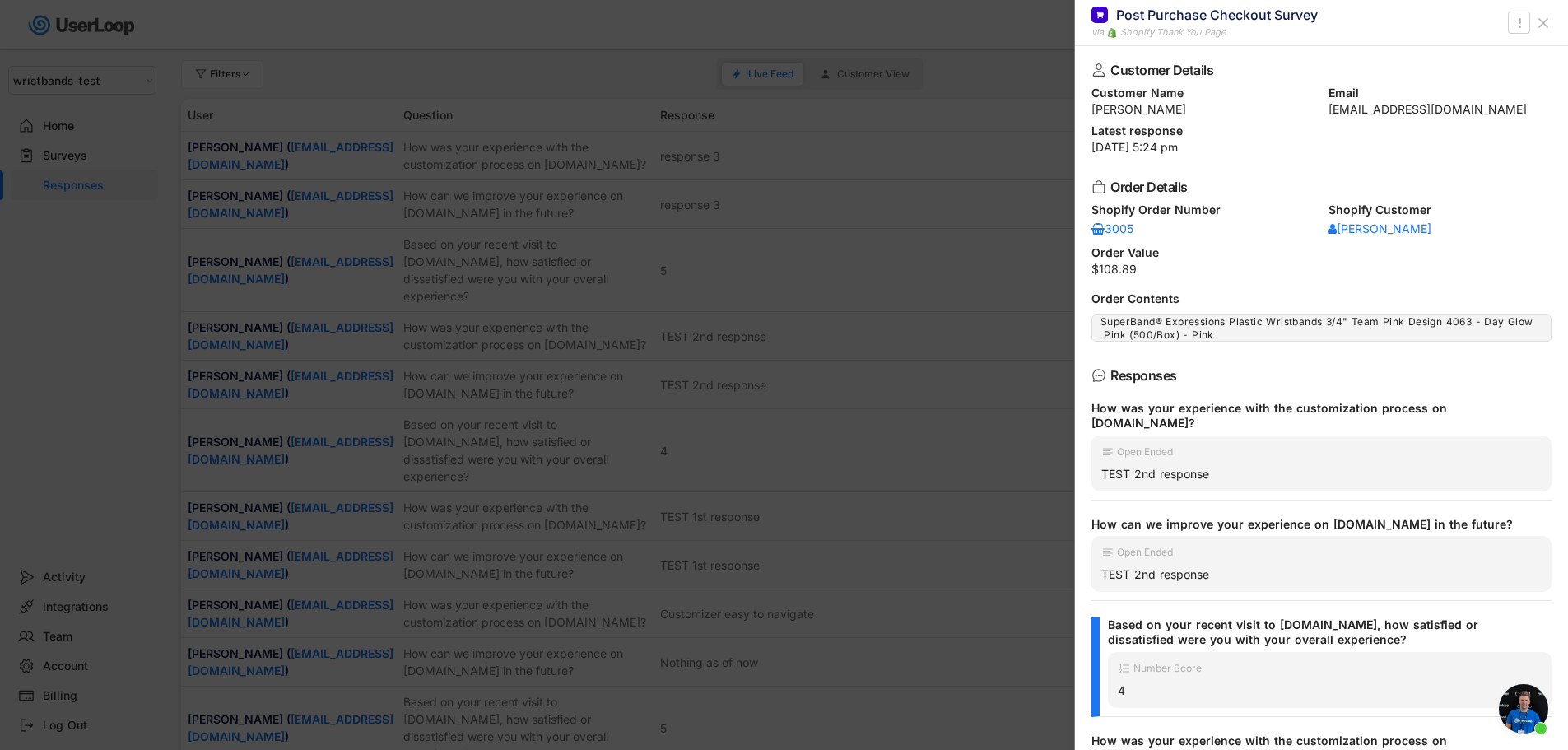
click at [1543, 26] on icon at bounding box center [1544, 23] width 17 height 17
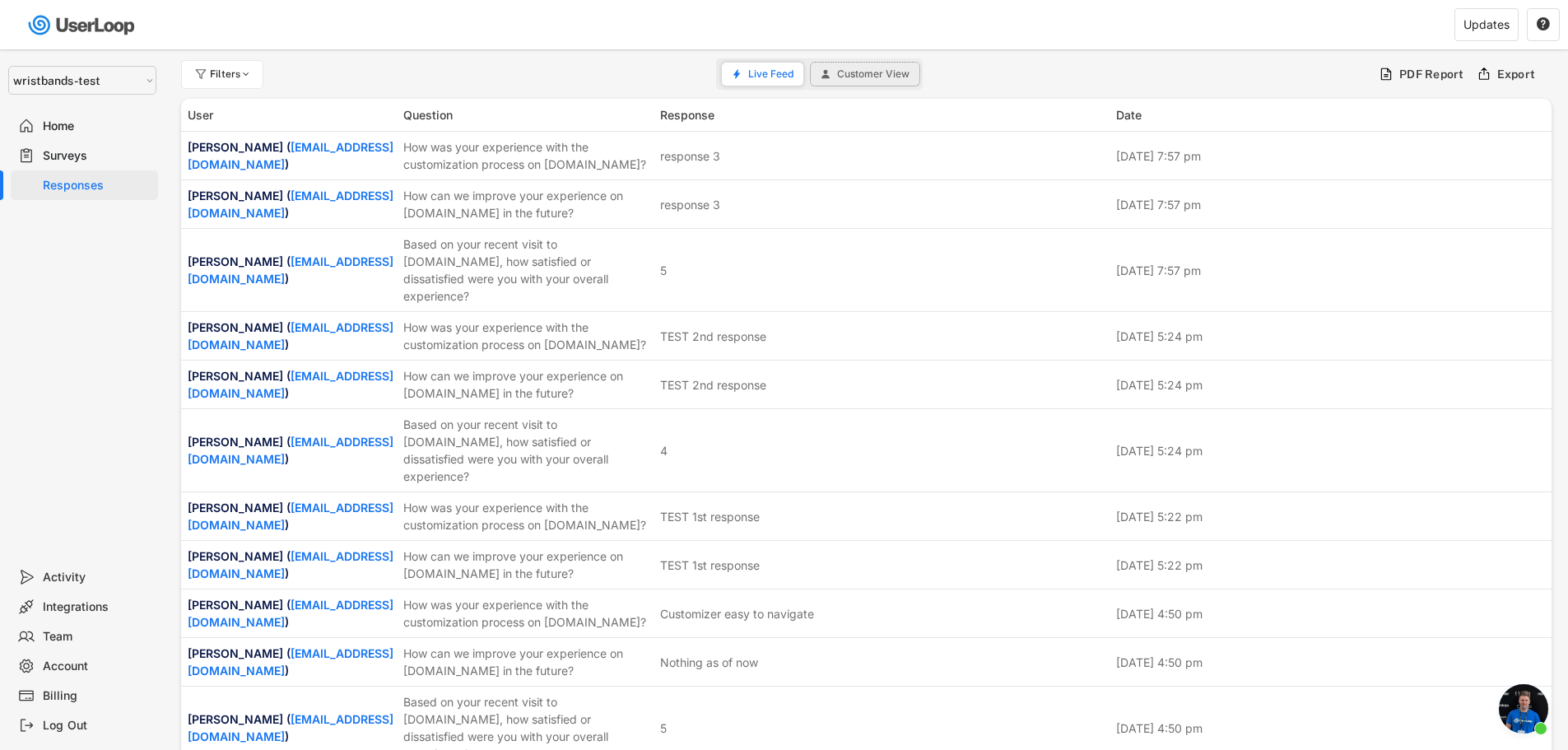
click at [879, 69] on span "Customer View" at bounding box center [873, 74] width 72 height 10
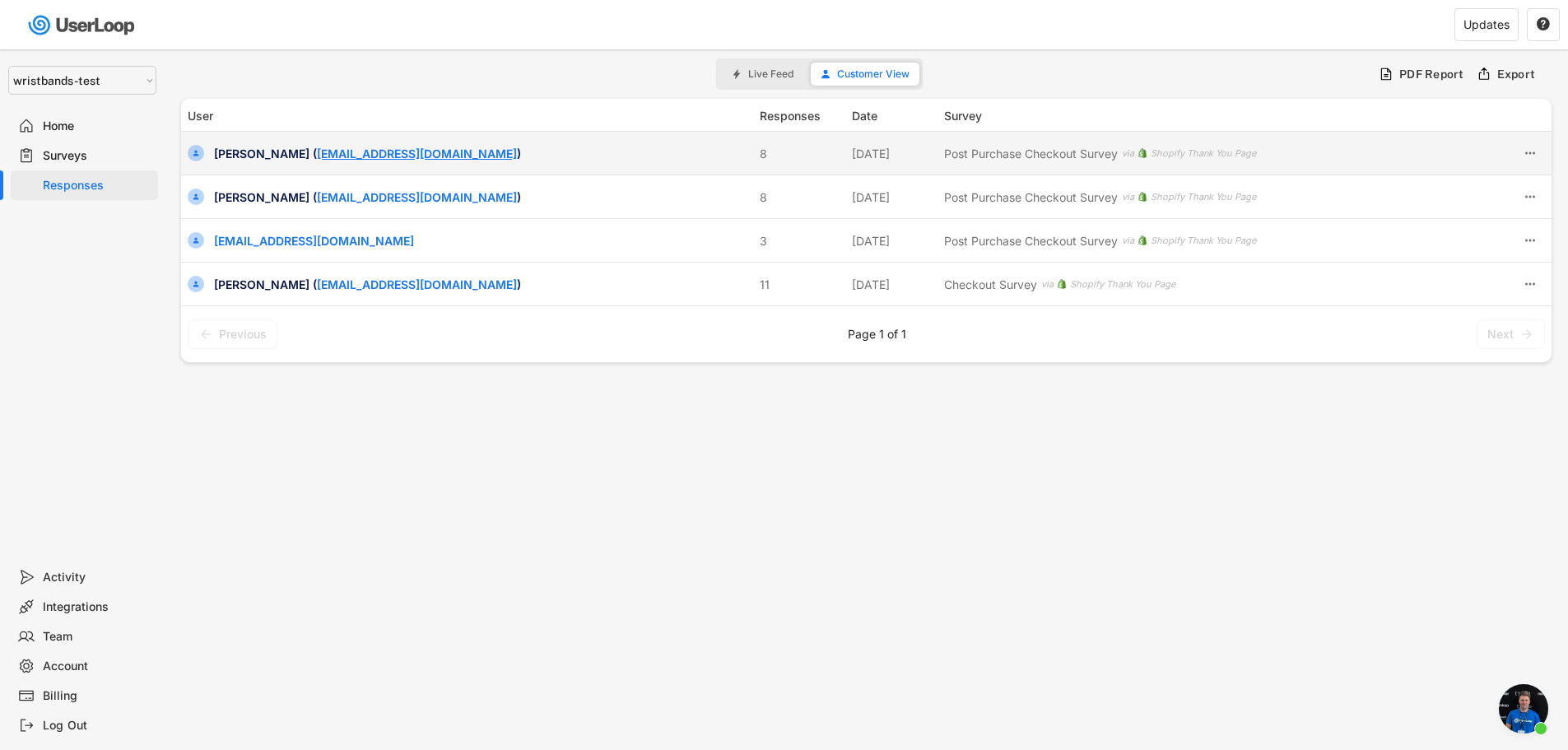
click at [496, 152] on link "[EMAIL_ADDRESS][DOMAIN_NAME]" at bounding box center [417, 154] width 200 height 14
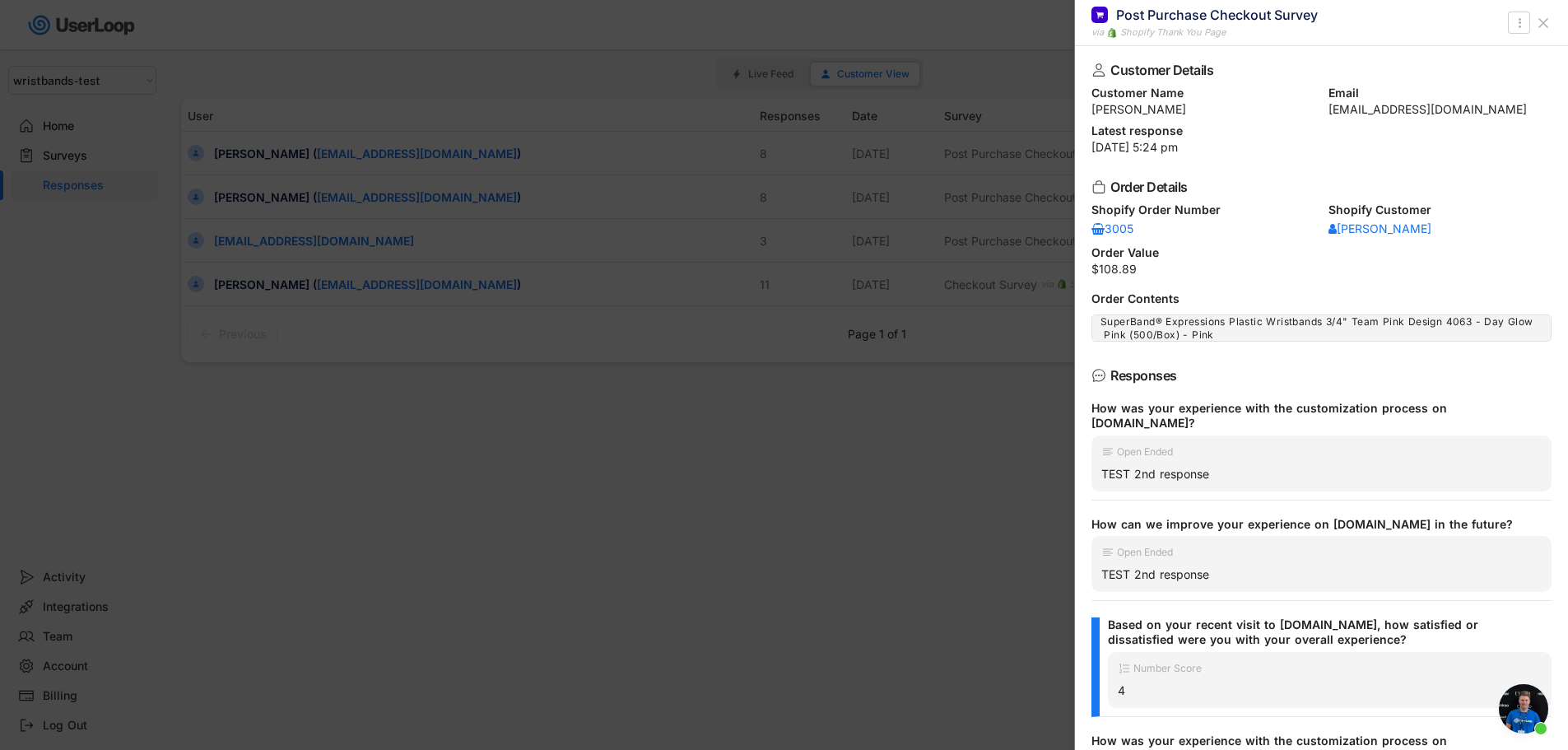
click at [1003, 307] on div at bounding box center [784, 375] width 1568 height 750
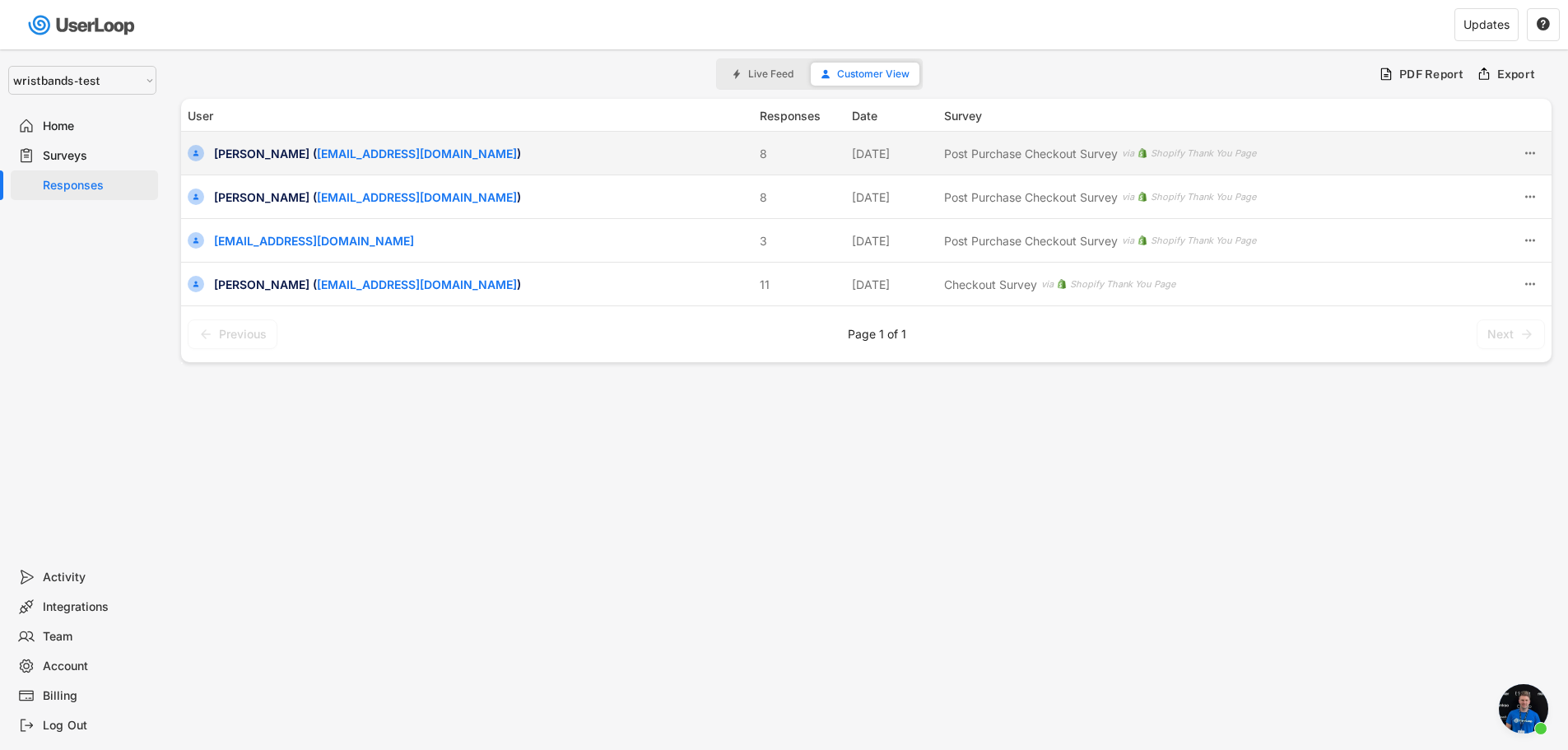
click at [984, 152] on div "Post Purchase Checkout Survey" at bounding box center [1031, 154] width 174 height 18
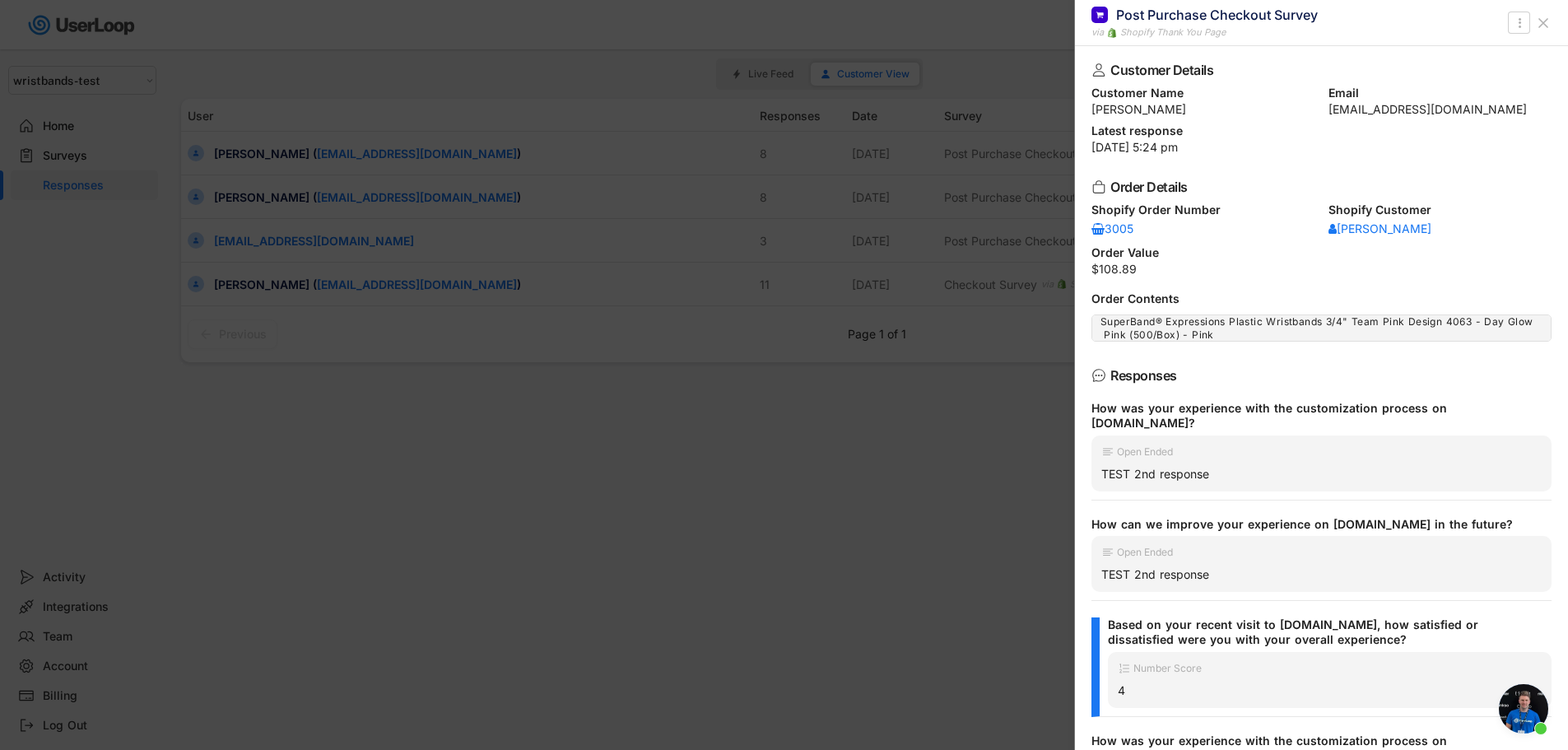
click at [984, 152] on div at bounding box center [784, 375] width 1568 height 750
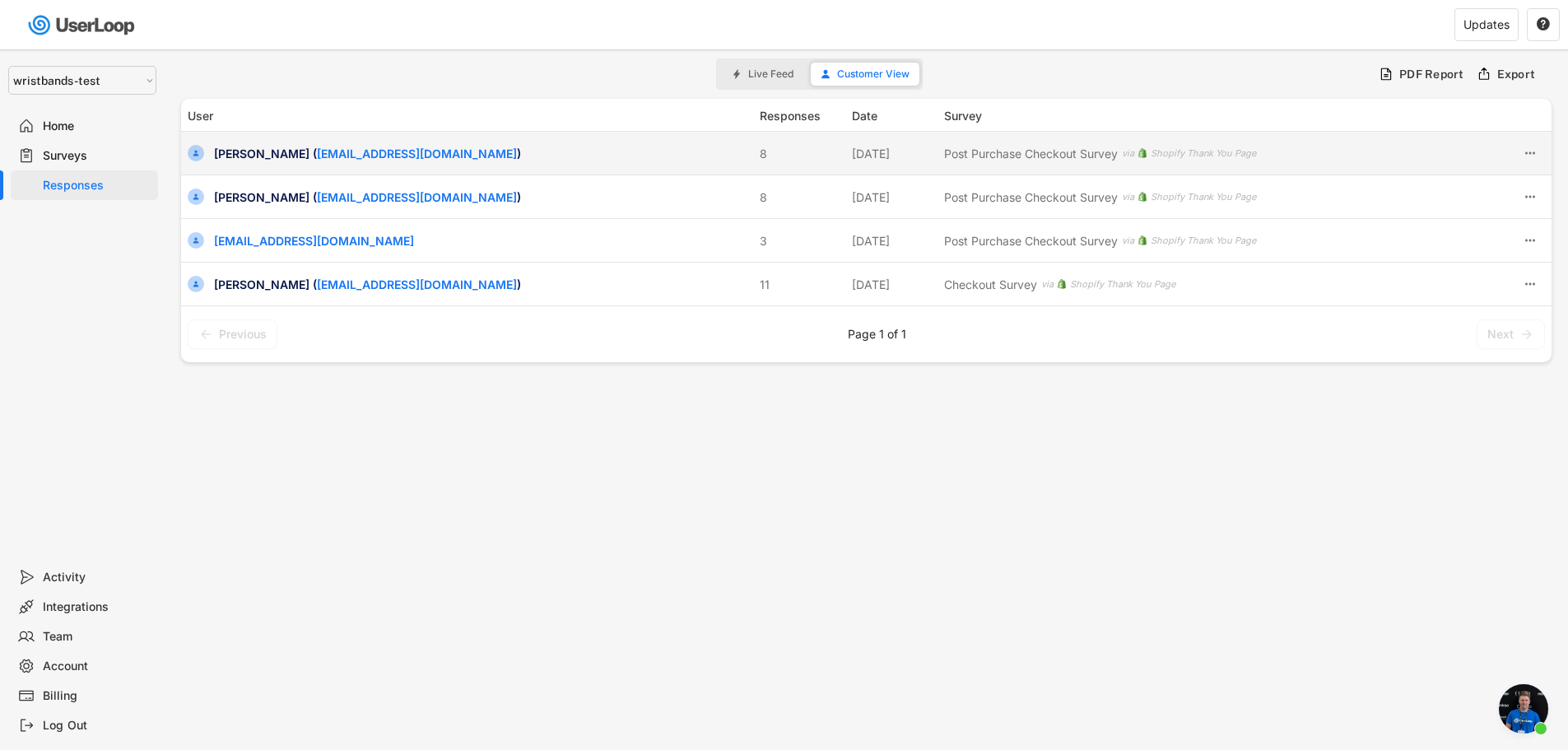
click at [984, 152] on div "Post Purchase Checkout Survey" at bounding box center [1031, 154] width 174 height 18
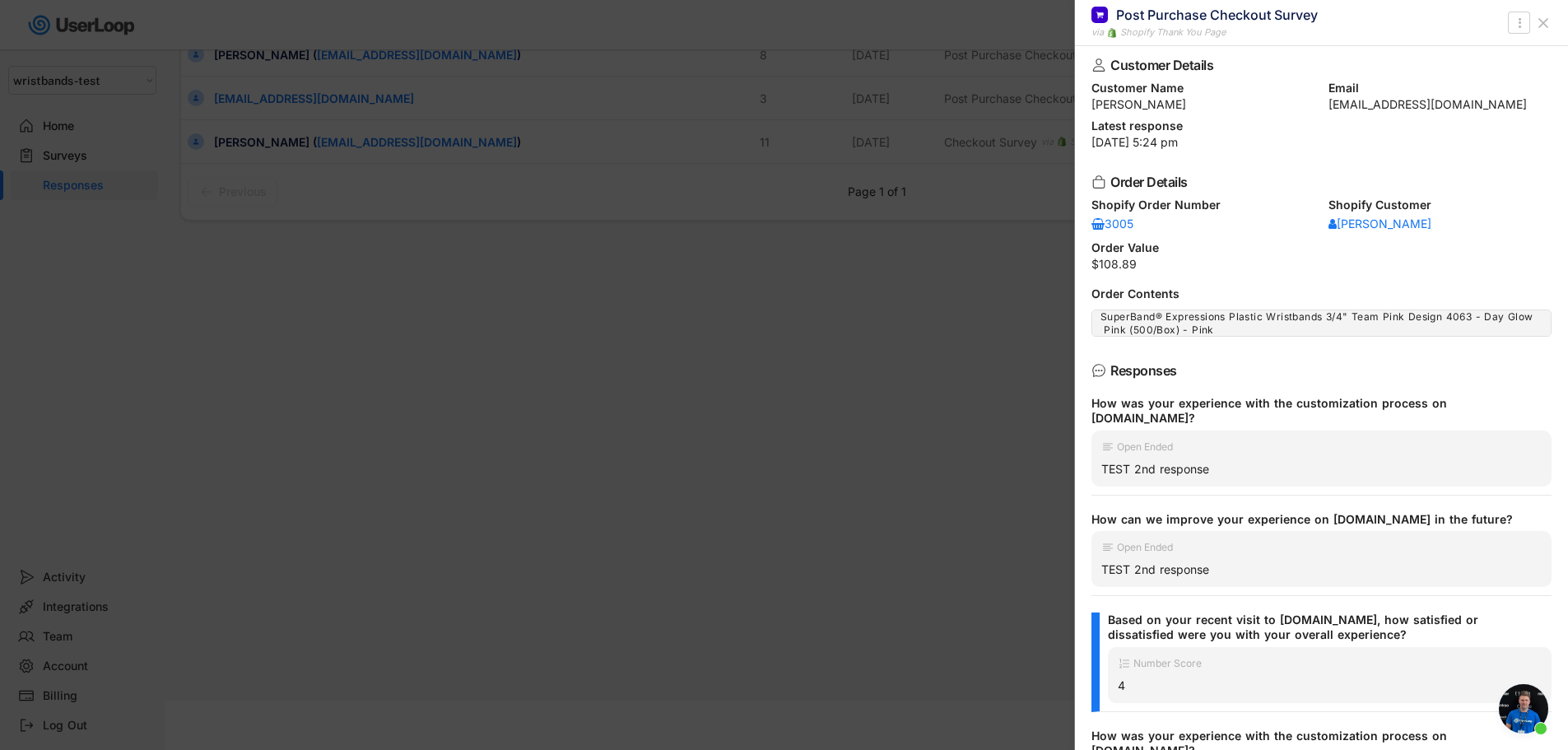
scroll to position [0, 0]
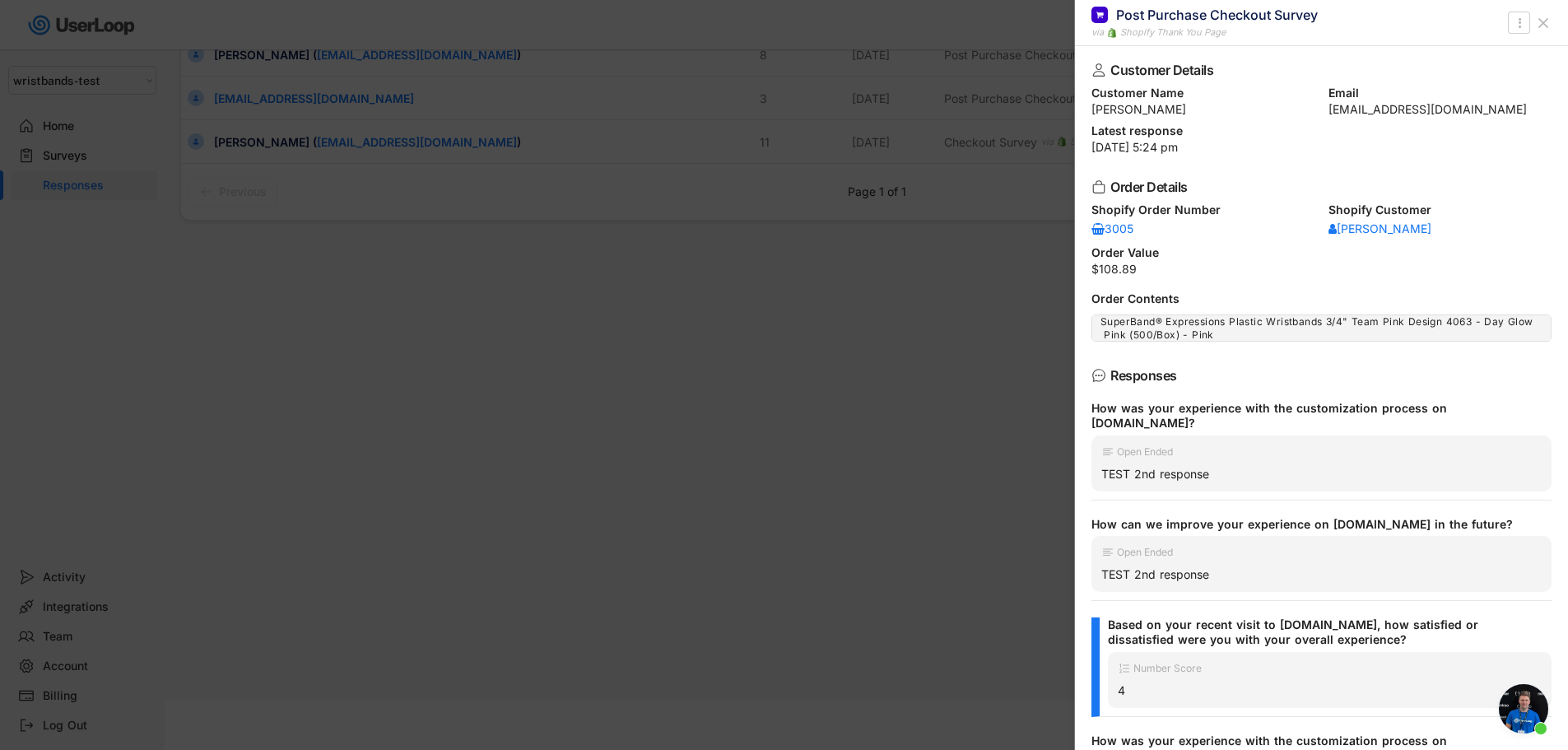
click at [854, 310] on div at bounding box center [784, 375] width 1568 height 750
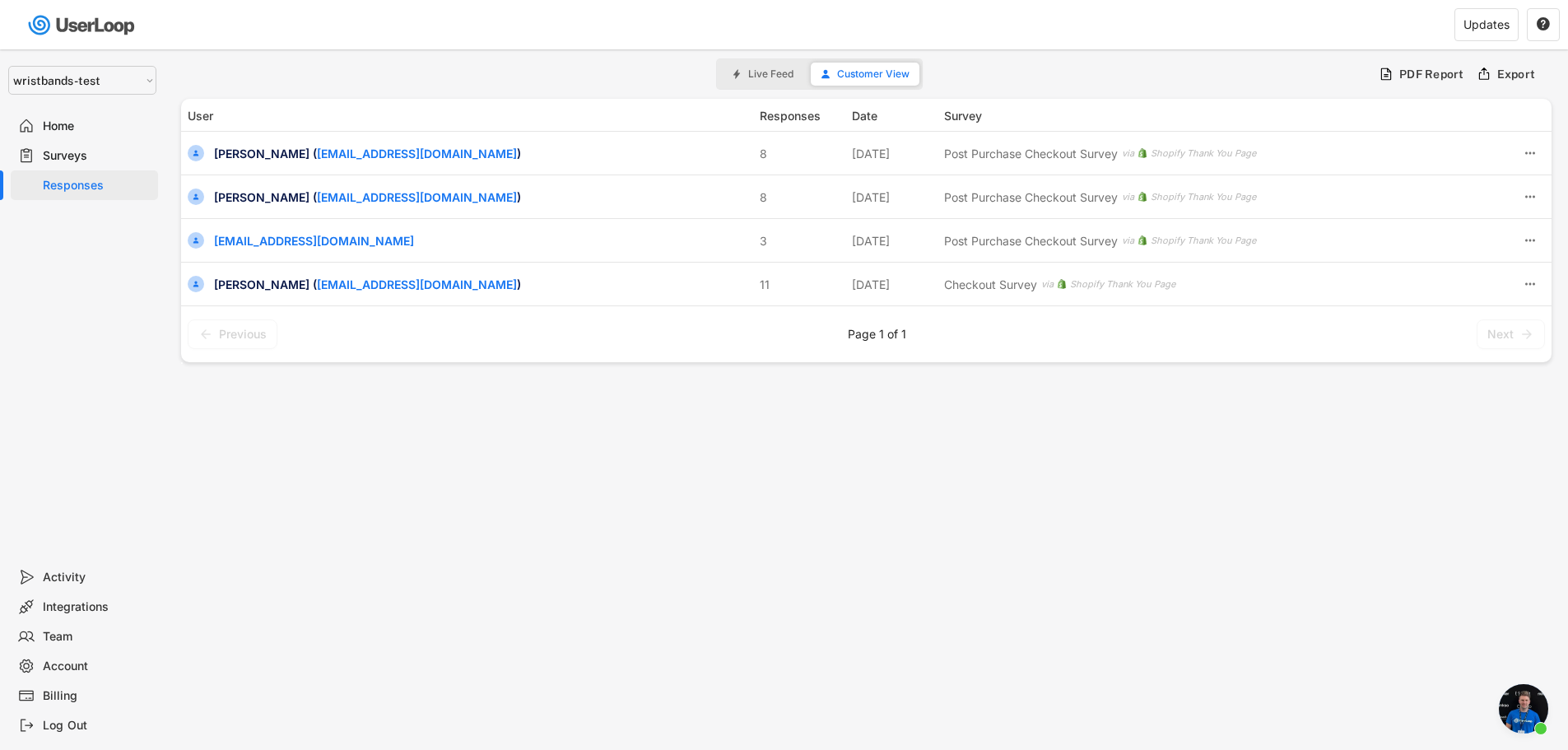
click at [1159, 390] on div "Filters Live Feed Customer View PDF Report Export User Responses Date Survey sa…" at bounding box center [866, 446] width 1404 height 794
click at [1513, 707] on span "Open chat" at bounding box center [1524, 709] width 49 height 49
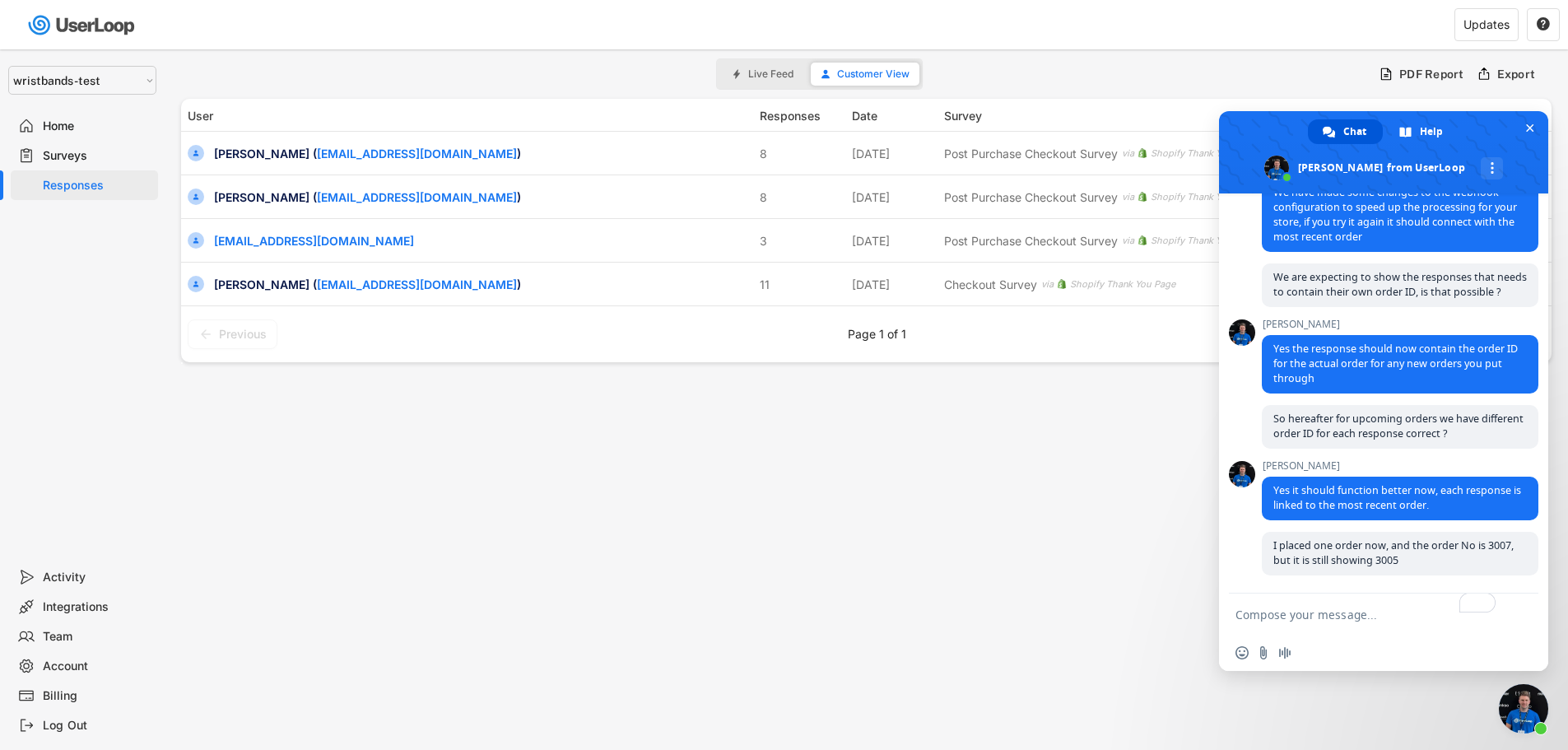
click at [1342, 610] on textarea "To enrich screen reader interactions, please activate Accessibility in Grammarl…" at bounding box center [1367, 614] width 263 height 41
type textarea "Are you there ?"
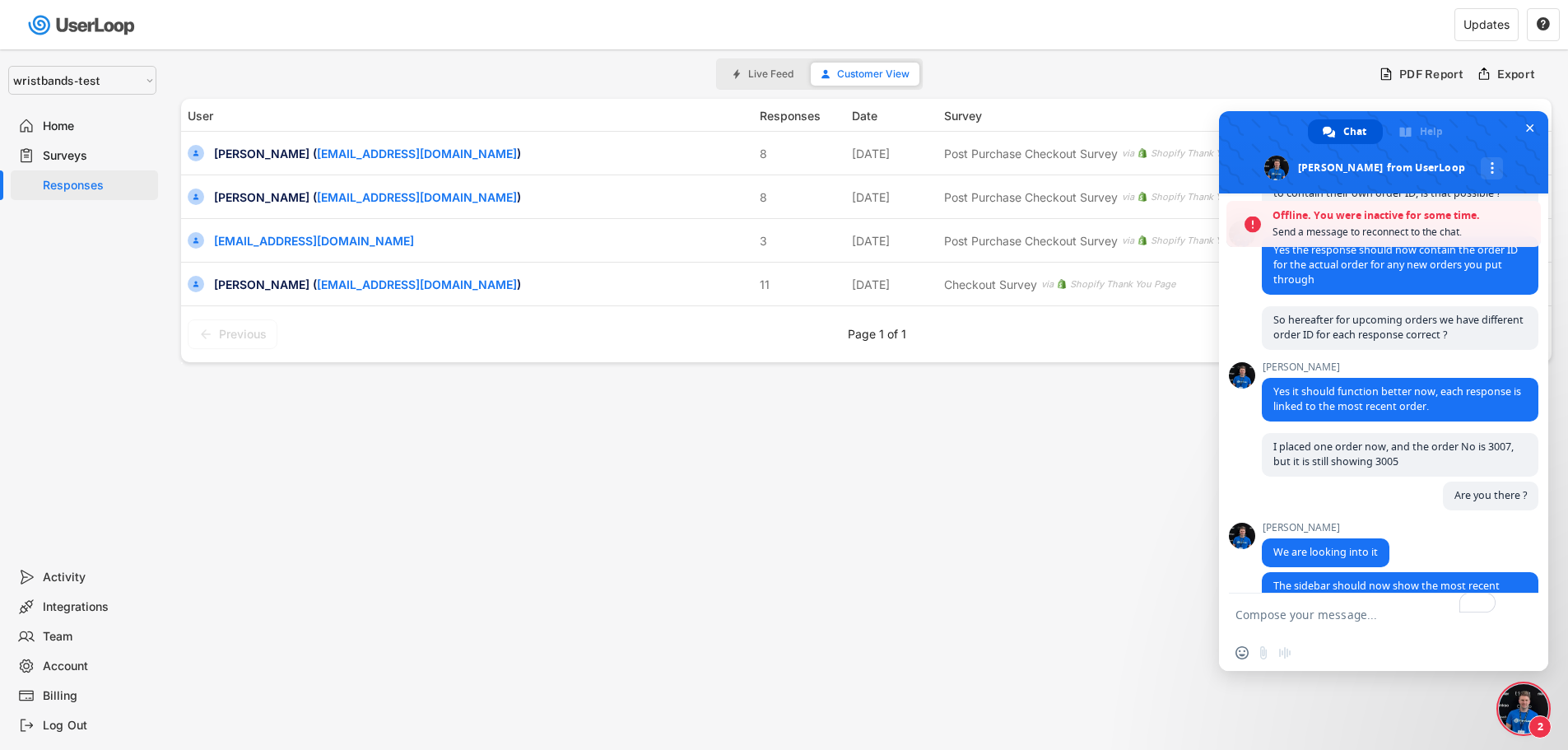
scroll to position [7311, 0]
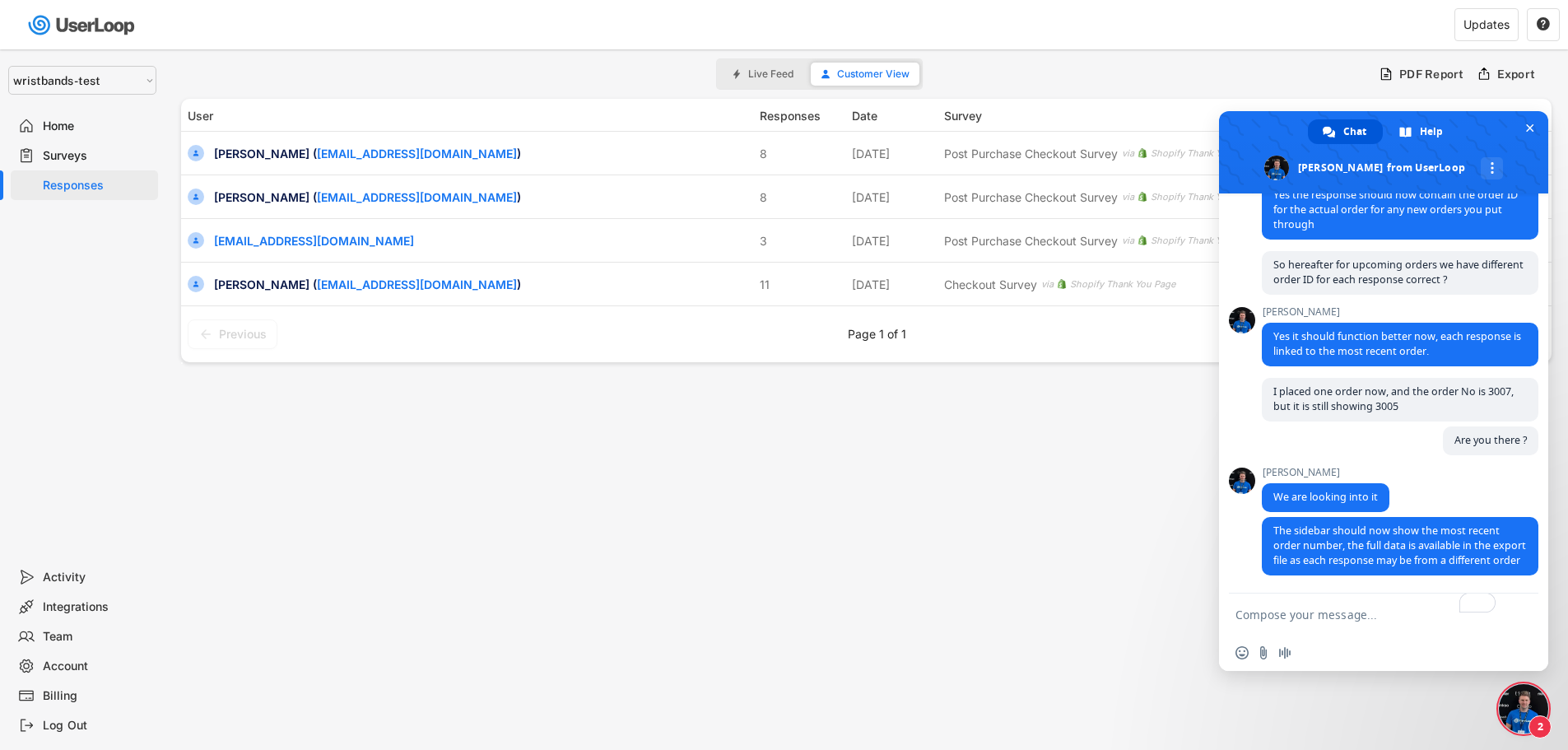
click at [1534, 717] on span "2" at bounding box center [1539, 727] width 23 height 23
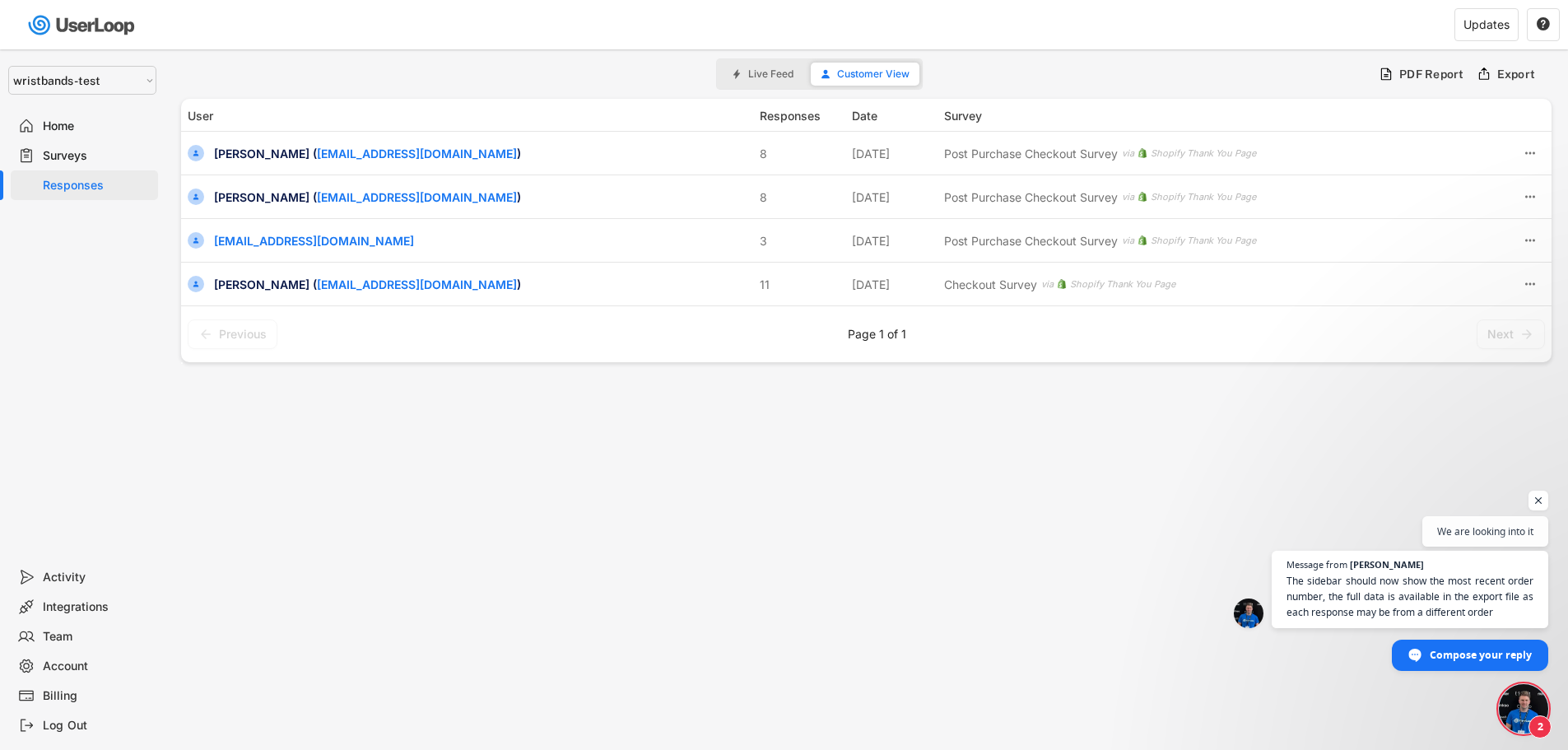
click at [1538, 725] on span "2" at bounding box center [1539, 727] width 23 height 23
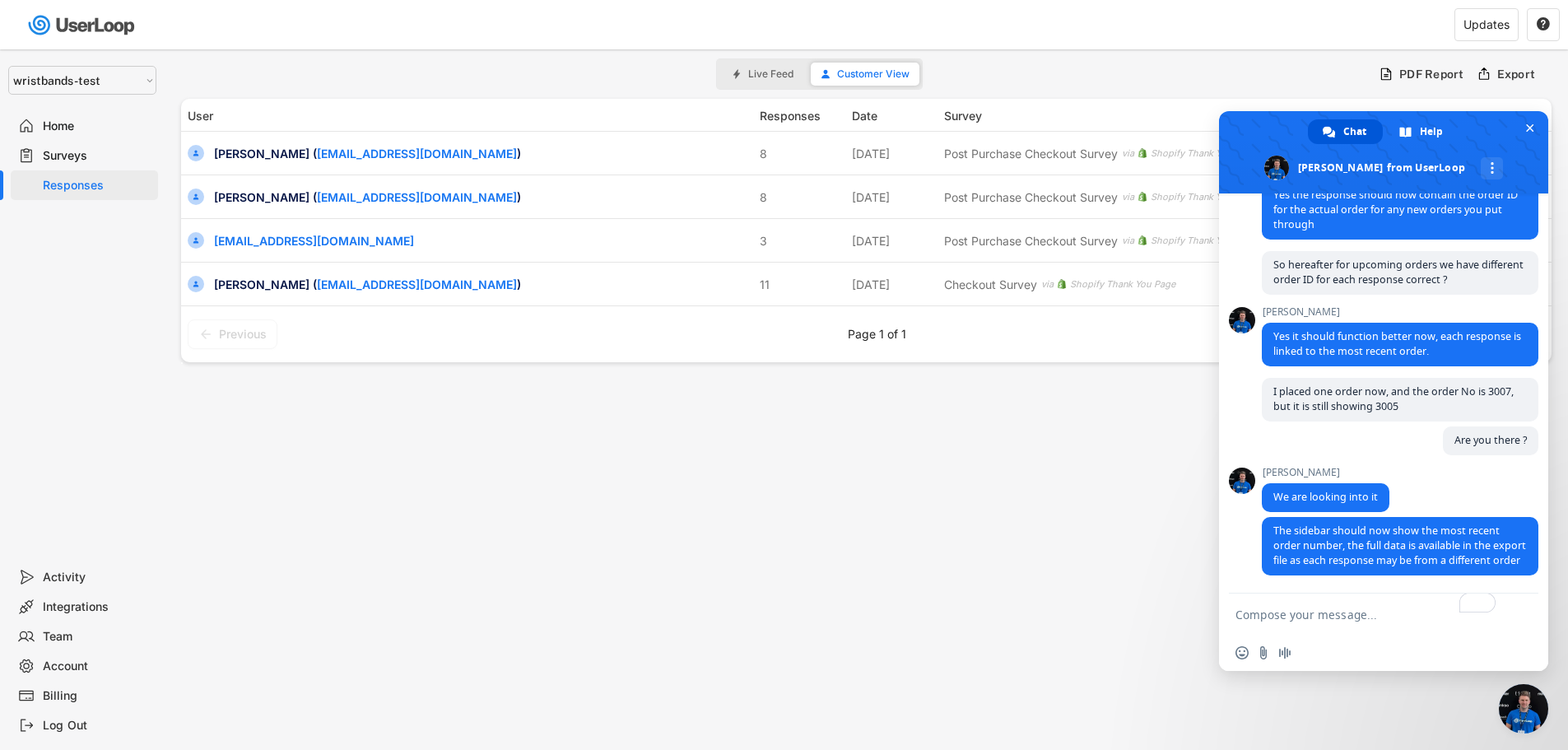
click at [1327, 617] on textarea "To enrich screen reader interactions, please activate Accessibility in Grammarl…" at bounding box center [1367, 614] width 263 height 41
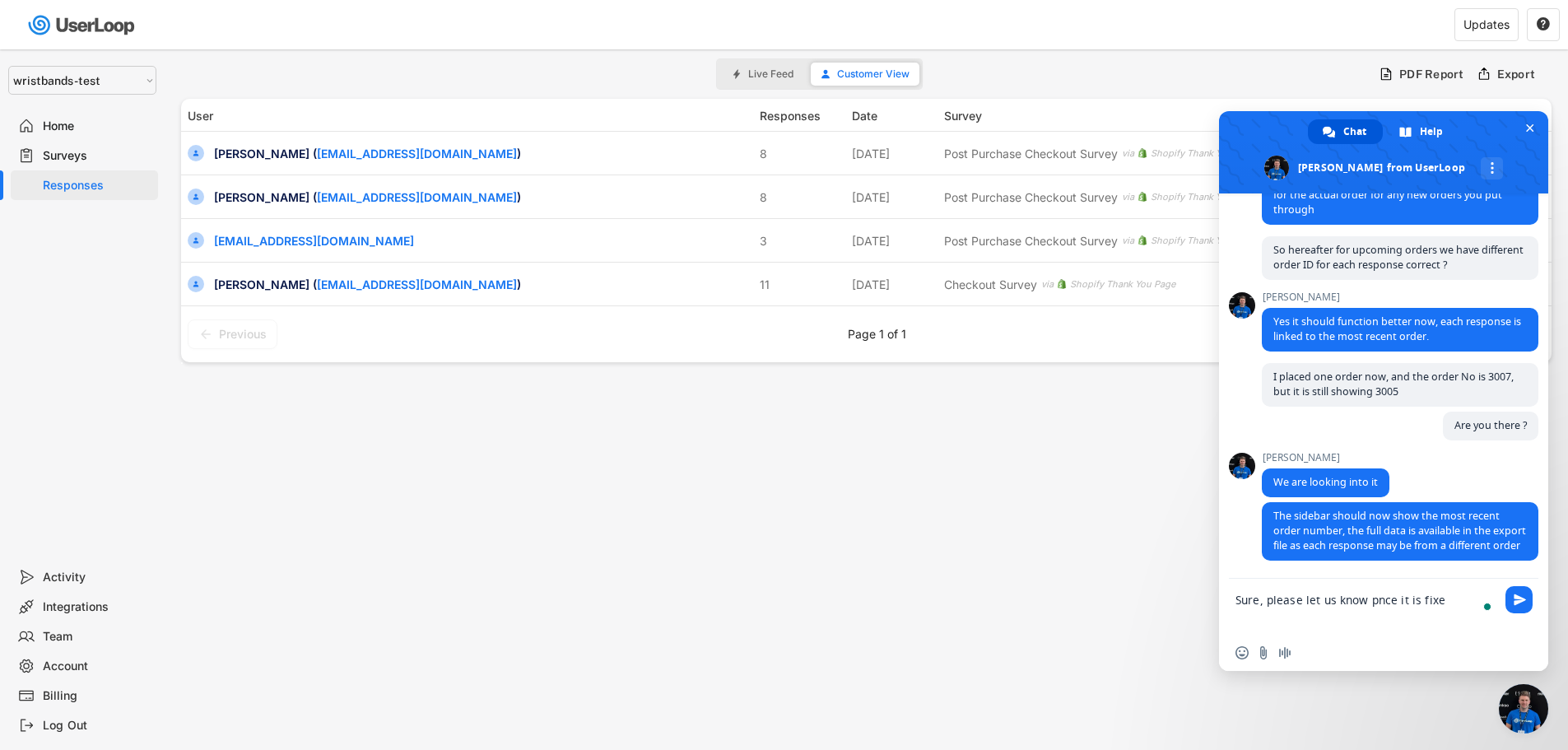
type textarea "Sure, please let us know pnce it is fixed"
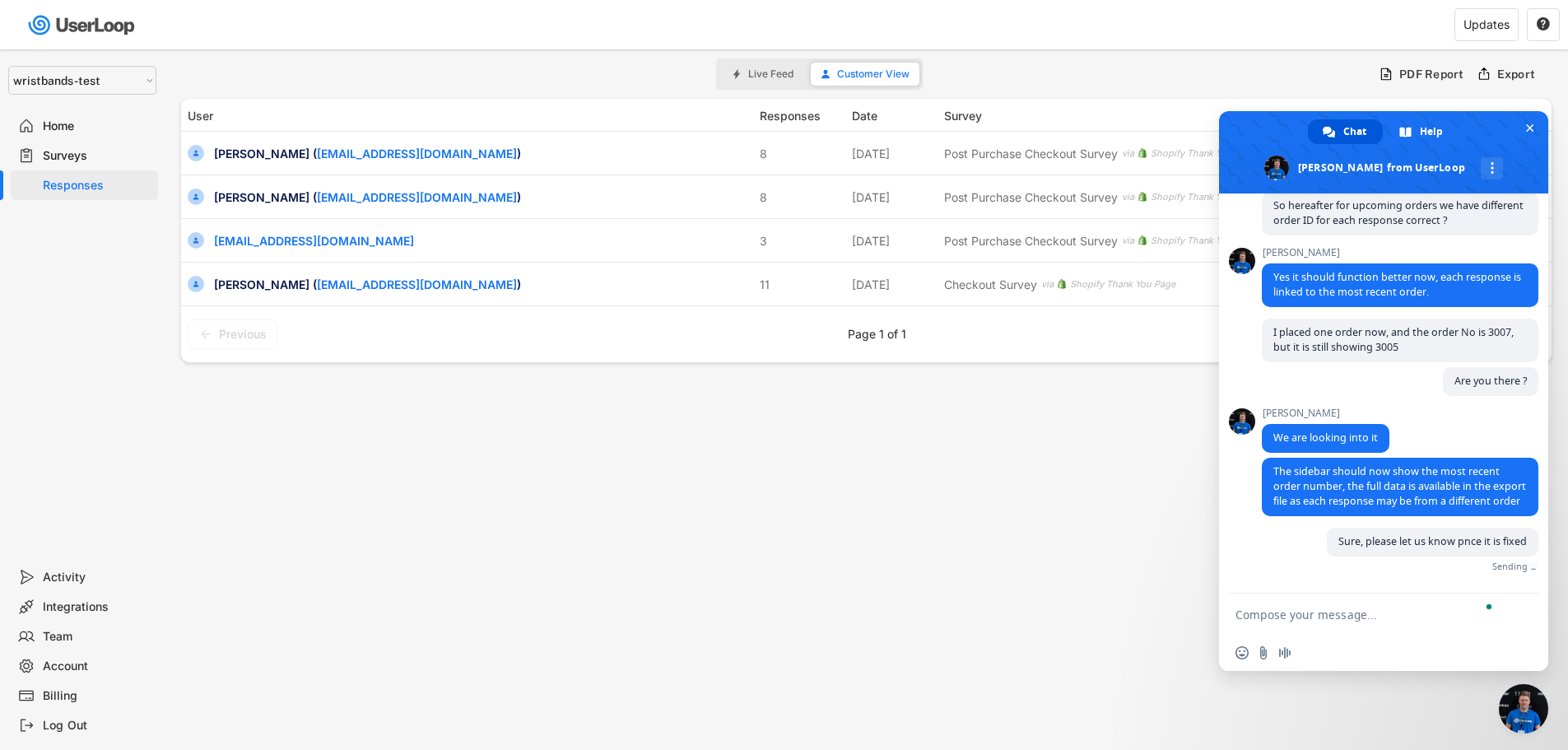
scroll to position [7352, 0]
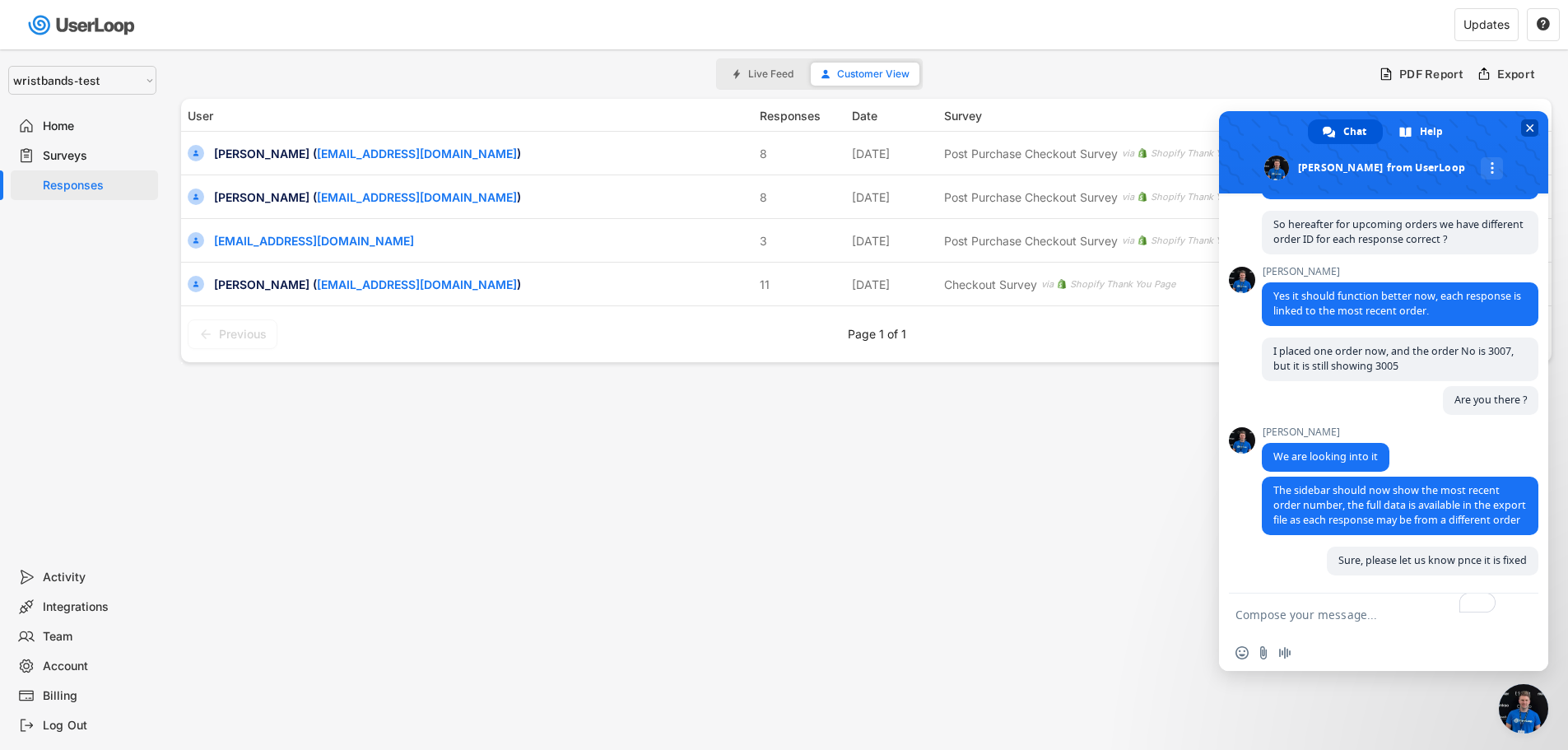
click at [1531, 126] on span "Close chat" at bounding box center [1530, 128] width 8 height 11
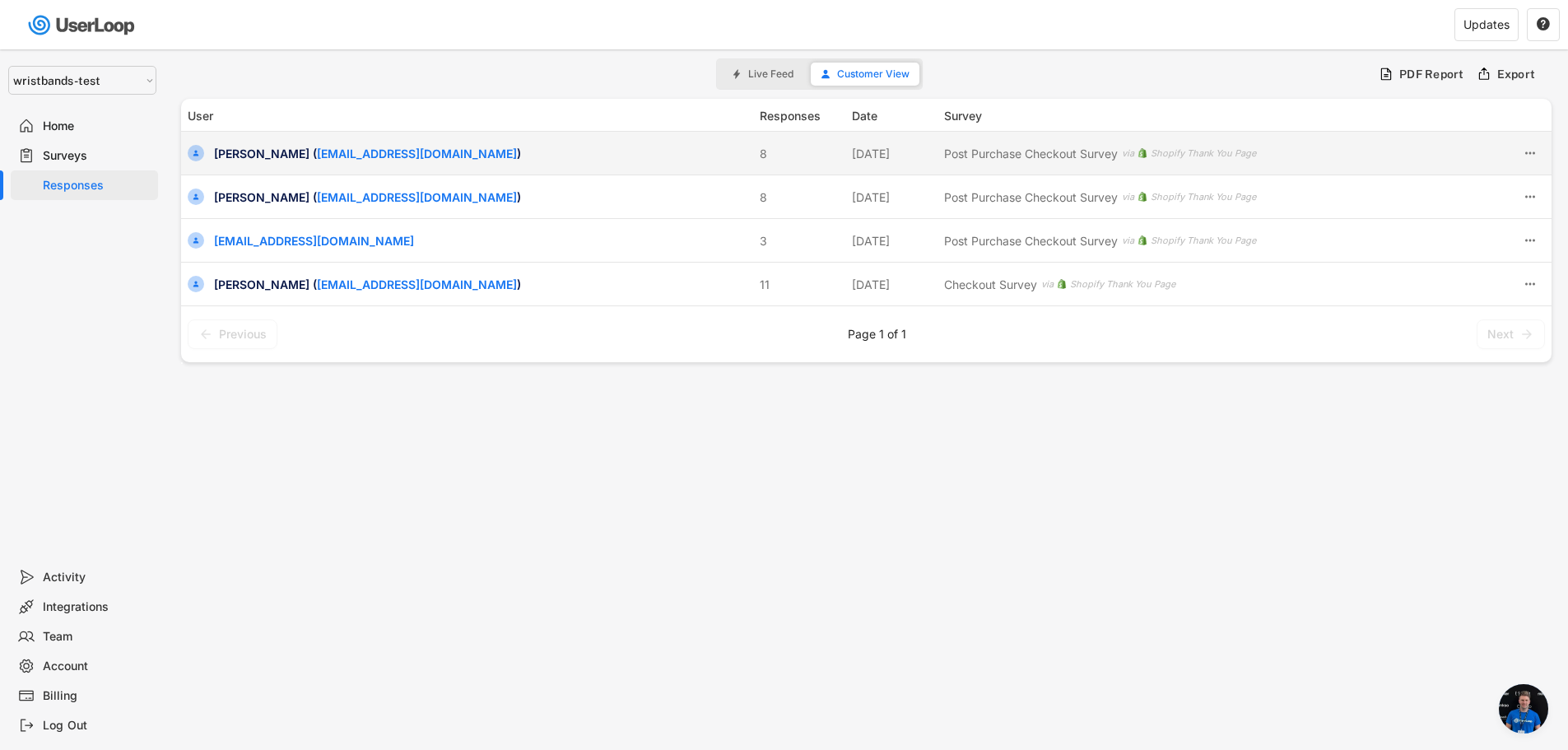
click at [563, 147] on div "sakthi rajan ( sakthivel_kandasamy@bradycorp.com )" at bounding box center [481, 154] width 536 height 18
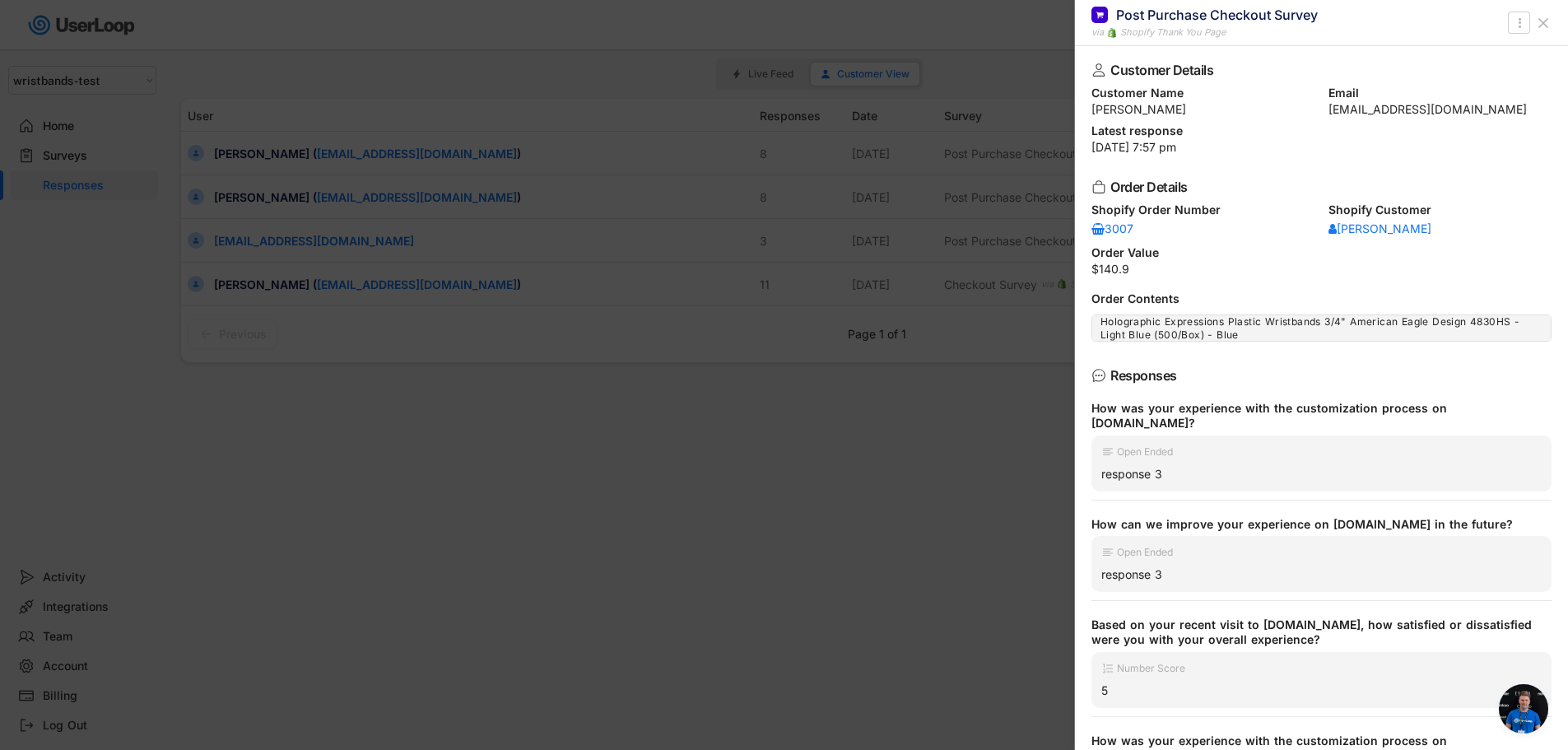
click at [1545, 26] on icon at bounding box center [1544, 23] width 17 height 17
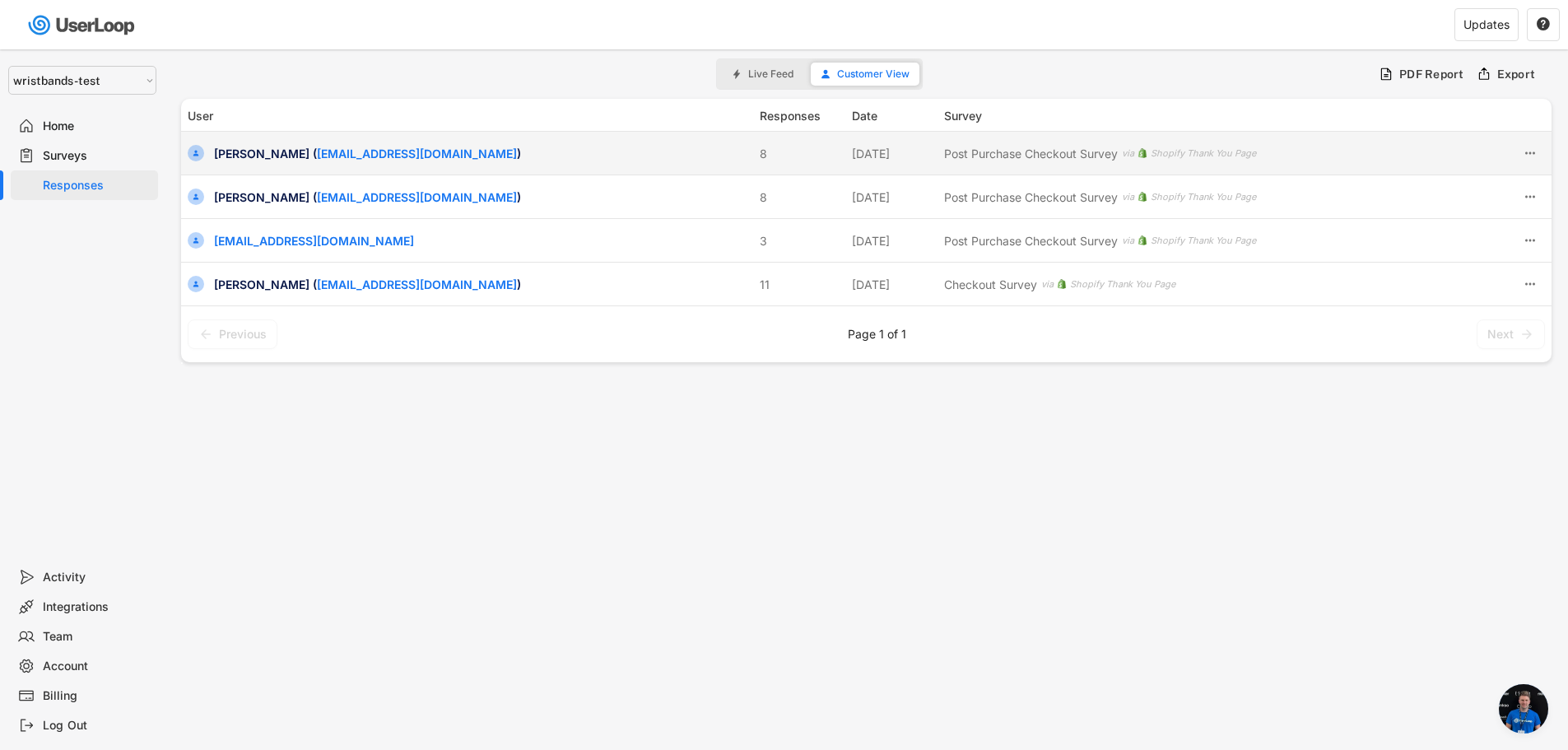
click at [545, 151] on div "sakthi rajan ( sakthivel_kandasamy@bradycorp.com )" at bounding box center [481, 154] width 536 height 18
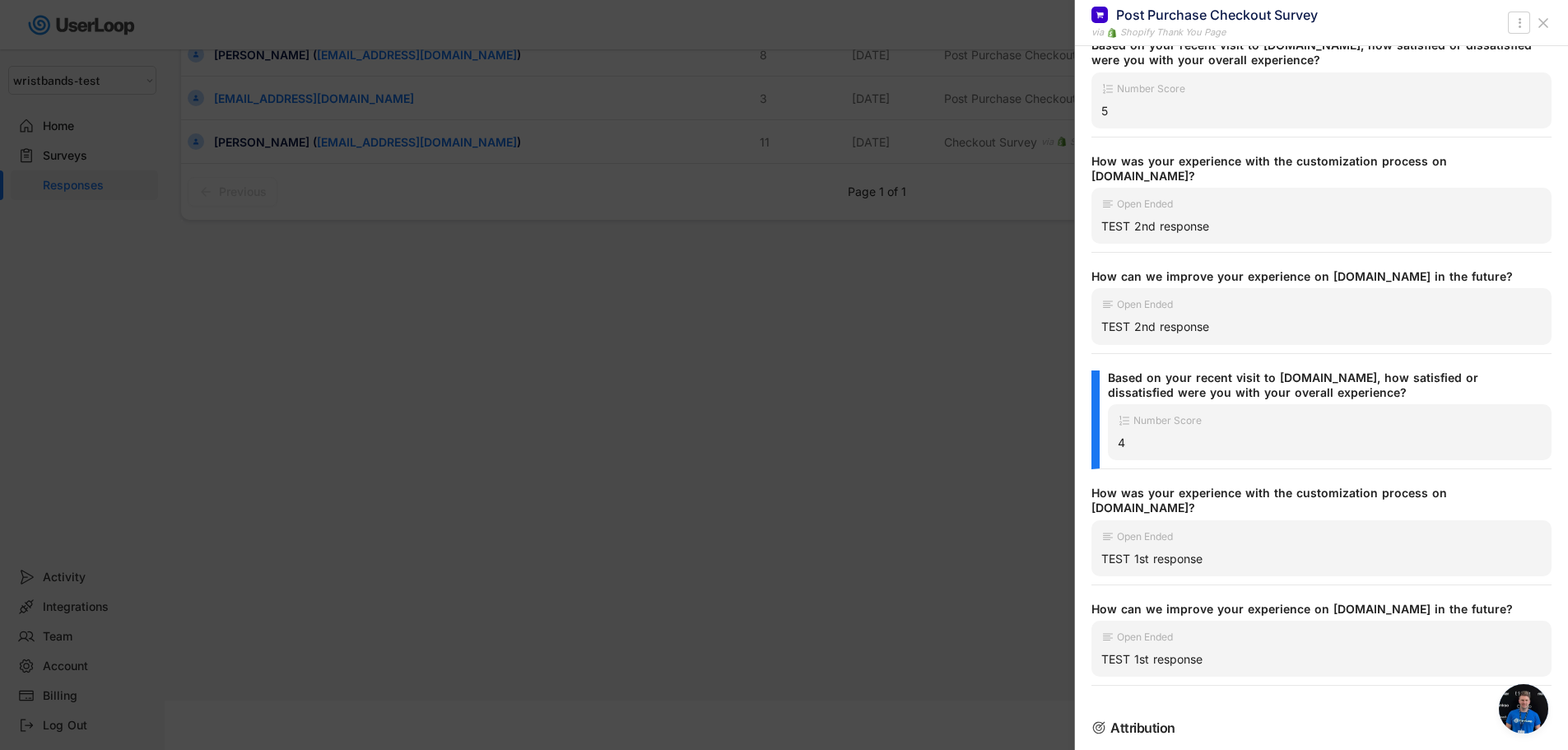
scroll to position [328, 0]
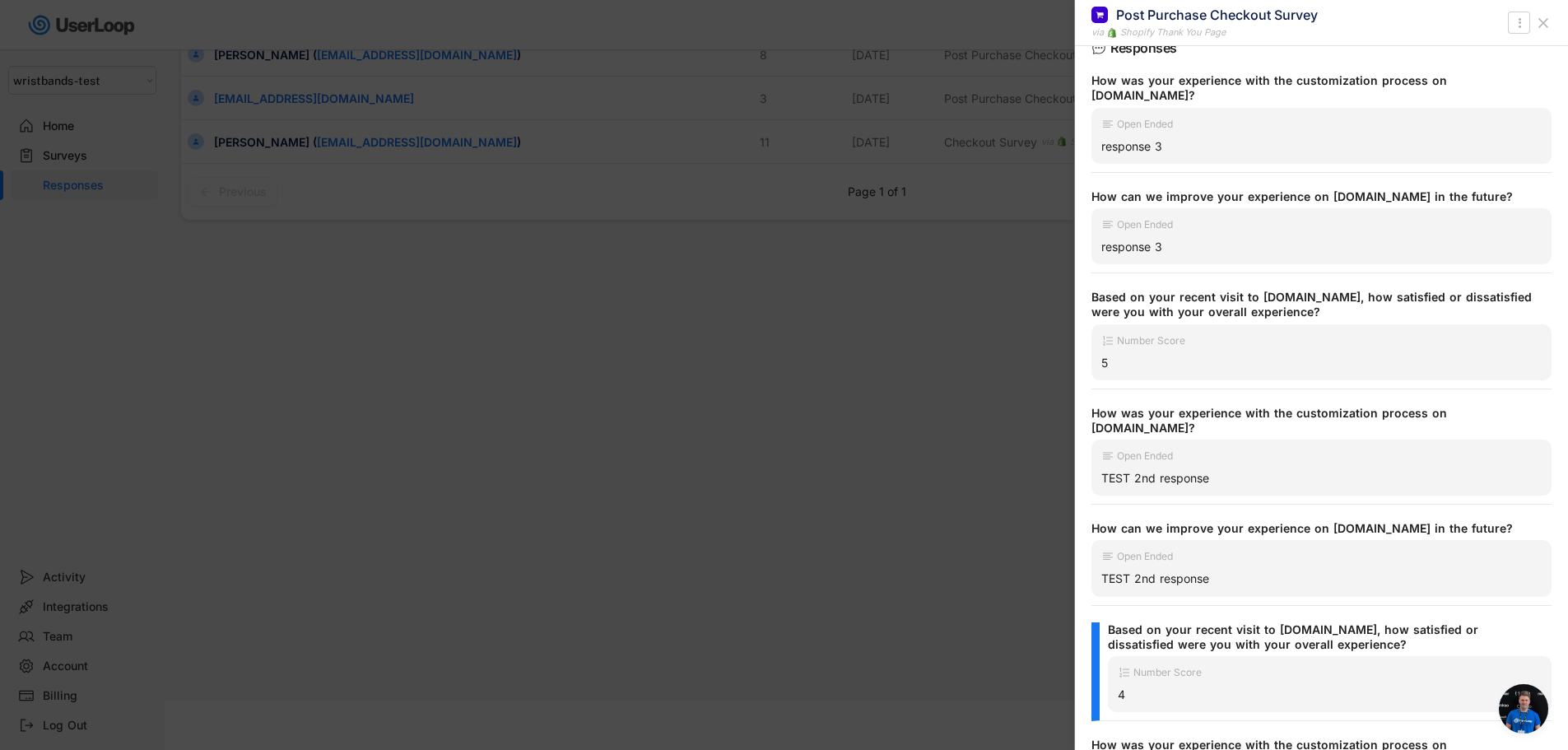
click at [1540, 26] on use at bounding box center [1544, 23] width 8 height 8
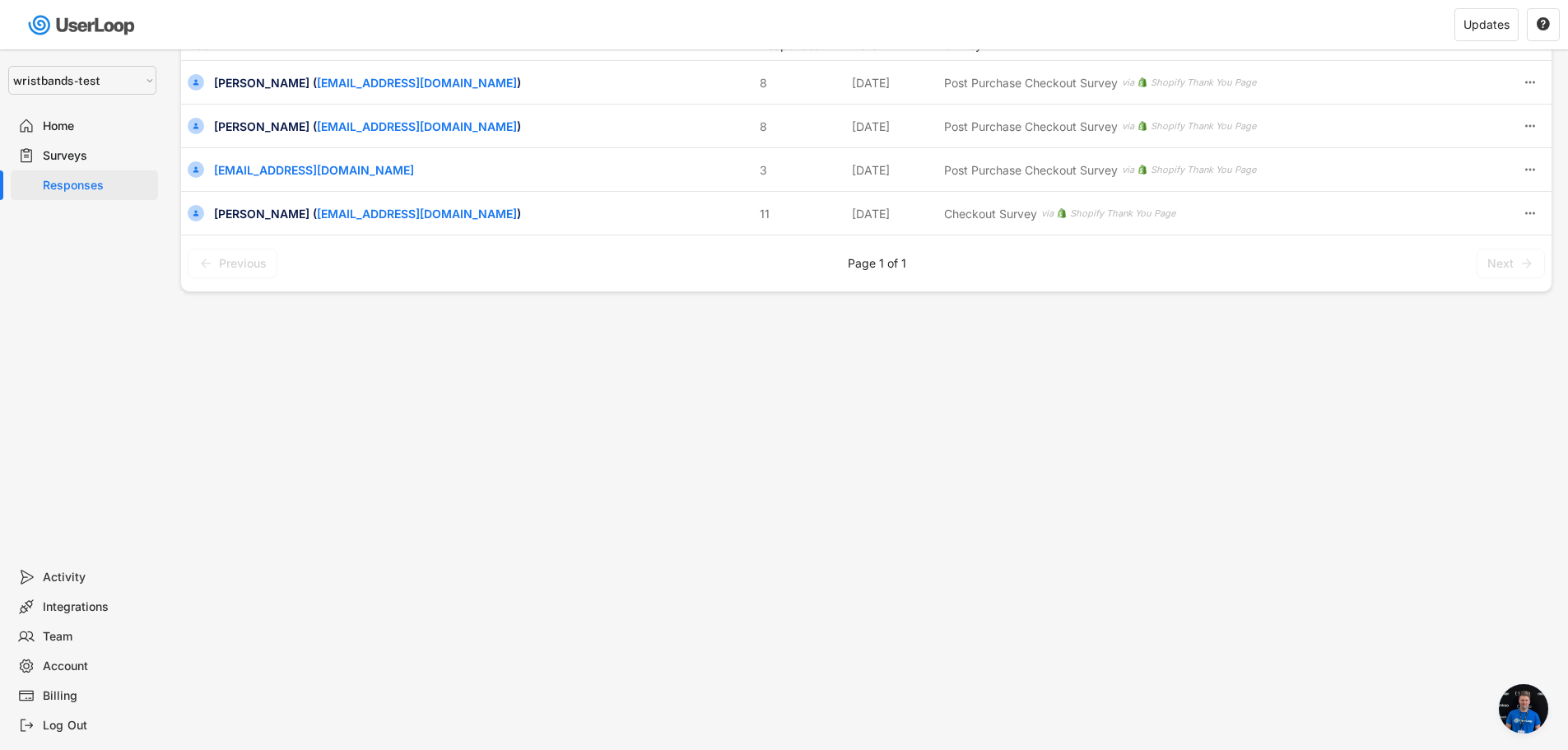
scroll to position [0, 0]
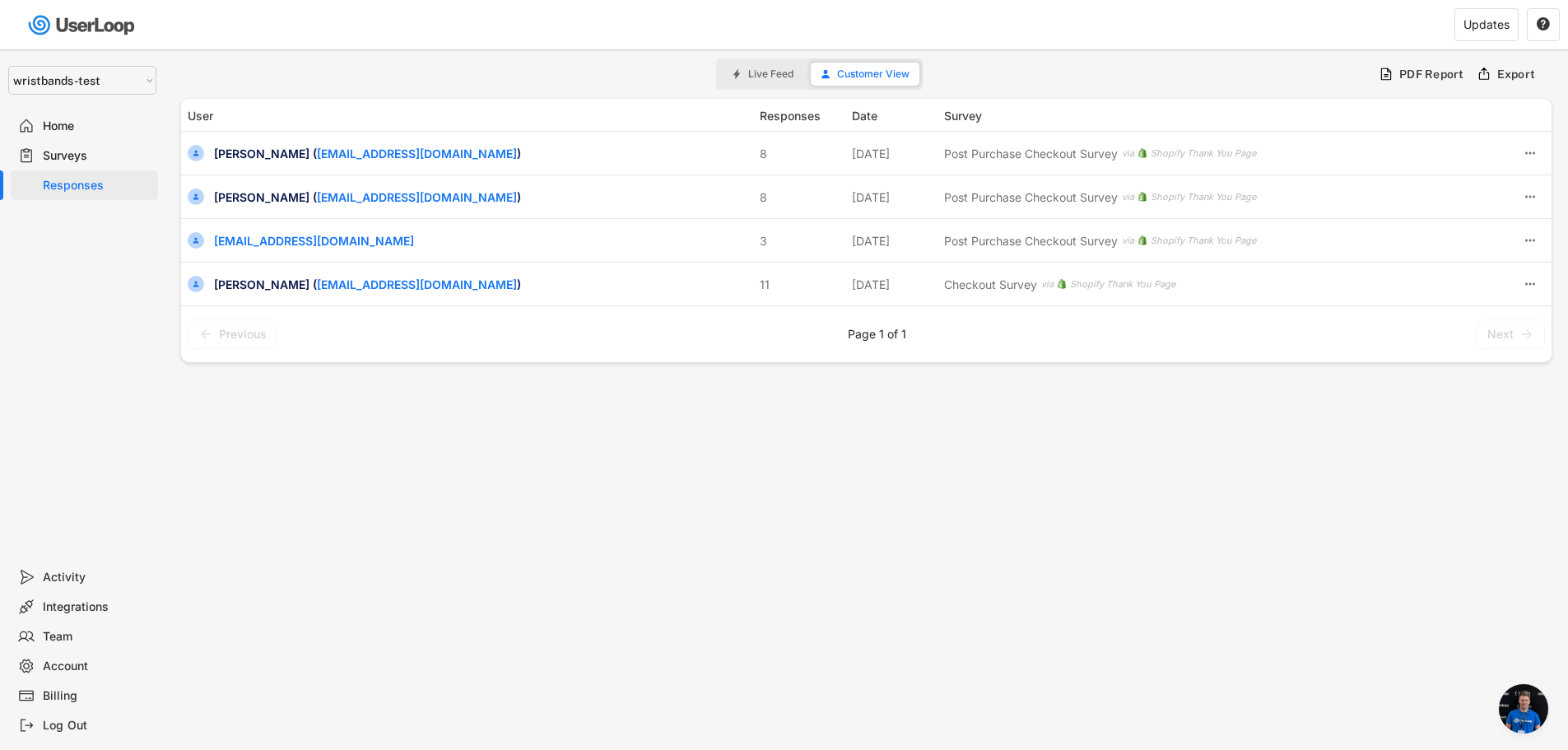
click at [70, 165] on div "Surveys" at bounding box center [85, 155] width 148 height 29
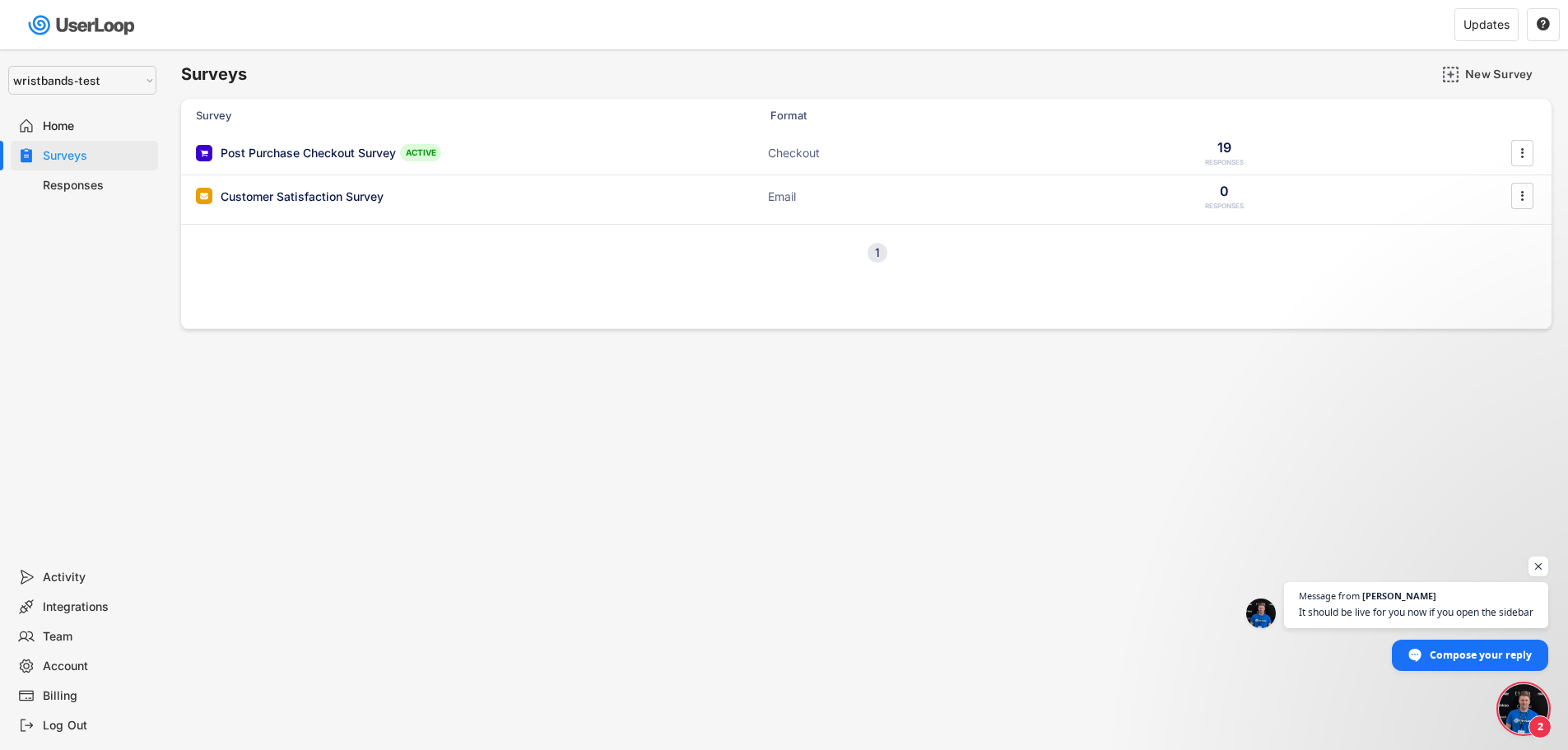
click at [914, 397] on div "Surveys New Survey Survey Format Responses Post Purchase Checkout Survey ACTIVE…" at bounding box center [866, 446] width 1404 height 794
click at [973, 417] on div "Surveys New Survey Survey Format Responses Post Purchase Checkout Survey ACTIVE…" at bounding box center [866, 446] width 1404 height 794
